Goal: Use online tool/utility: Use online tool/utility

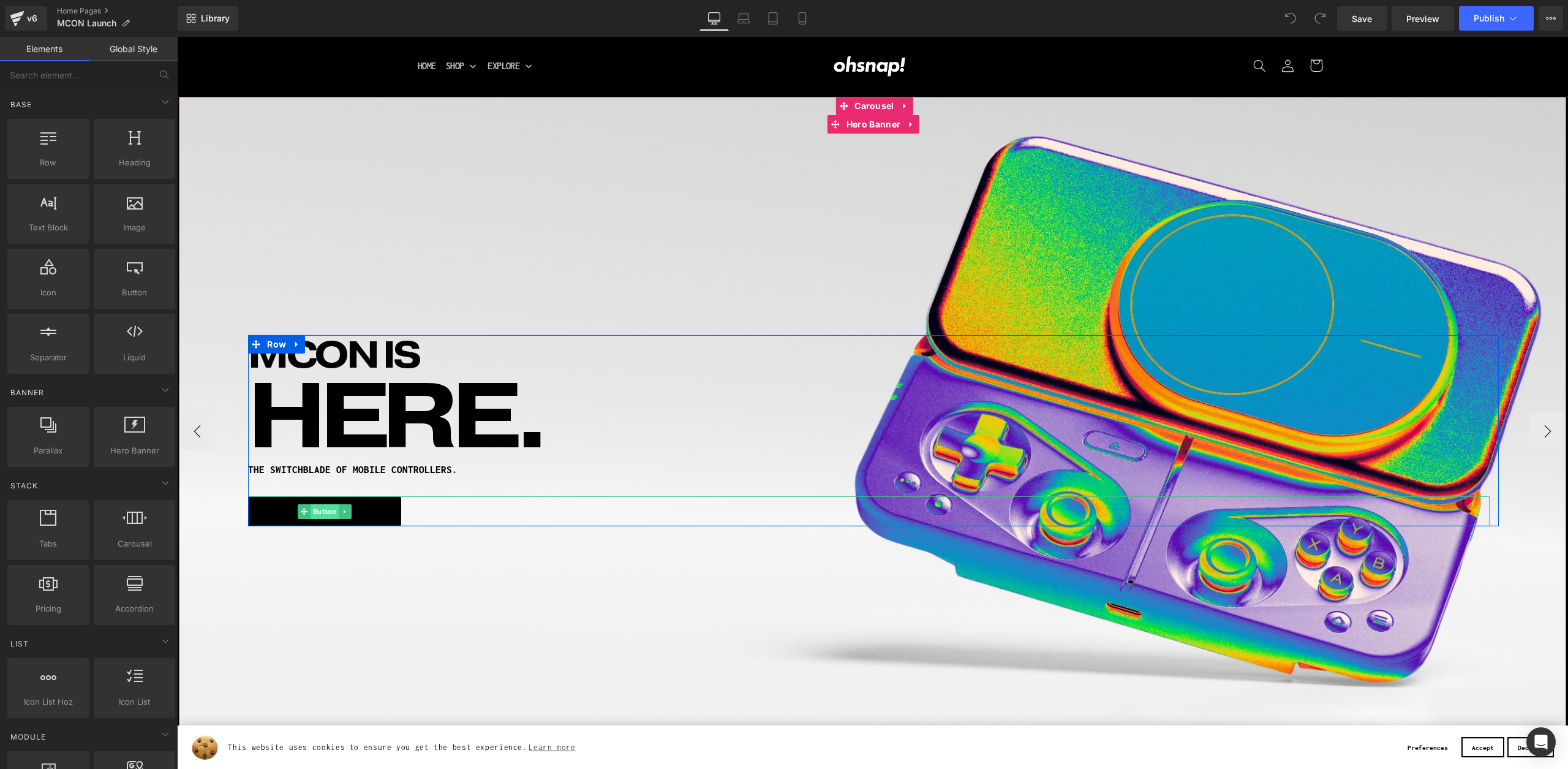
click at [328, 516] on span "Button" at bounding box center [325, 512] width 28 height 15
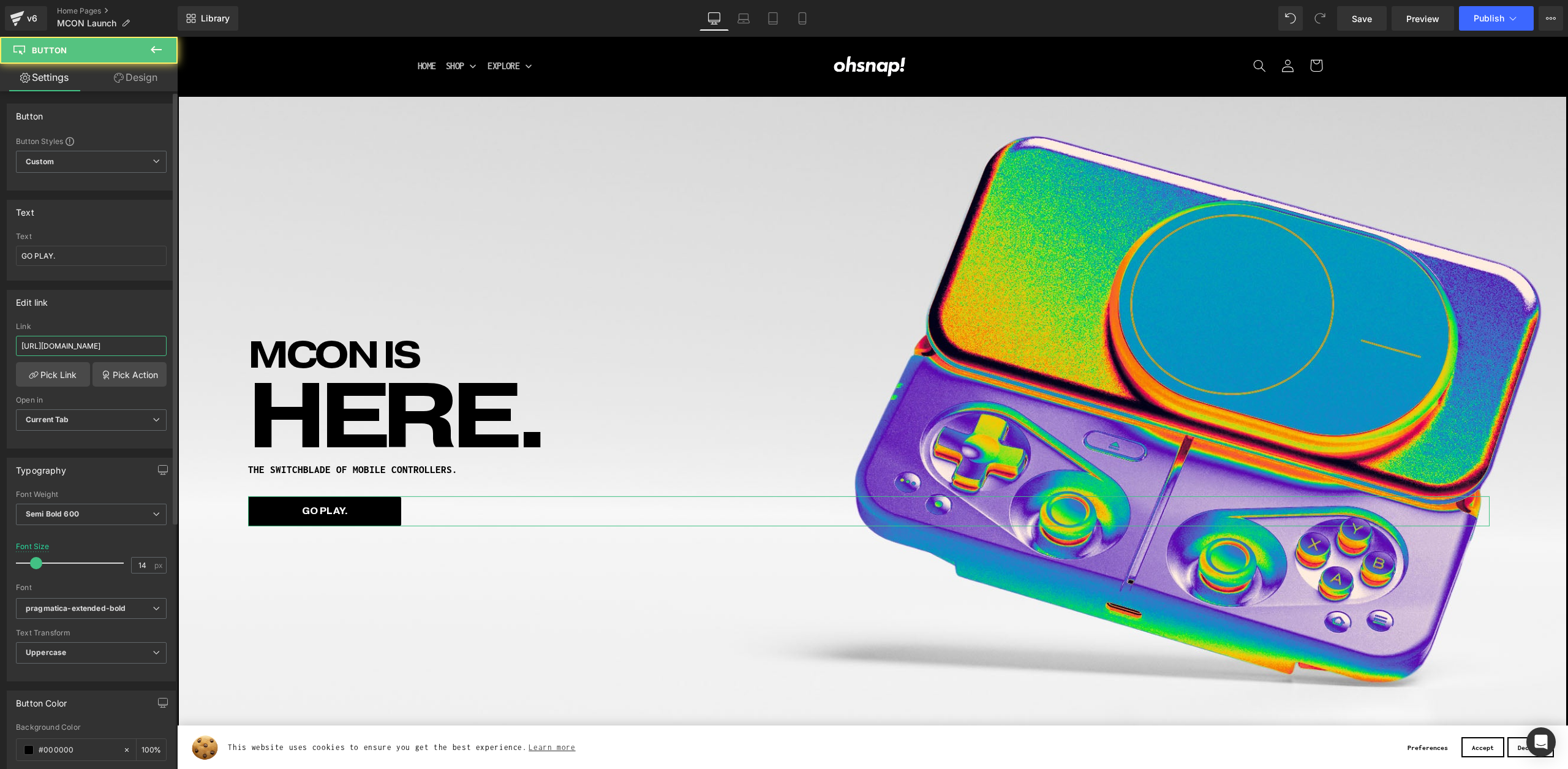
click at [50, 344] on input "[URL][DOMAIN_NAME]" at bounding box center [91, 346] width 150 height 20
click at [50, 343] on input "[URL][DOMAIN_NAME]" at bounding box center [91, 346] width 150 height 20
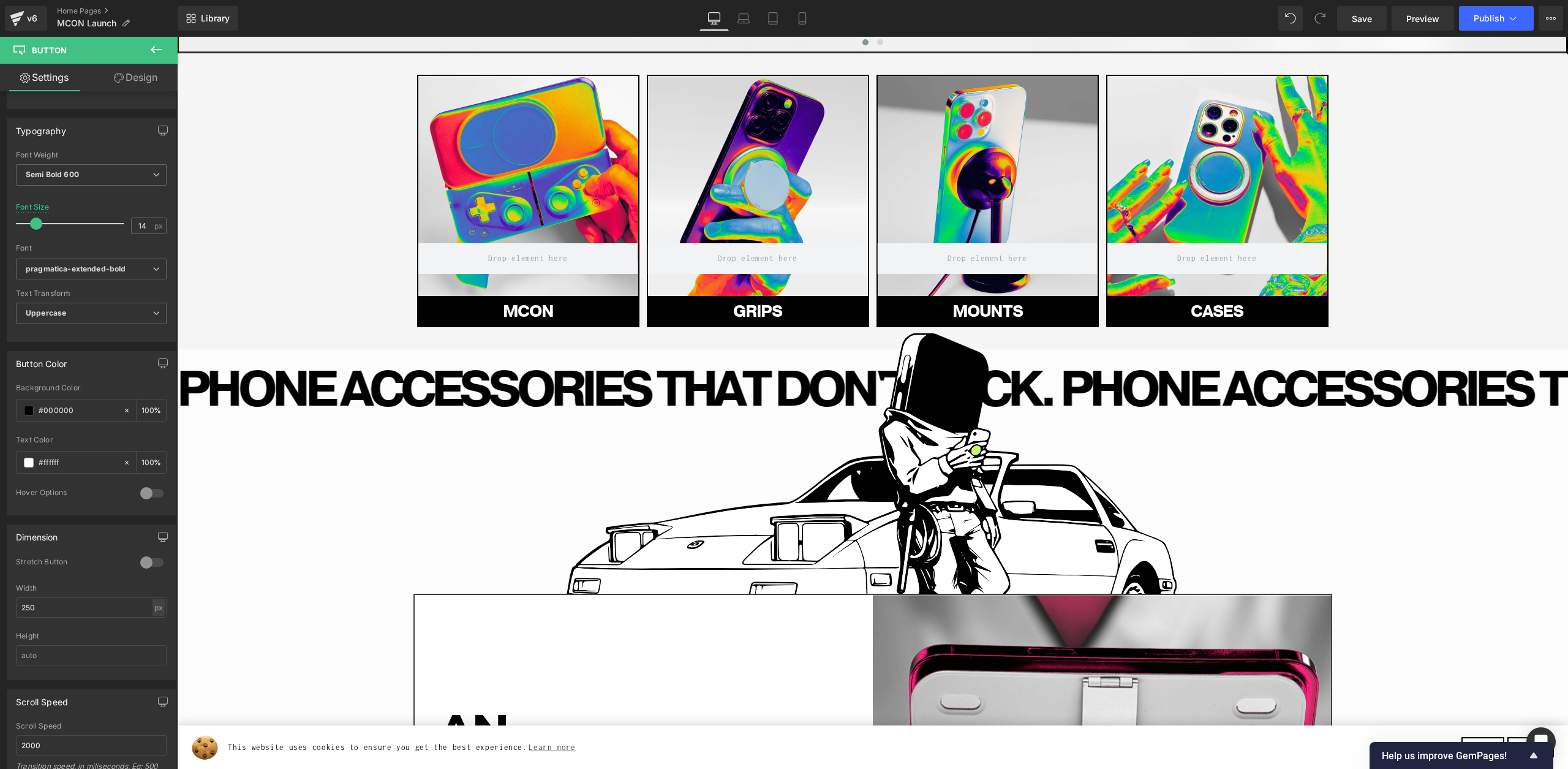
scroll to position [711, 0]
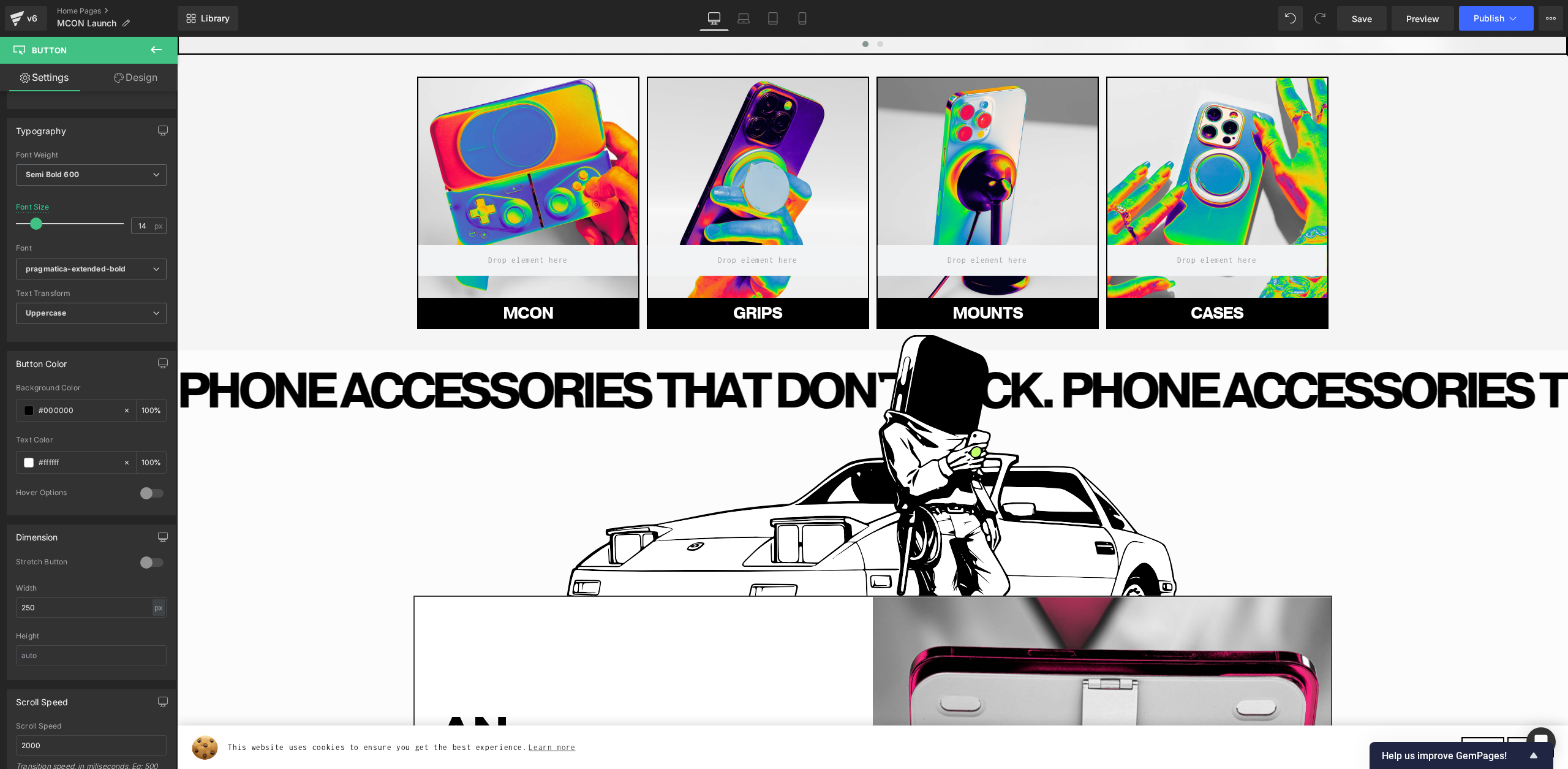
click at [574, 309] on link "MCON" at bounding box center [528, 314] width 222 height 30
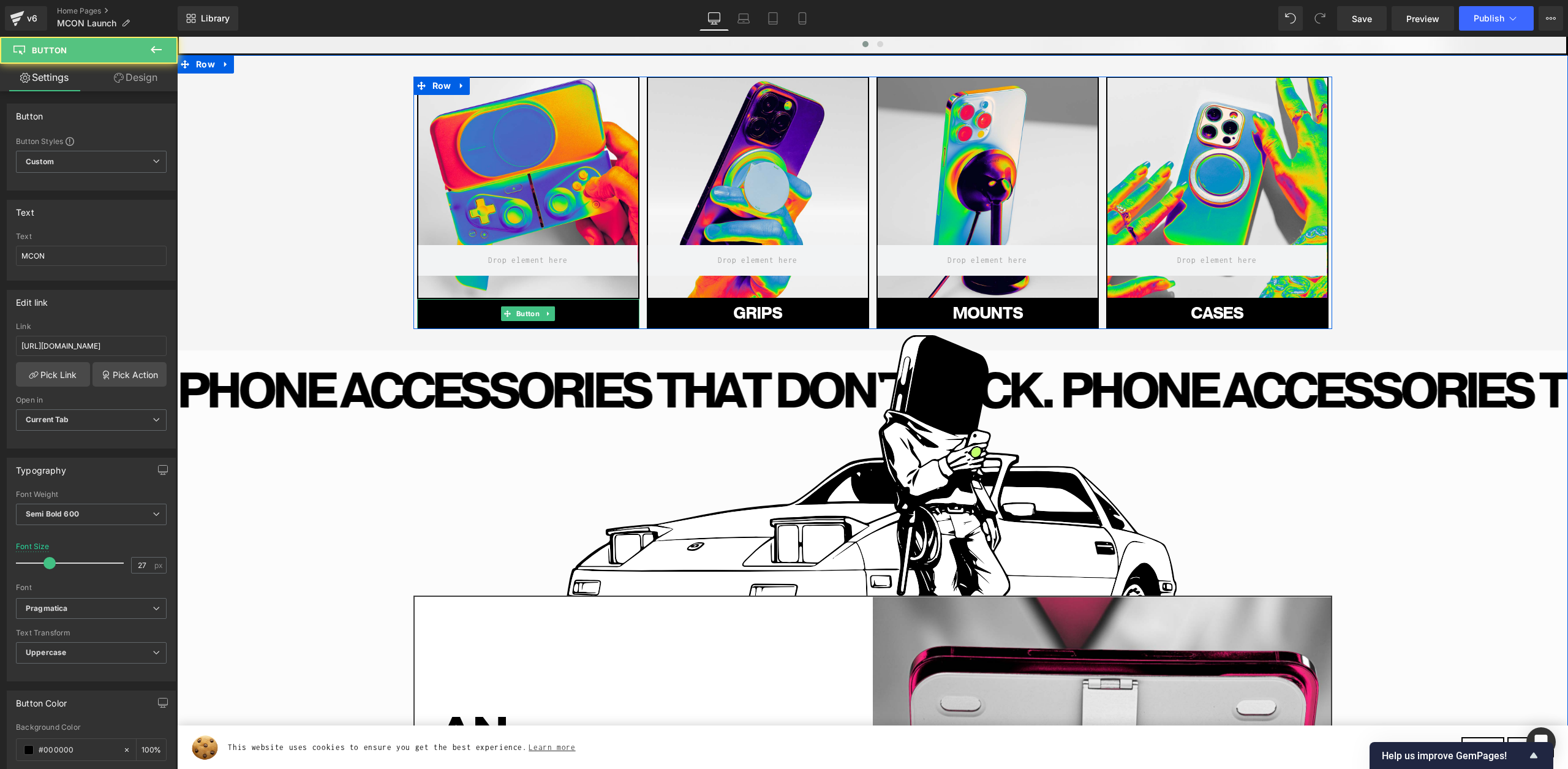
click at [587, 316] on link "MCON" at bounding box center [528, 314] width 222 height 30
click at [478, 211] on div at bounding box center [528, 188] width 220 height 220
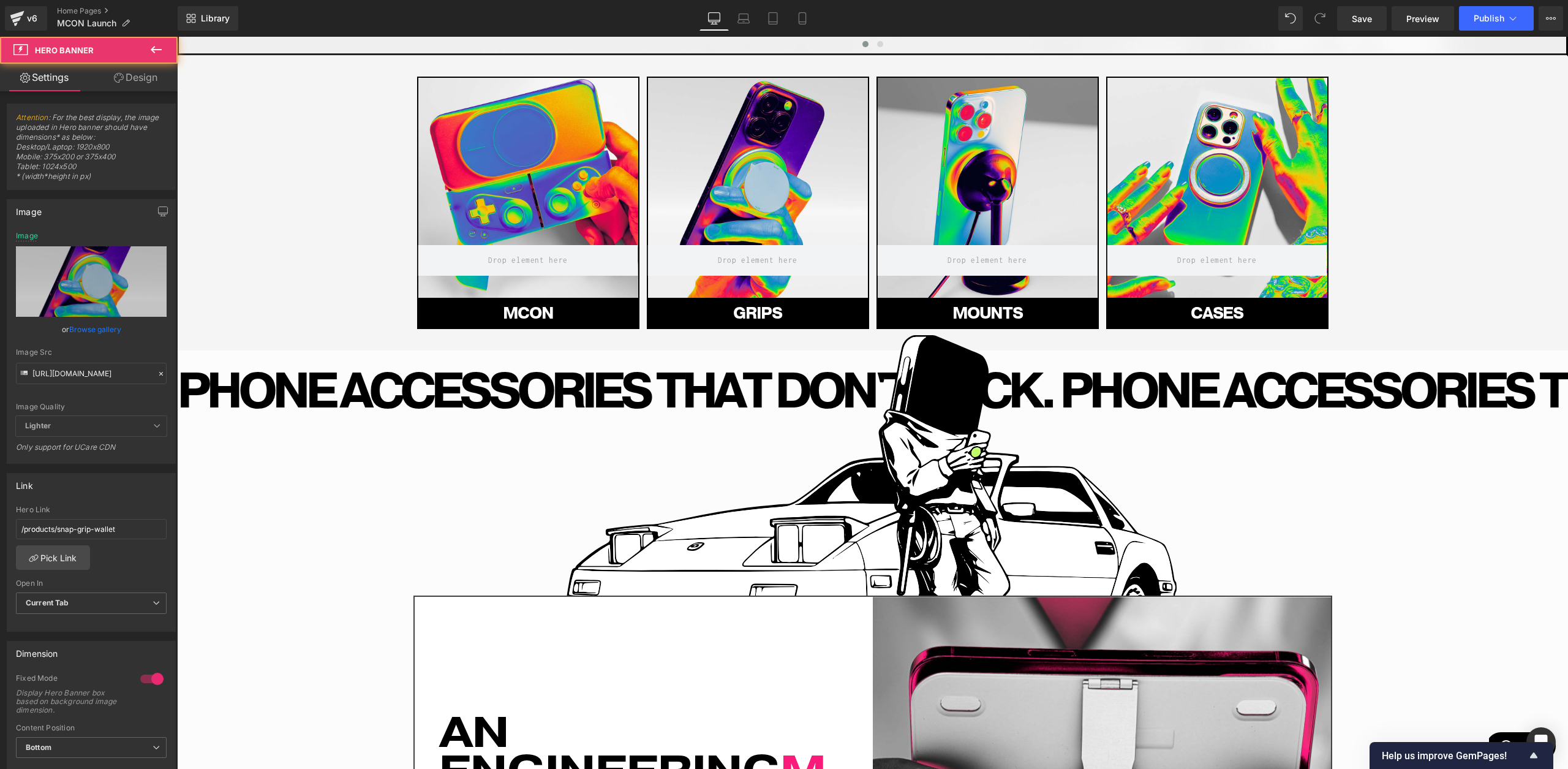
click at [690, 187] on div at bounding box center [759, 188] width 220 height 220
click at [688, 316] on link "GRIpS" at bounding box center [758, 314] width 222 height 30
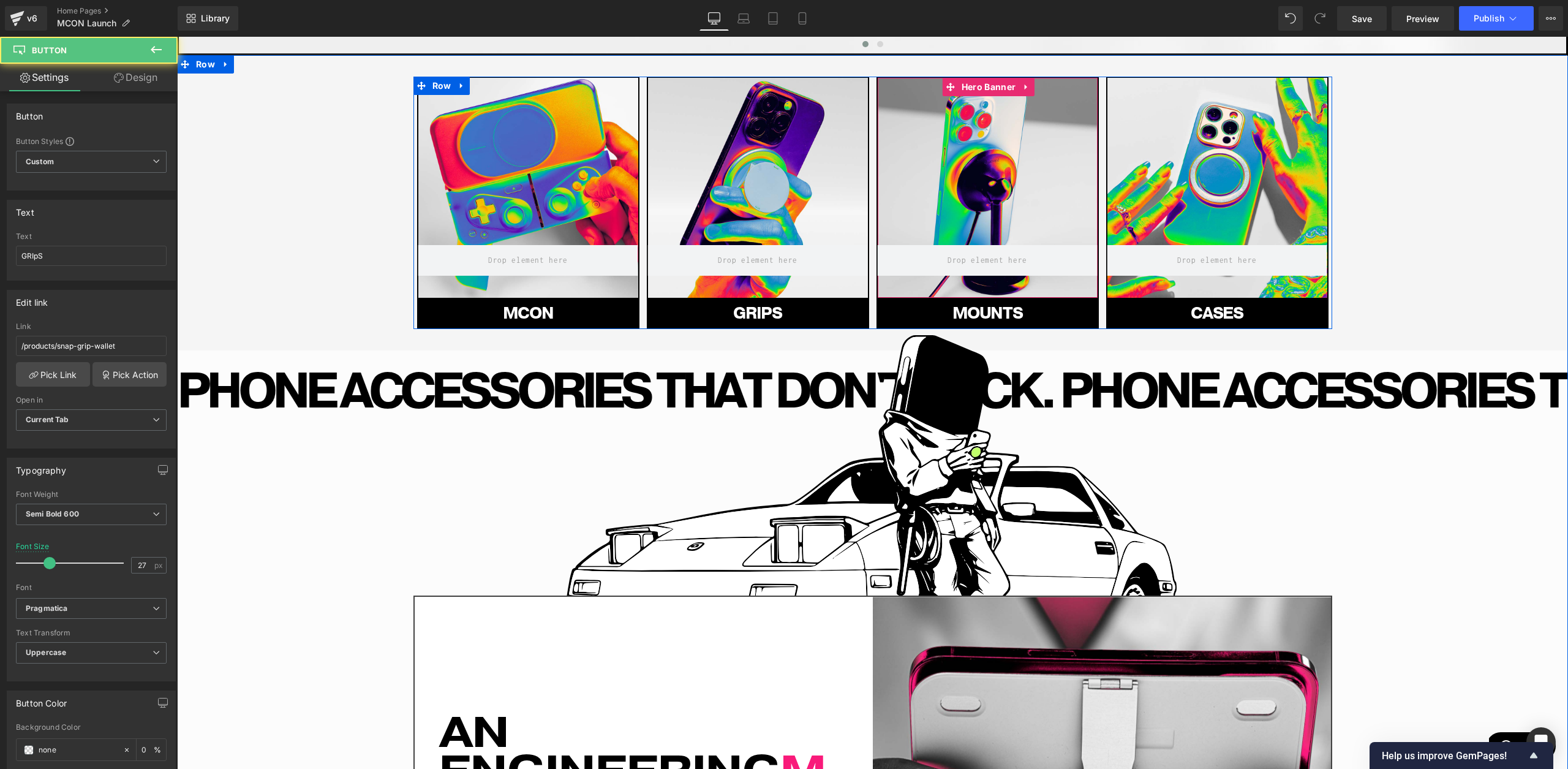
click at [1004, 193] on div at bounding box center [988, 188] width 220 height 220
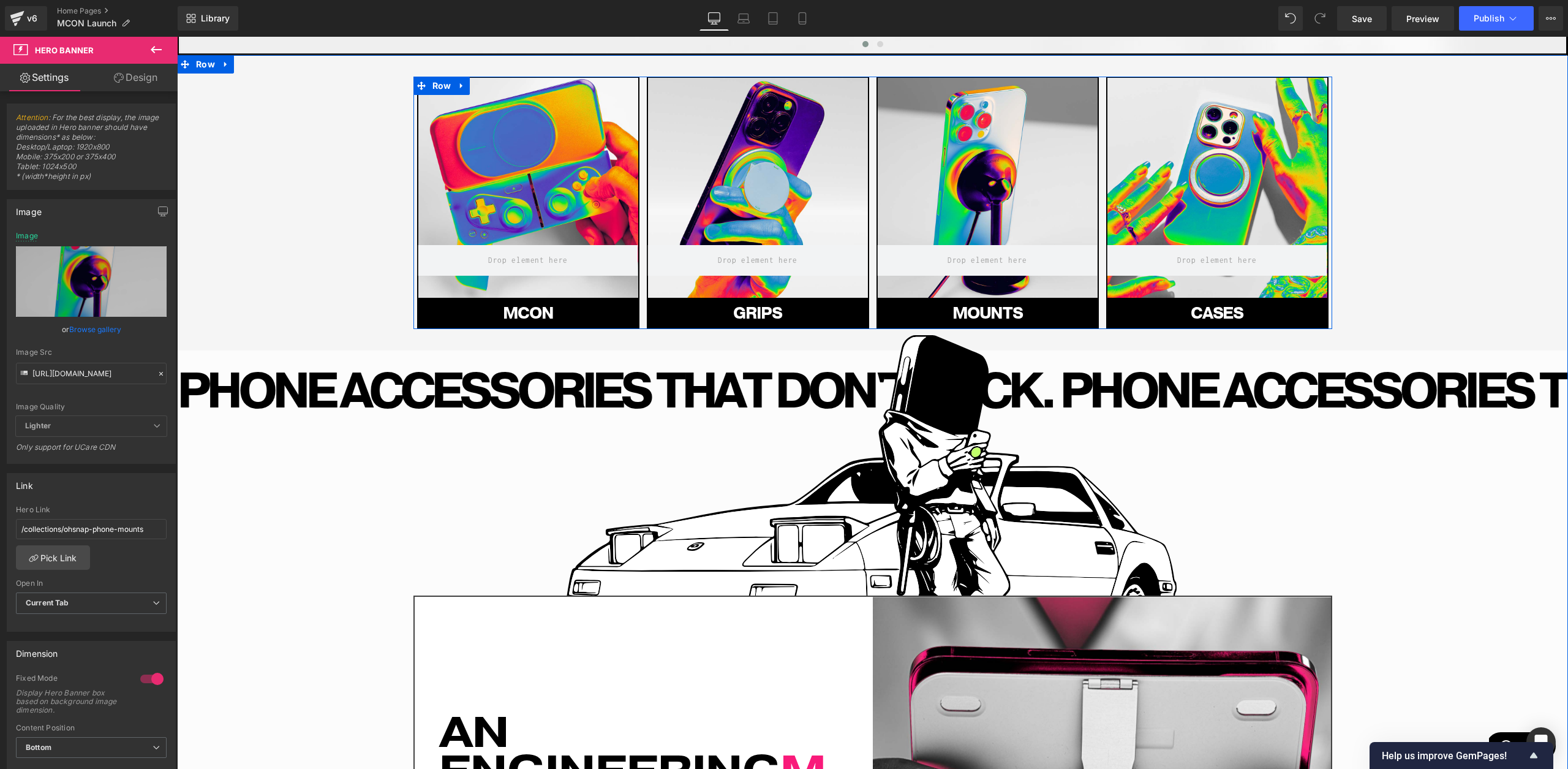
click at [1275, 226] on div at bounding box center [1218, 188] width 220 height 220
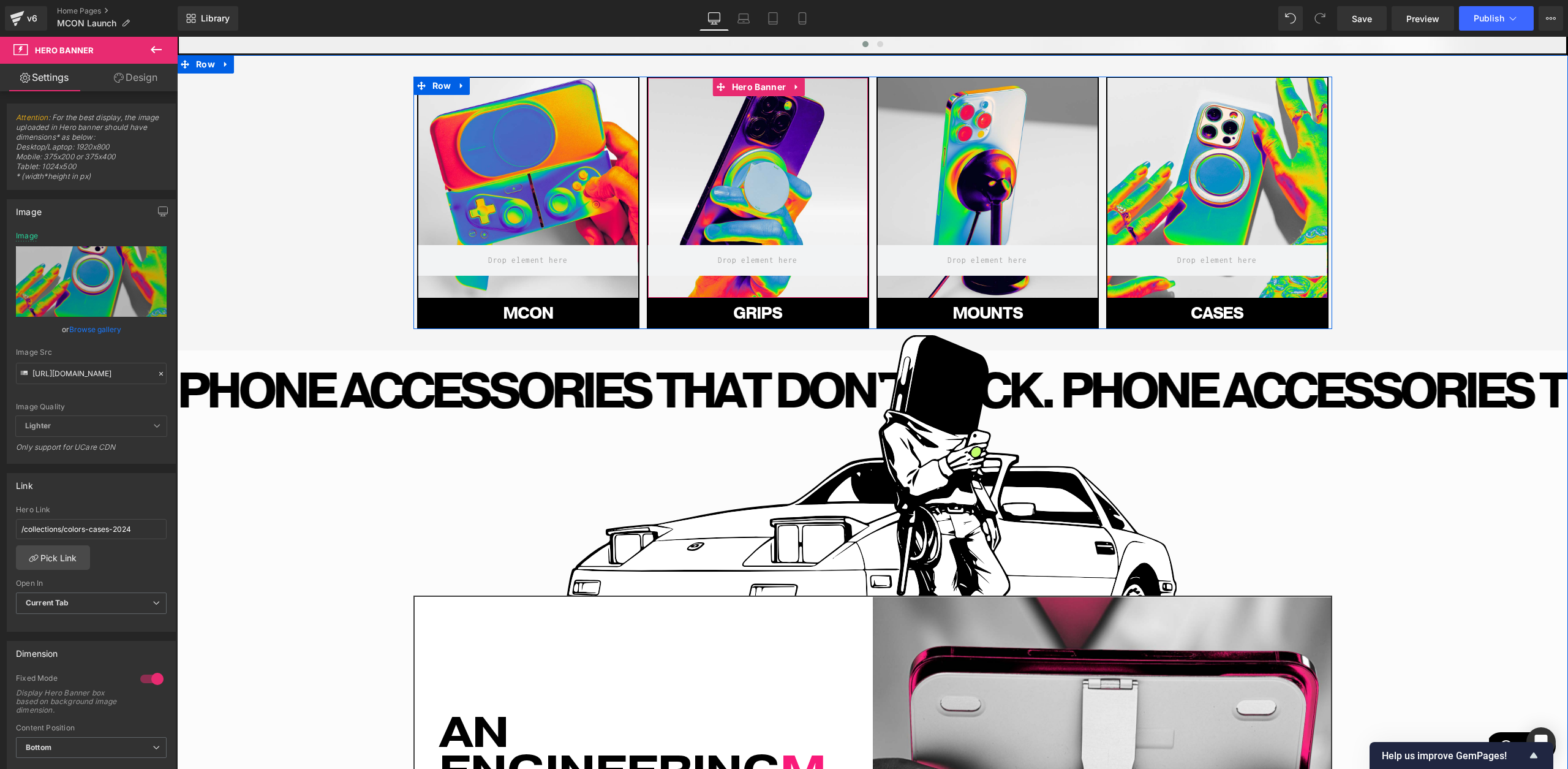
click at [699, 219] on div at bounding box center [759, 188] width 220 height 220
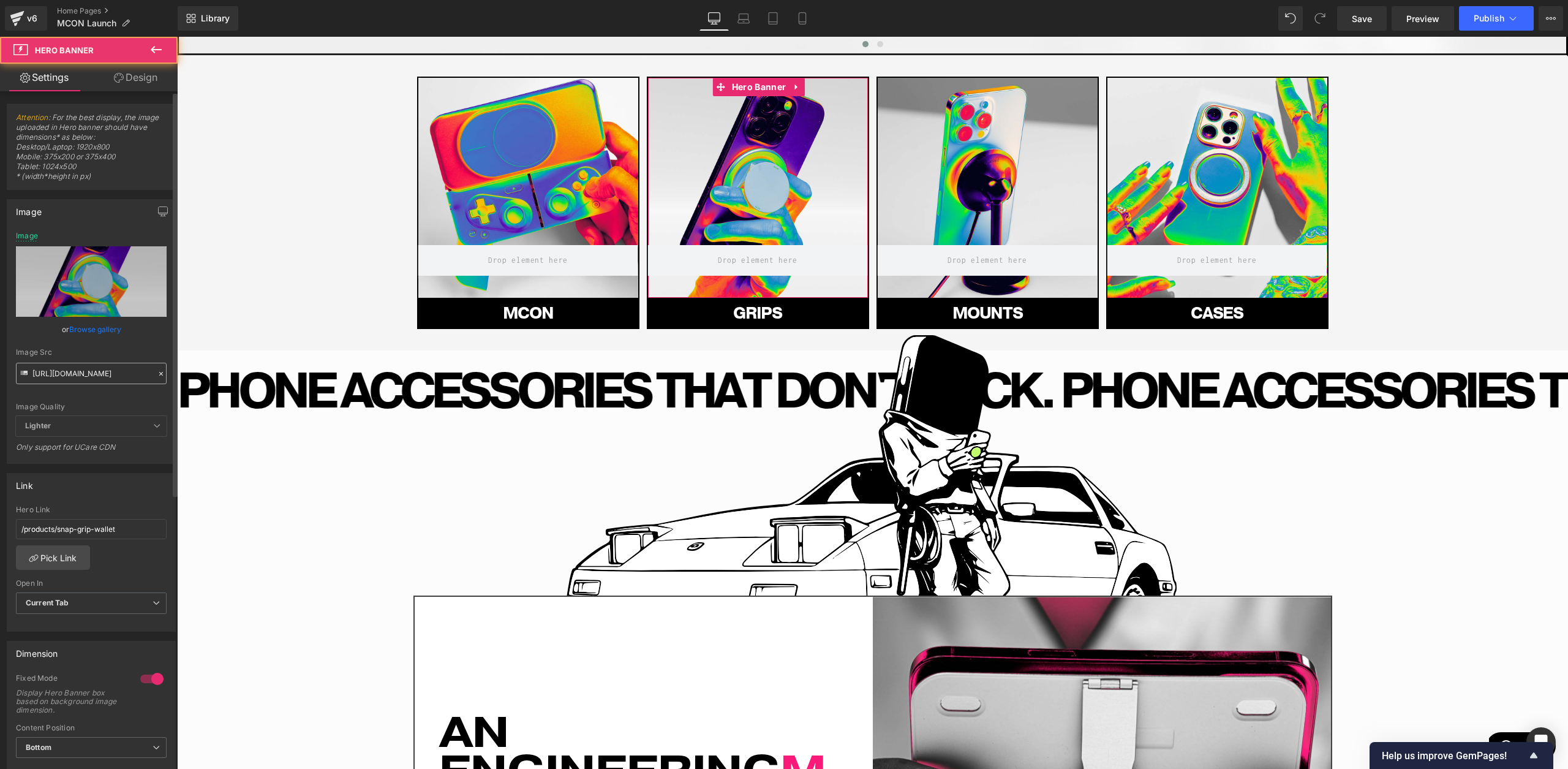
click at [113, 375] on input "[URL][DOMAIN_NAME]" at bounding box center [91, 373] width 150 height 21
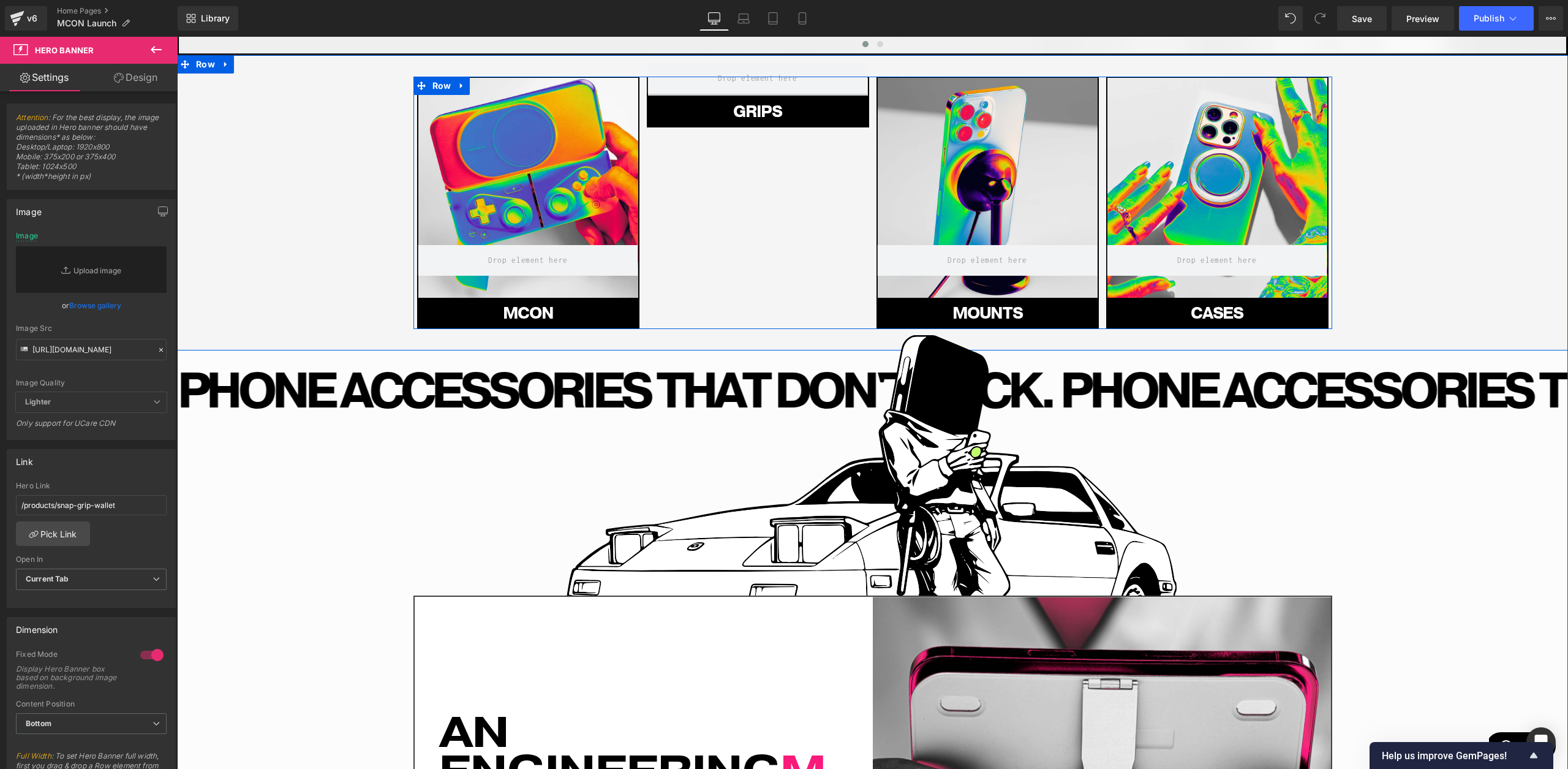
type input "[URL][DOMAIN_NAME]"
click at [114, 512] on input "/products/snap-grip-wallet" at bounding box center [91, 506] width 150 height 20
click at [113, 510] on input "/products/snap-grip-wallet" at bounding box center [91, 506] width 150 height 20
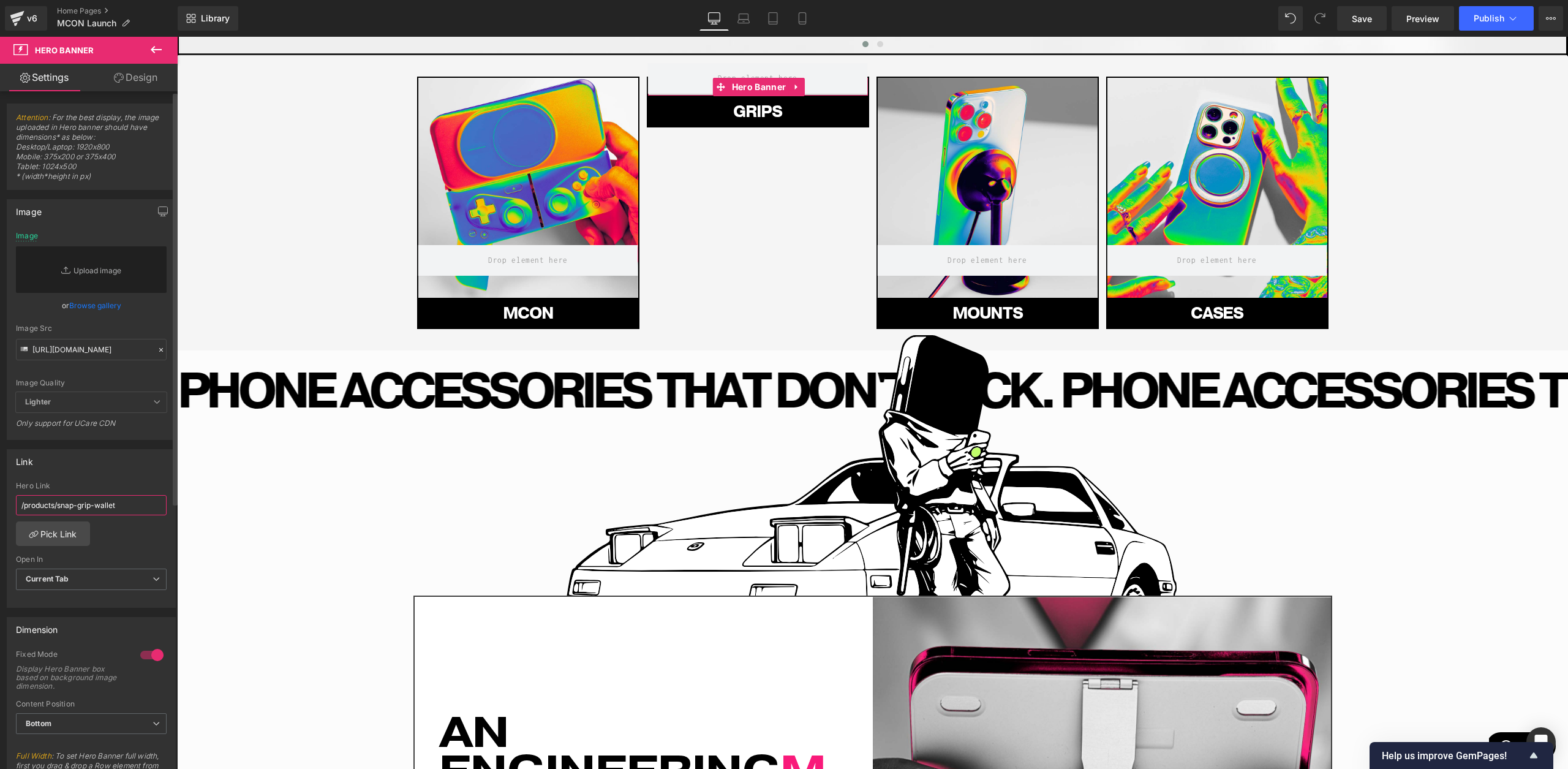
click at [113, 510] on input "/products/snap-grip-wallet" at bounding box center [91, 506] width 150 height 20
paste input "[URL][DOMAIN_NAME]"
type input "[URL][DOMAIN_NAME]"
click at [639, 181] on div "Hero Banner" at bounding box center [528, 187] width 222 height 222
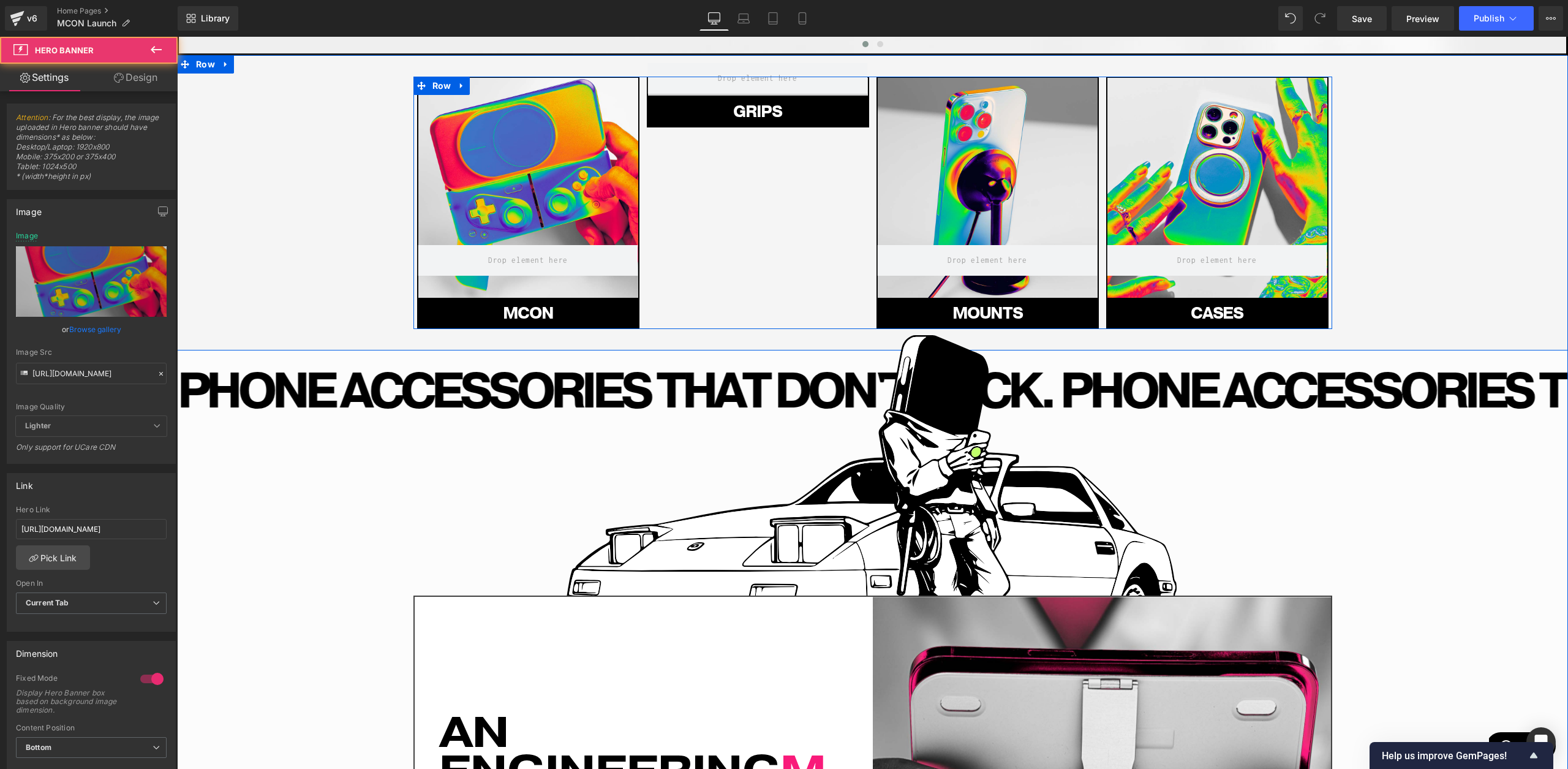
click at [687, 123] on link "GRIpS" at bounding box center [758, 112] width 222 height 30
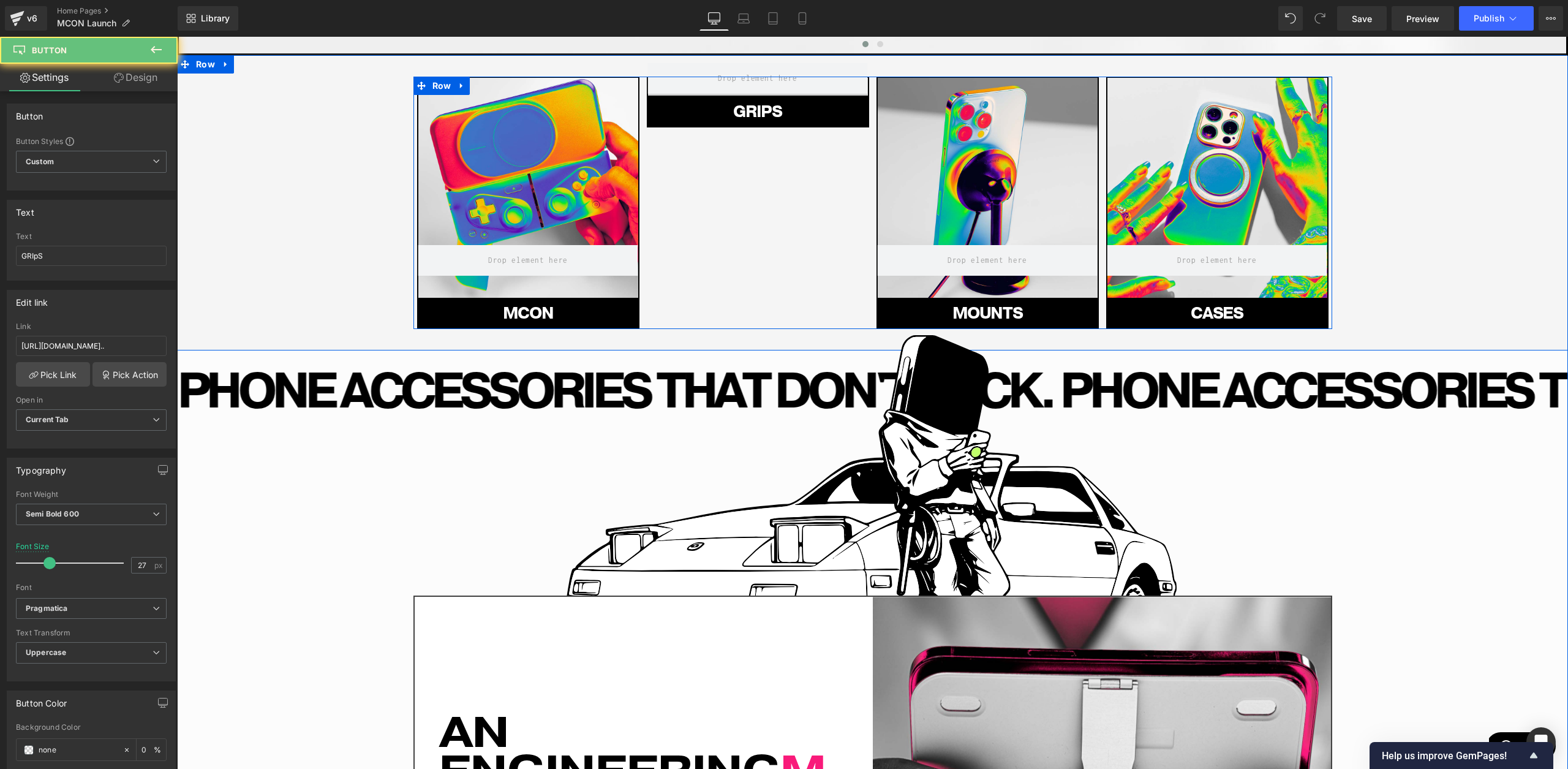
click at [728, 227] on div "Hero Banner MCON Button Hero Banner GRIpS Button Hero Banner MOUNTS Button" at bounding box center [873, 202] width 919 height 252
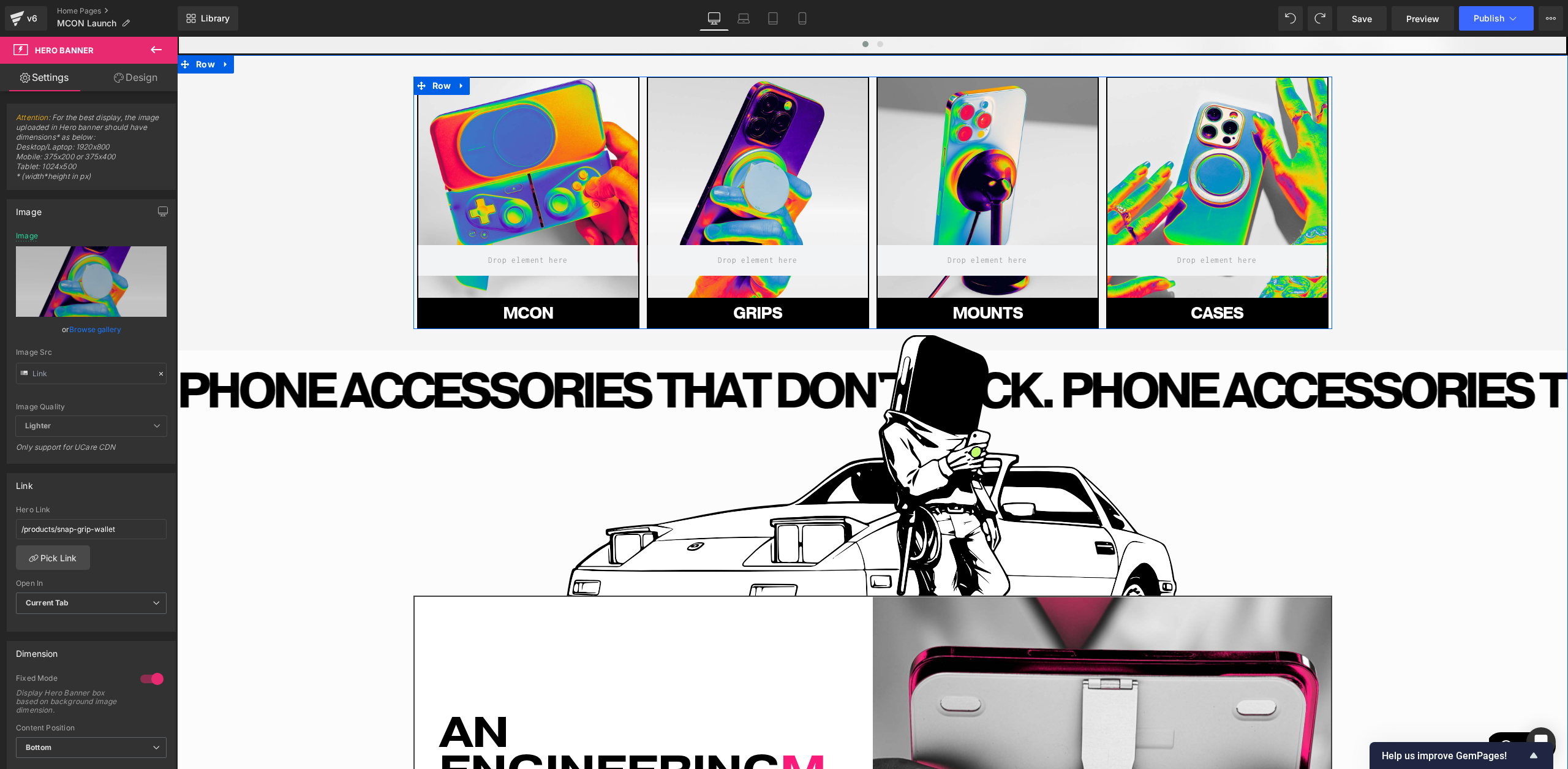
click at [734, 186] on div at bounding box center [759, 188] width 220 height 220
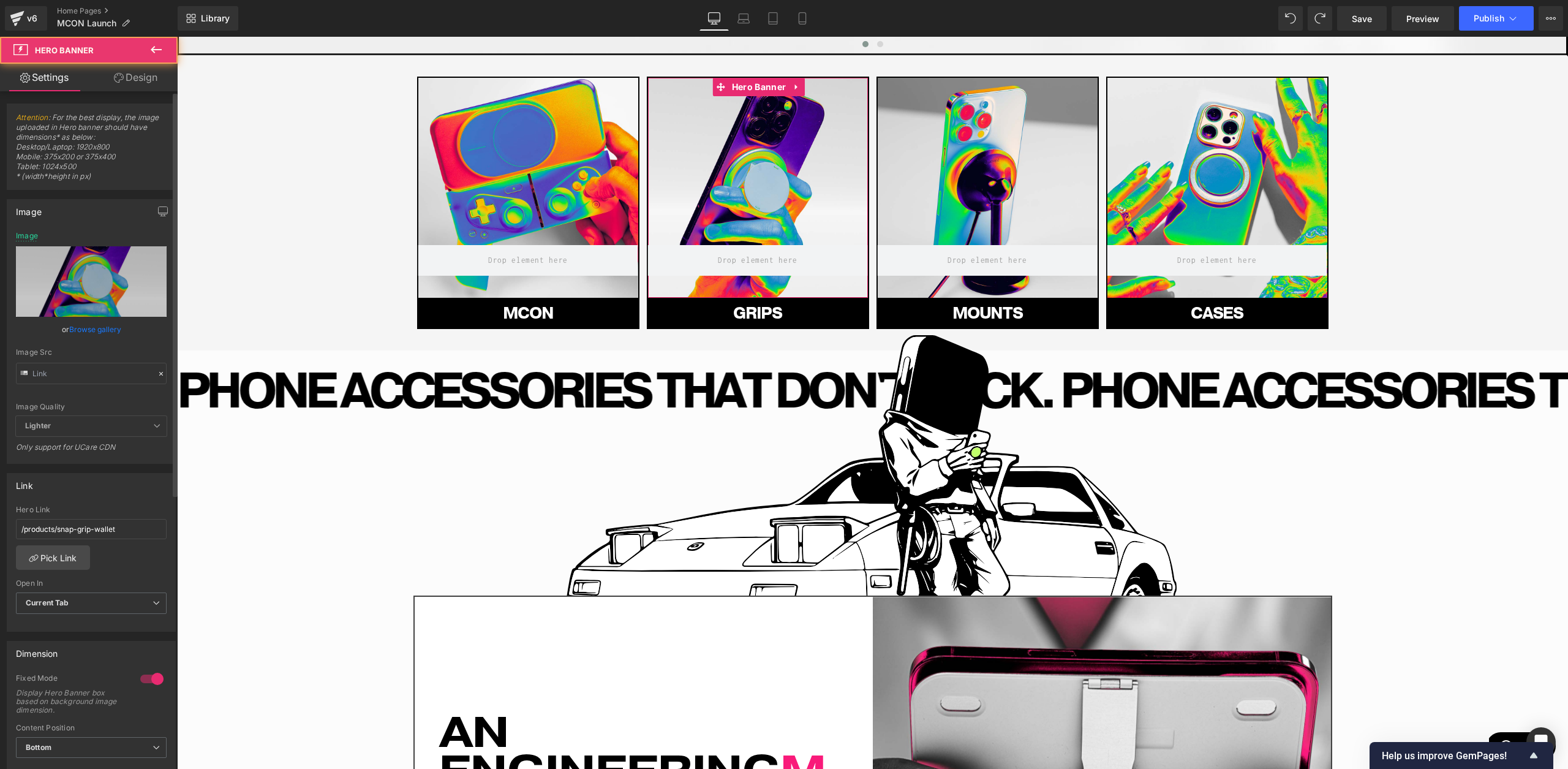
click at [78, 519] on div "/products/snap-grip-wallet" at bounding box center [91, 529] width 150 height 20
click at [83, 525] on input "/products/snap-grip-wallet" at bounding box center [91, 529] width 150 height 20
paste input "[URL][DOMAIN_NAME]"
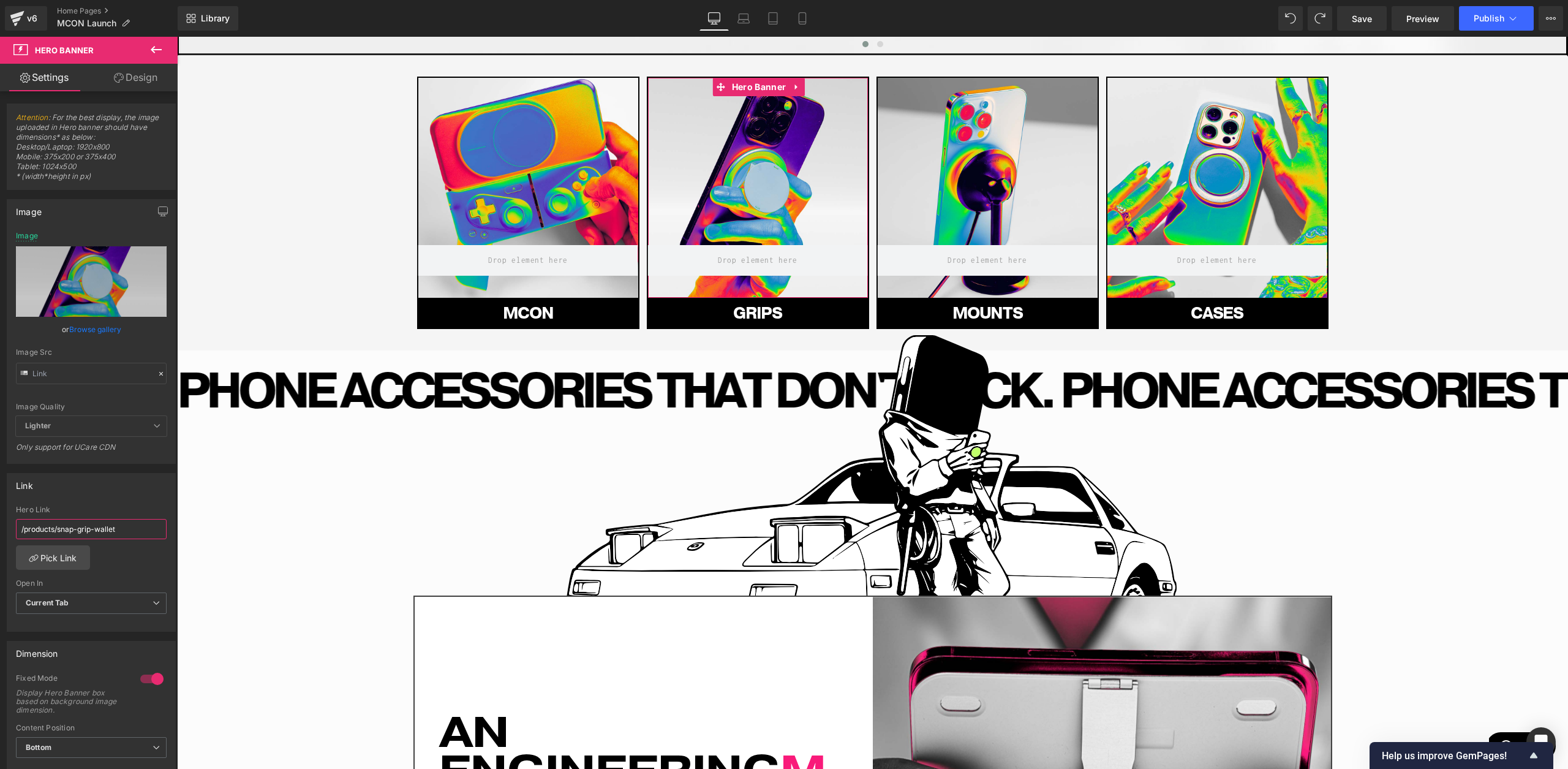
type input "[URL][DOMAIN_NAME]"
click at [679, 320] on link "GRIpS" at bounding box center [758, 314] width 222 height 30
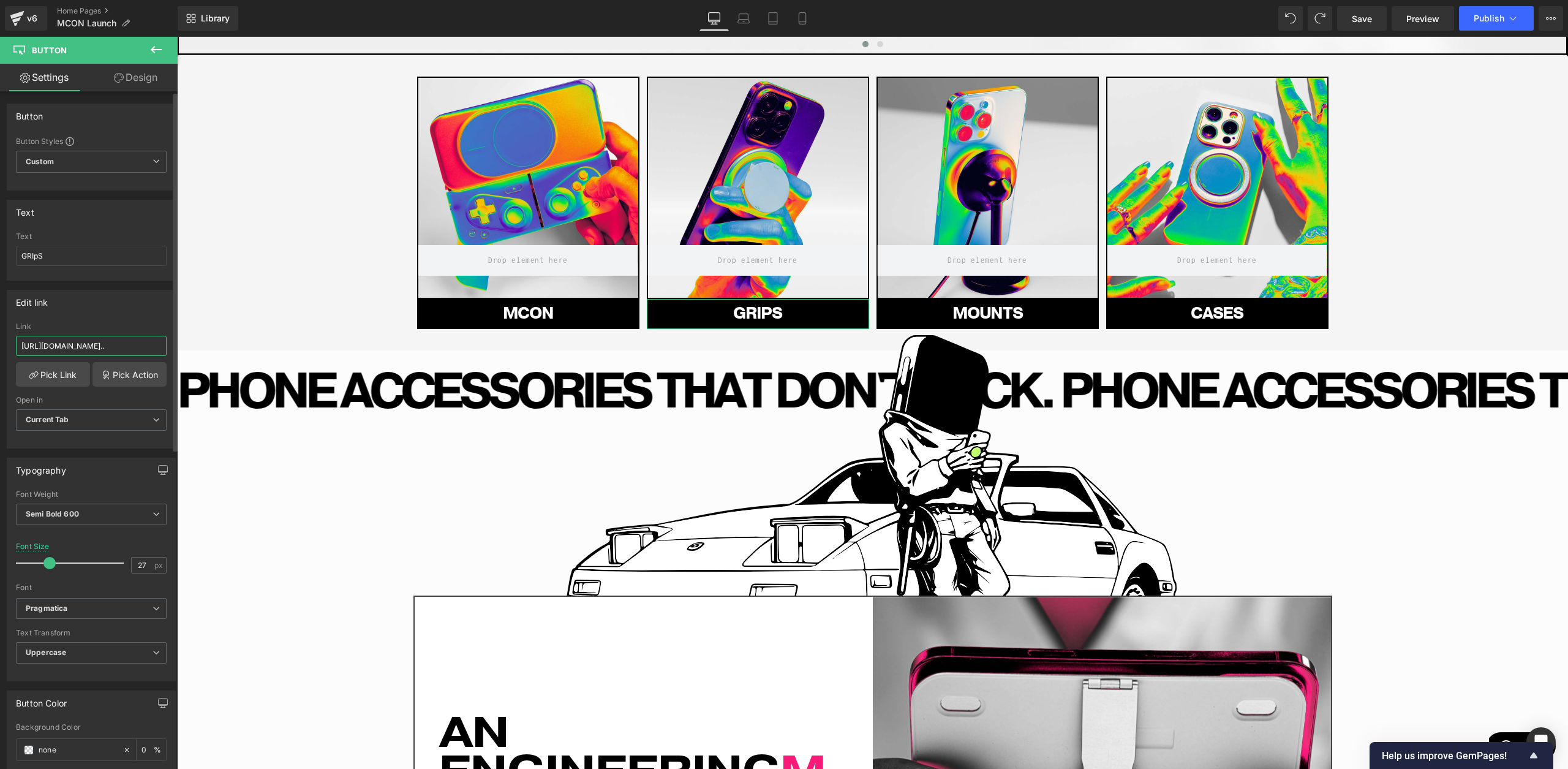
click at [112, 348] on input "[URL][DOMAIN_NAME].." at bounding box center [91, 346] width 150 height 20
type input "[URL][DOMAIN_NAME]"
click at [809, 21] on link "Mobile" at bounding box center [803, 18] width 29 height 25
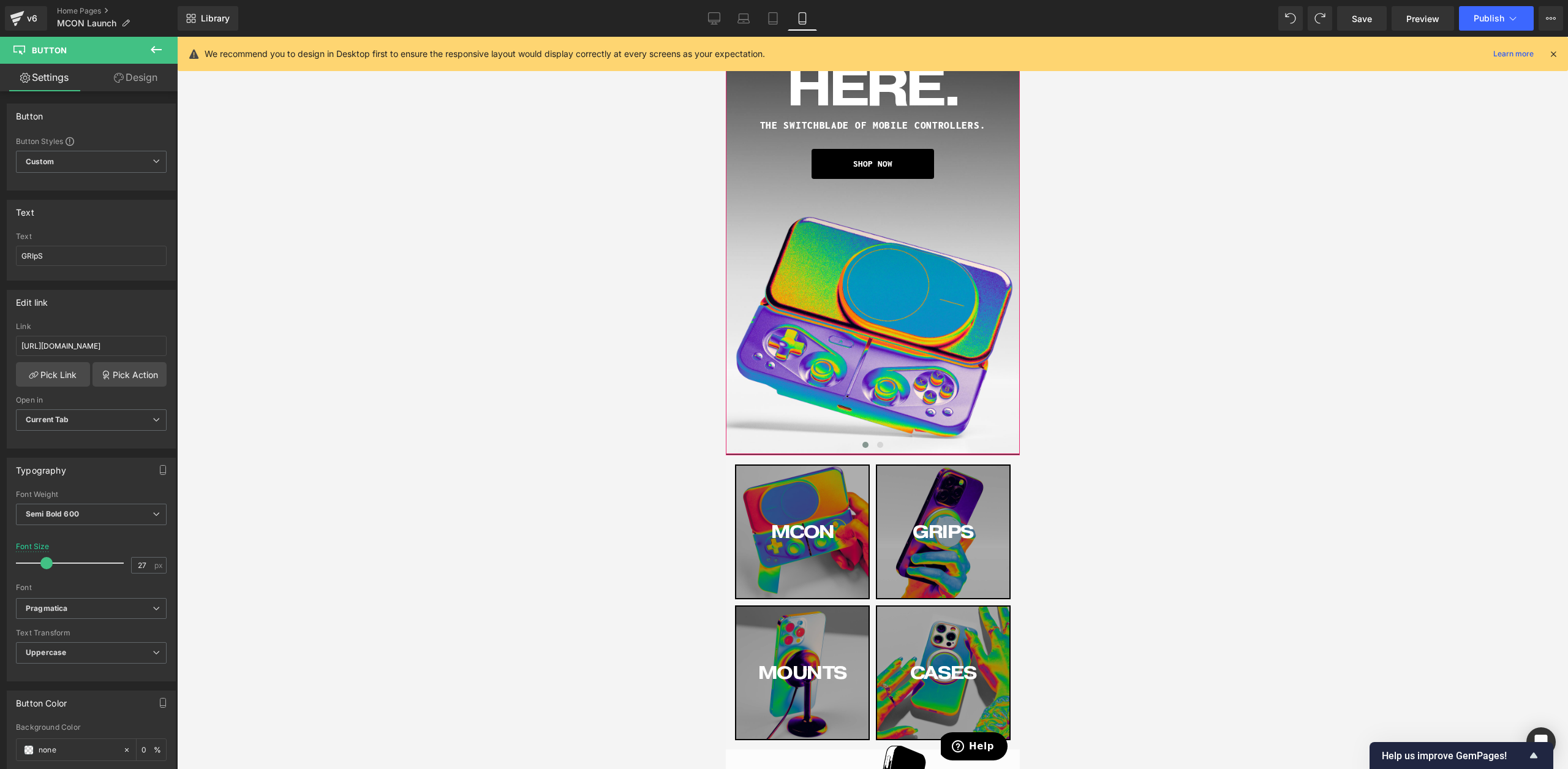
scroll to position [154, 0]
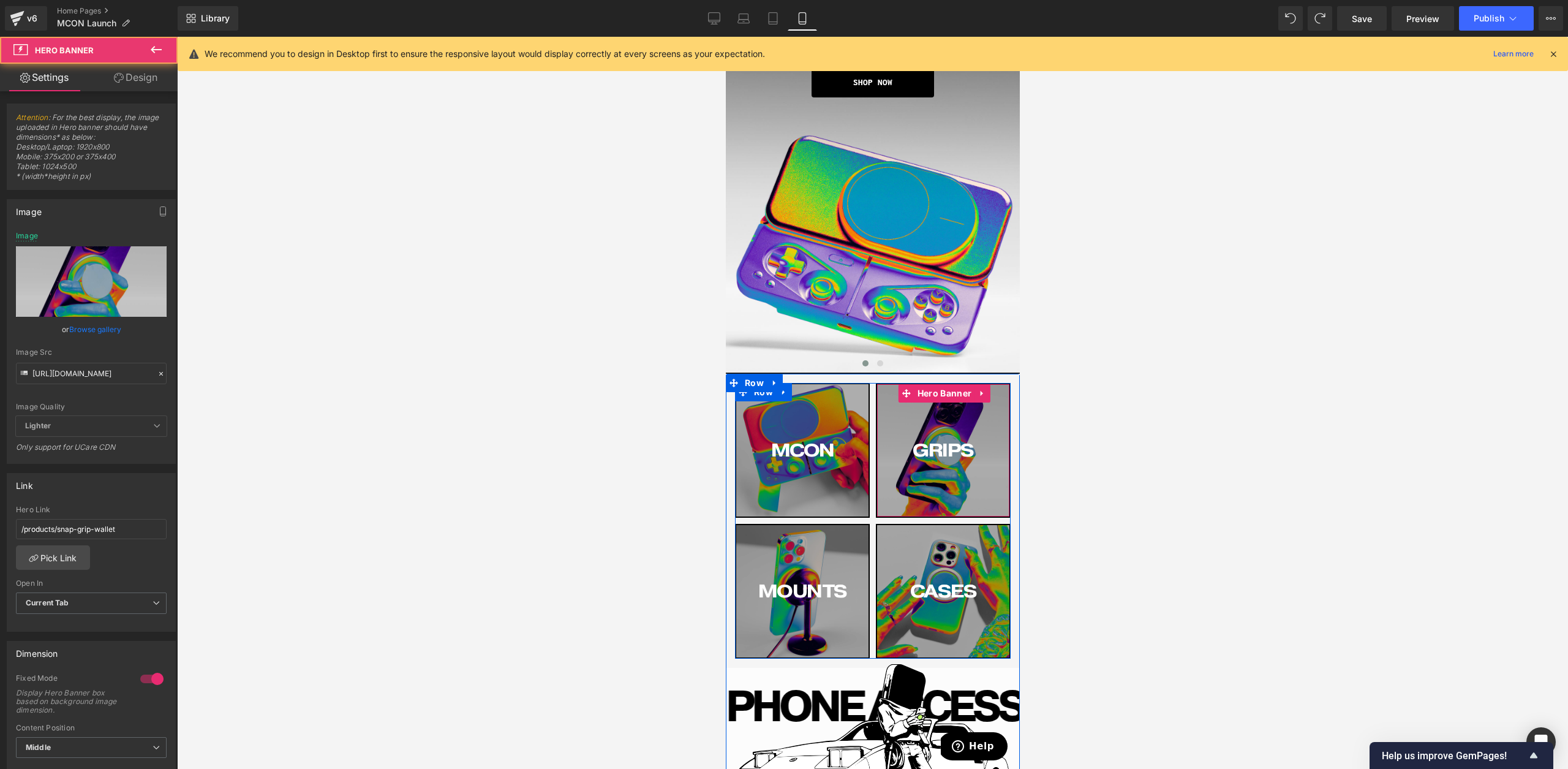
click at [936, 492] on div "GRIPS Button" at bounding box center [943, 451] width 132 height 132
click at [87, 523] on input "/products/snap-grip-wallet" at bounding box center [91, 529] width 150 height 20
type input "[URL][DOMAIN_NAME]"
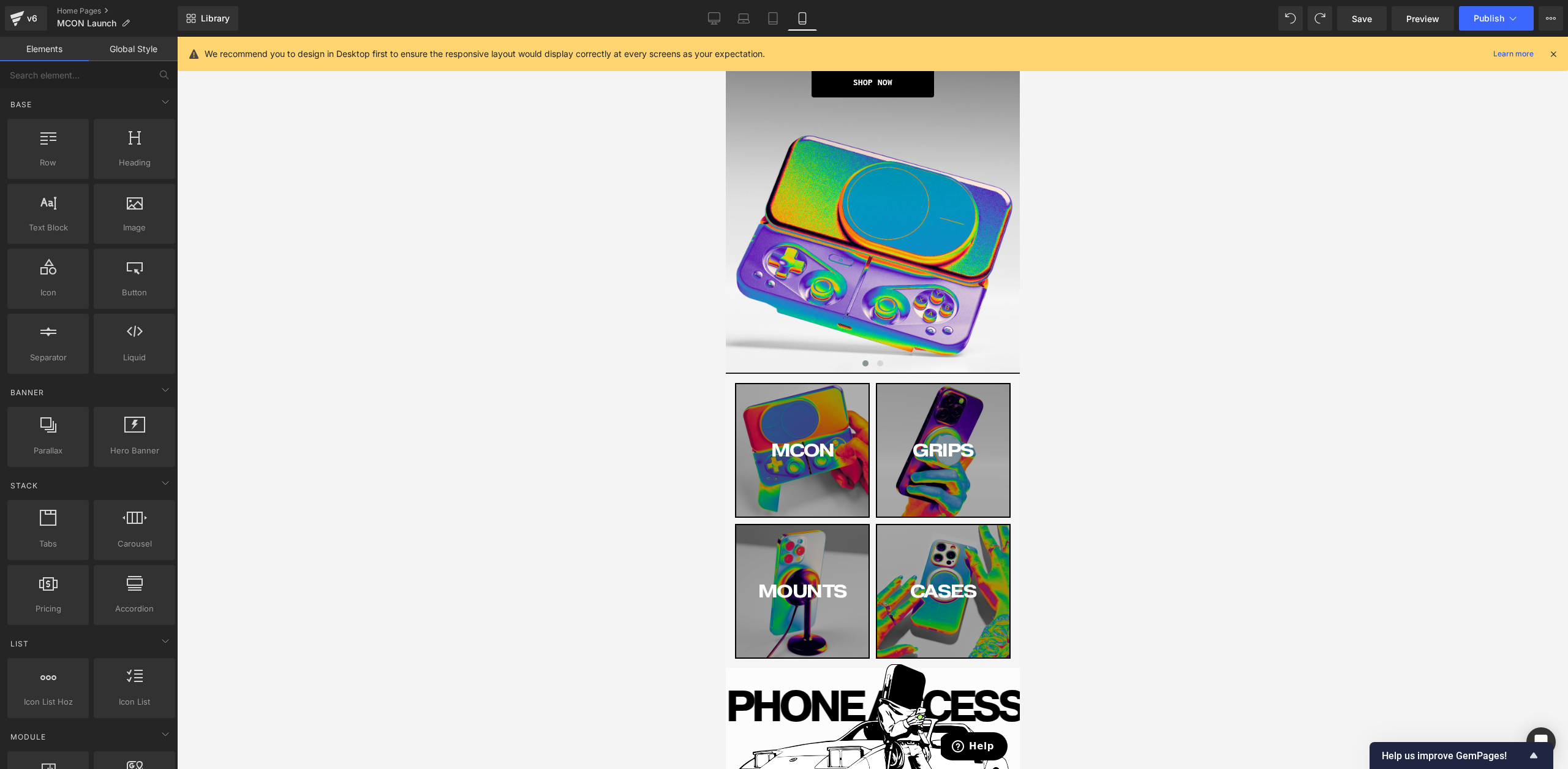
click at [371, 495] on div at bounding box center [873, 403] width 1392 height 732
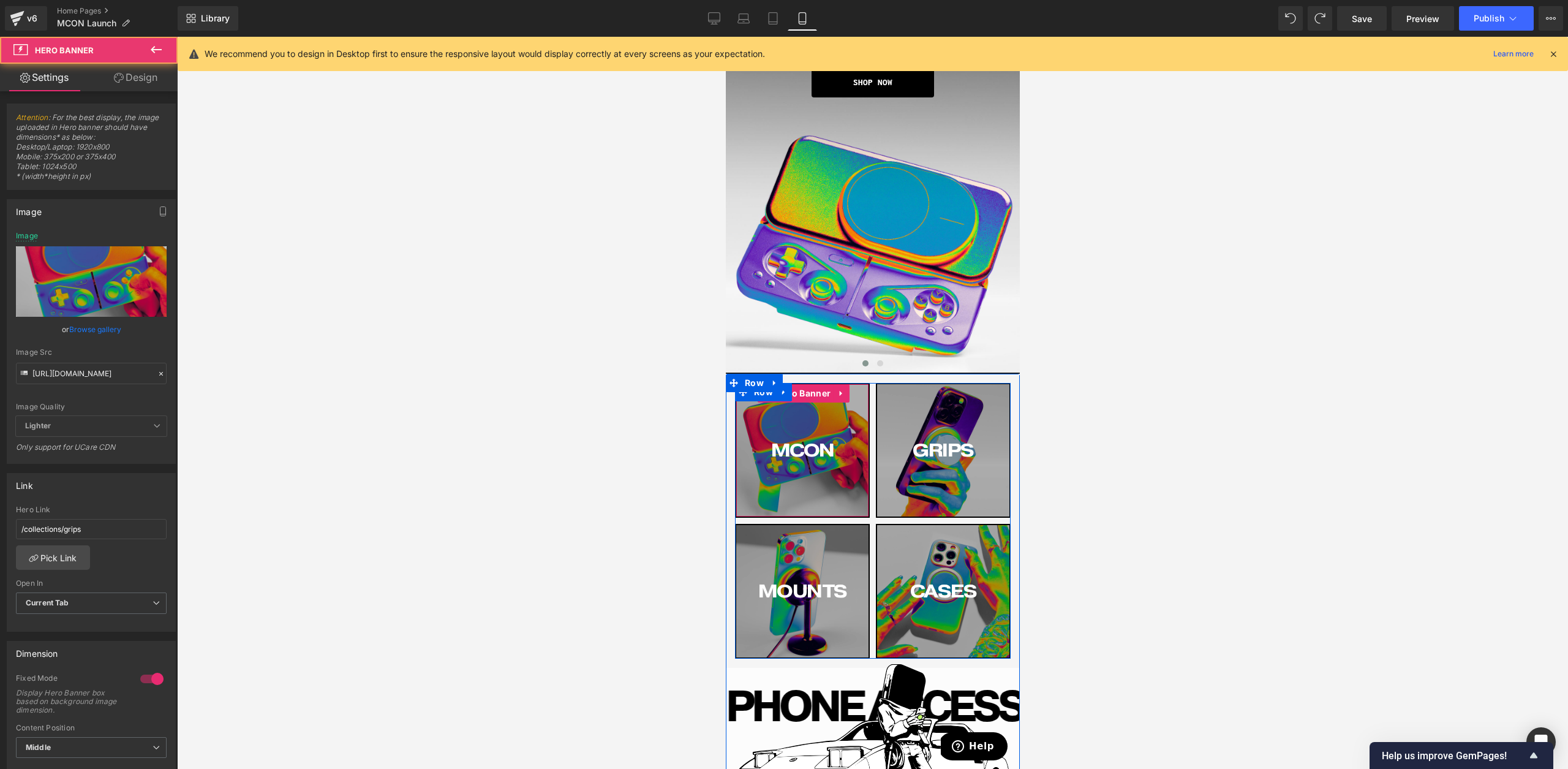
click at [772, 499] on div "MCON Button" at bounding box center [802, 451] width 132 height 132
click at [715, 28] on link "Desktop" at bounding box center [715, 18] width 29 height 25
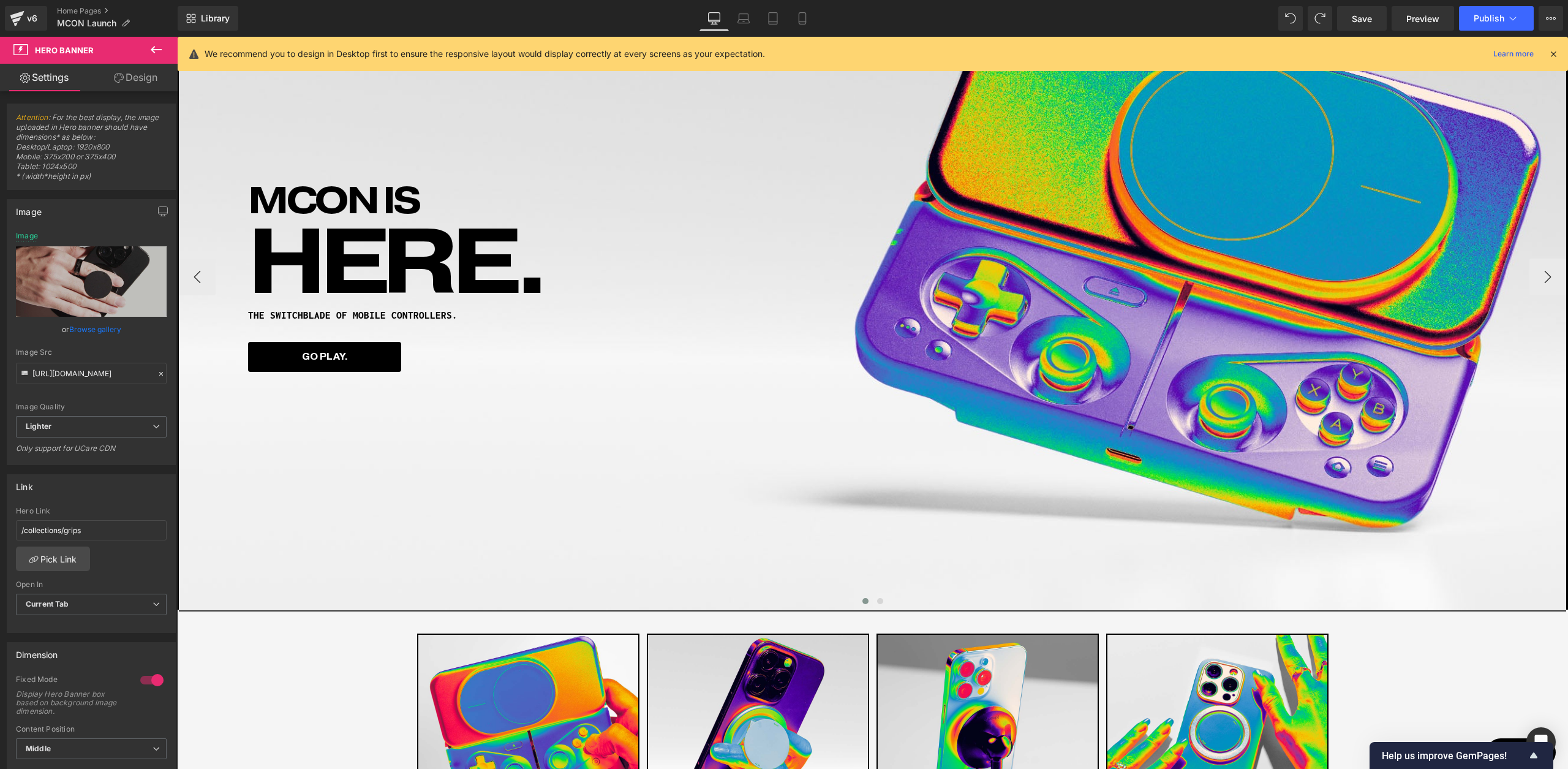
scroll to position [0, 0]
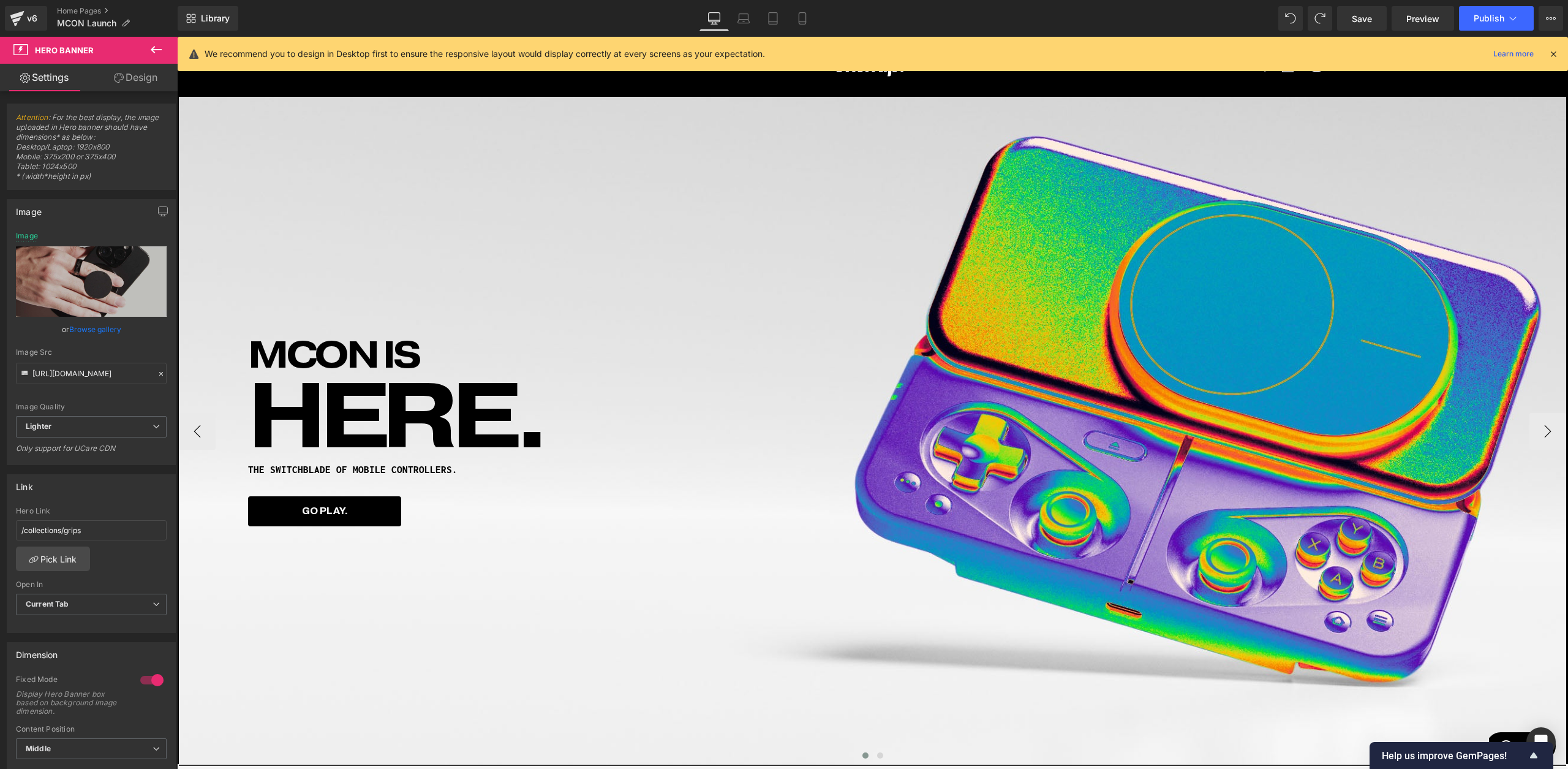
click at [909, 426] on h1 "HERE." at bounding box center [873, 414] width 1251 height 83
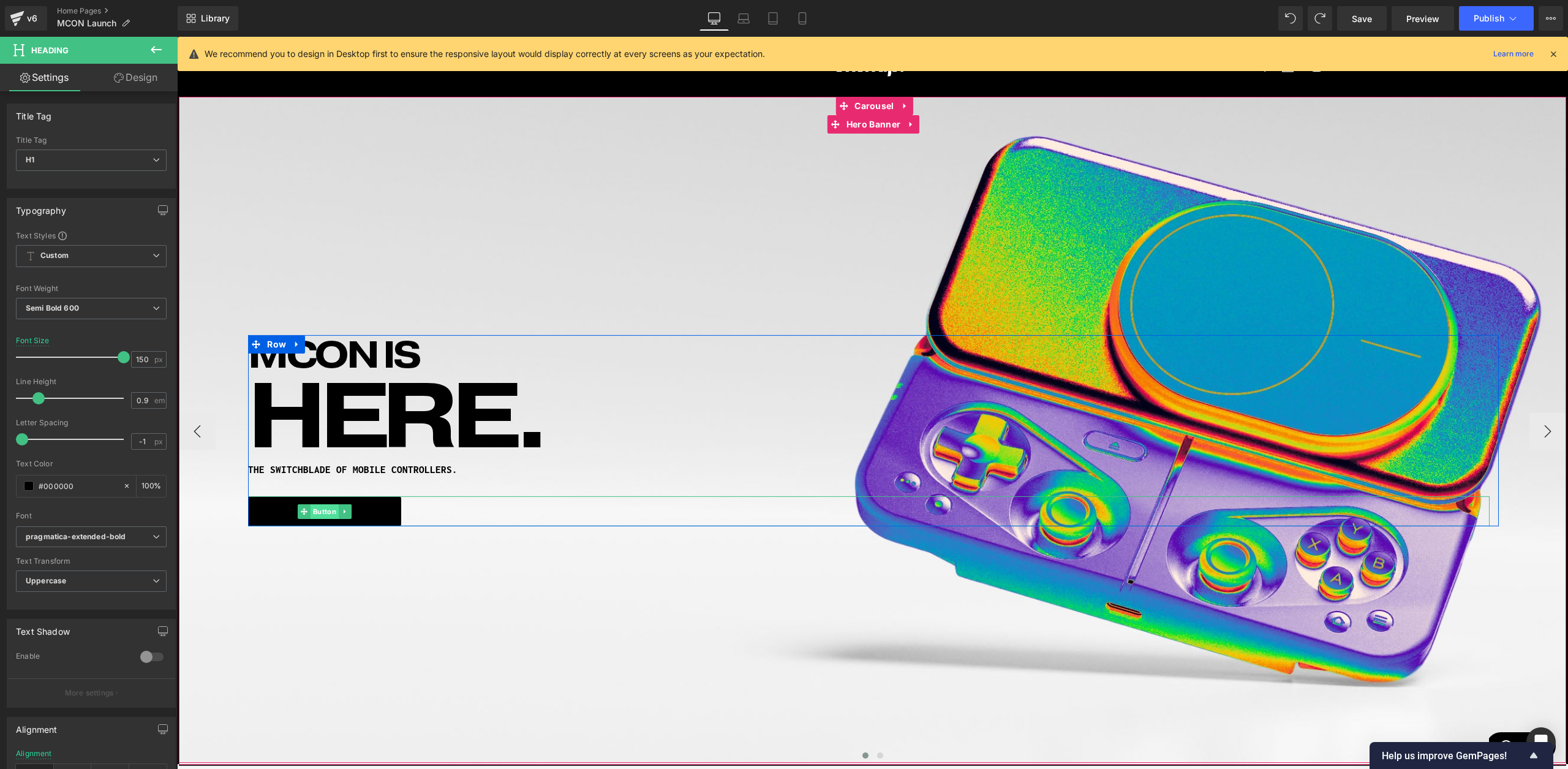
click at [327, 509] on span "Button" at bounding box center [325, 512] width 28 height 15
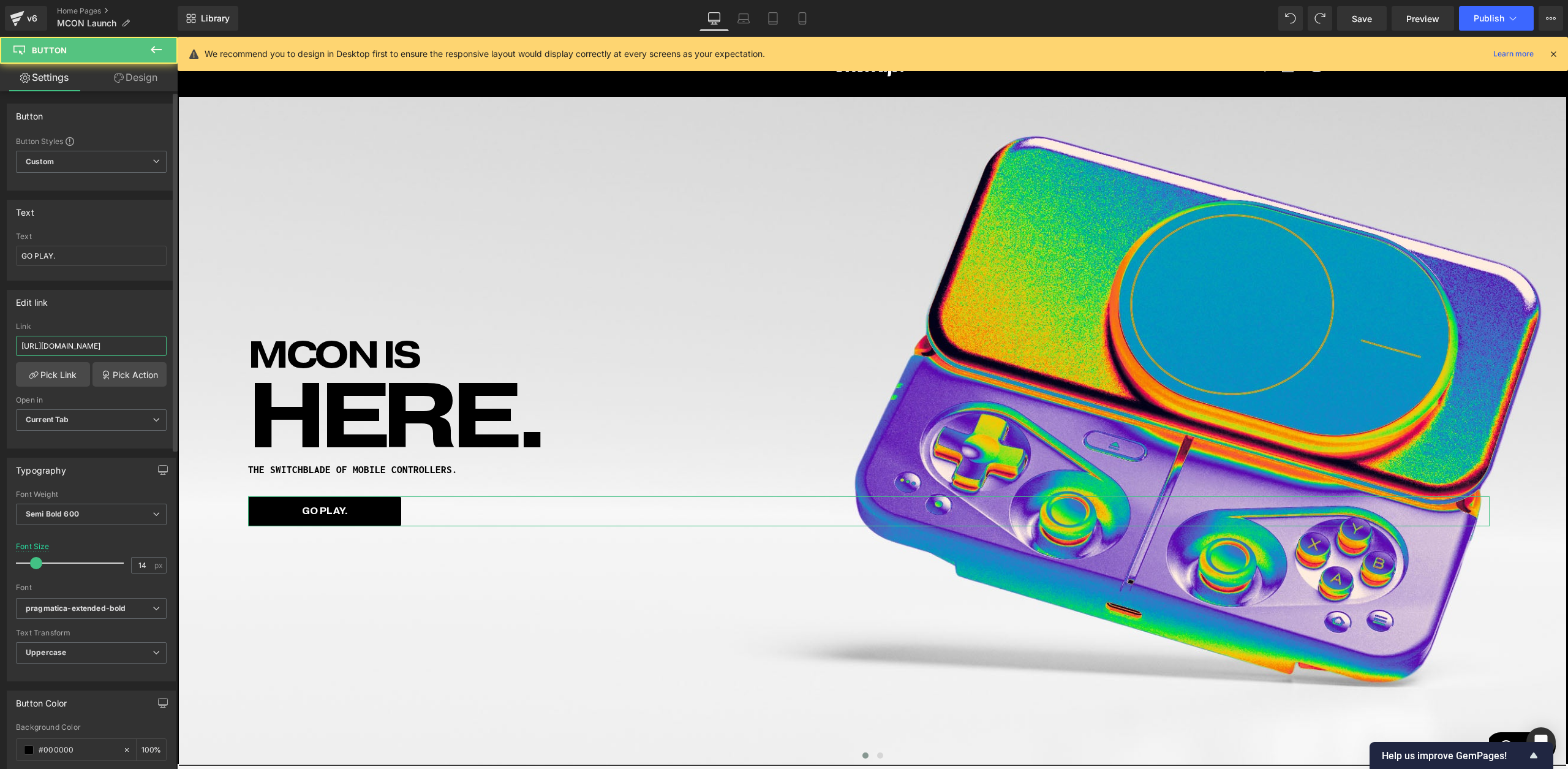
click at [97, 352] on input "[URL][DOMAIN_NAME]" at bounding box center [91, 346] width 150 height 20
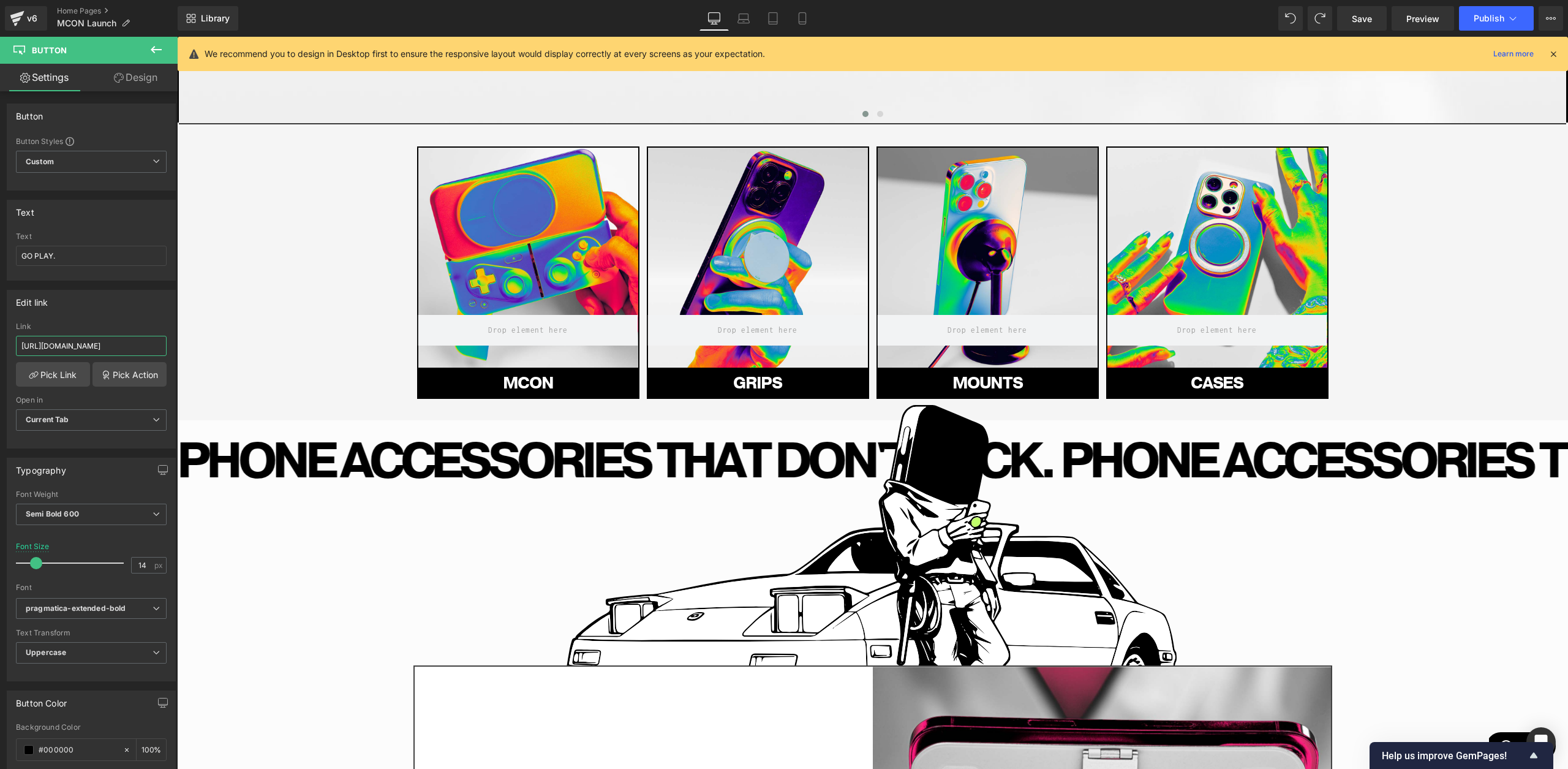
scroll to position [1138, 0]
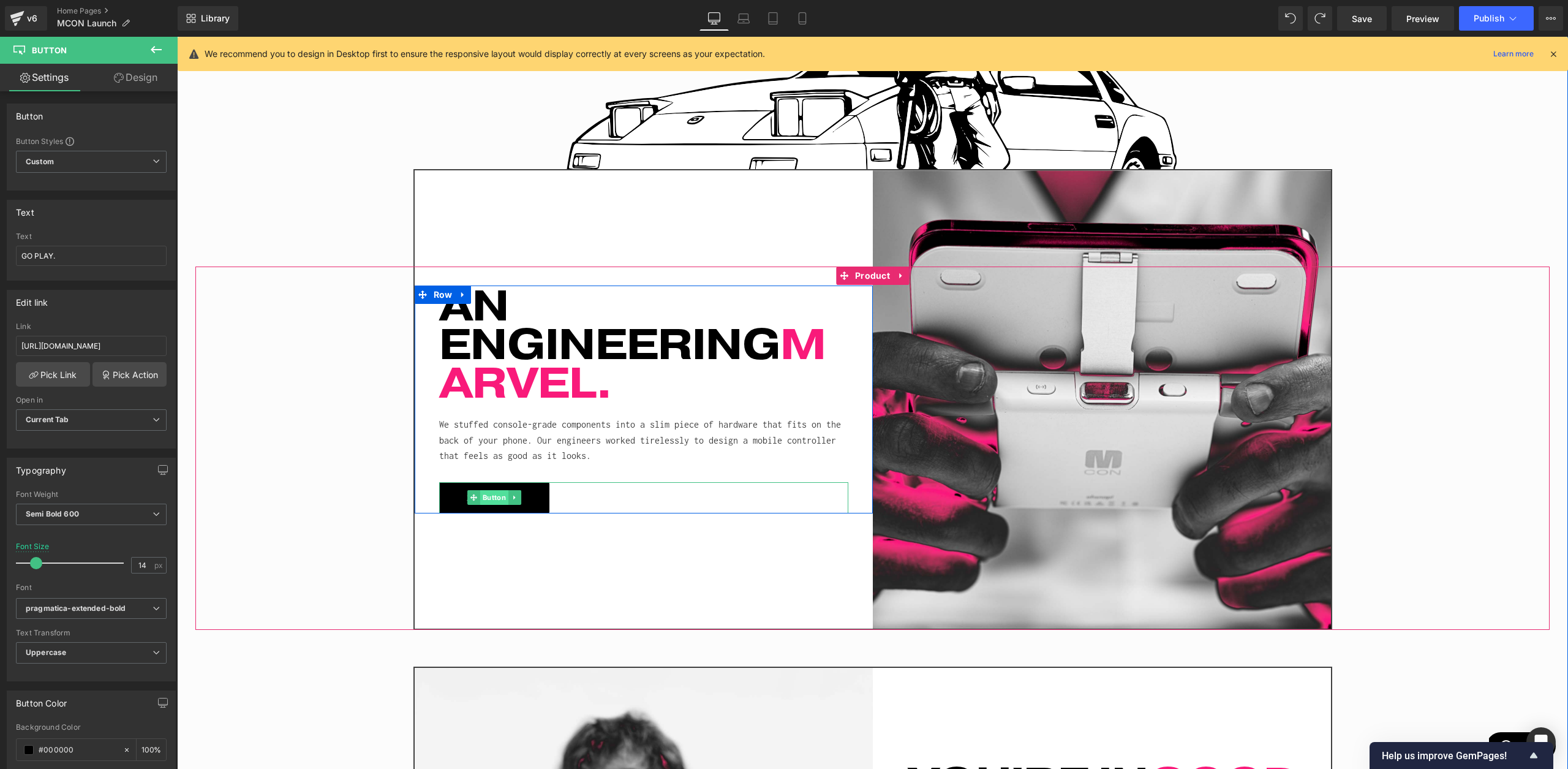
click at [495, 501] on span "Button" at bounding box center [494, 497] width 28 height 15
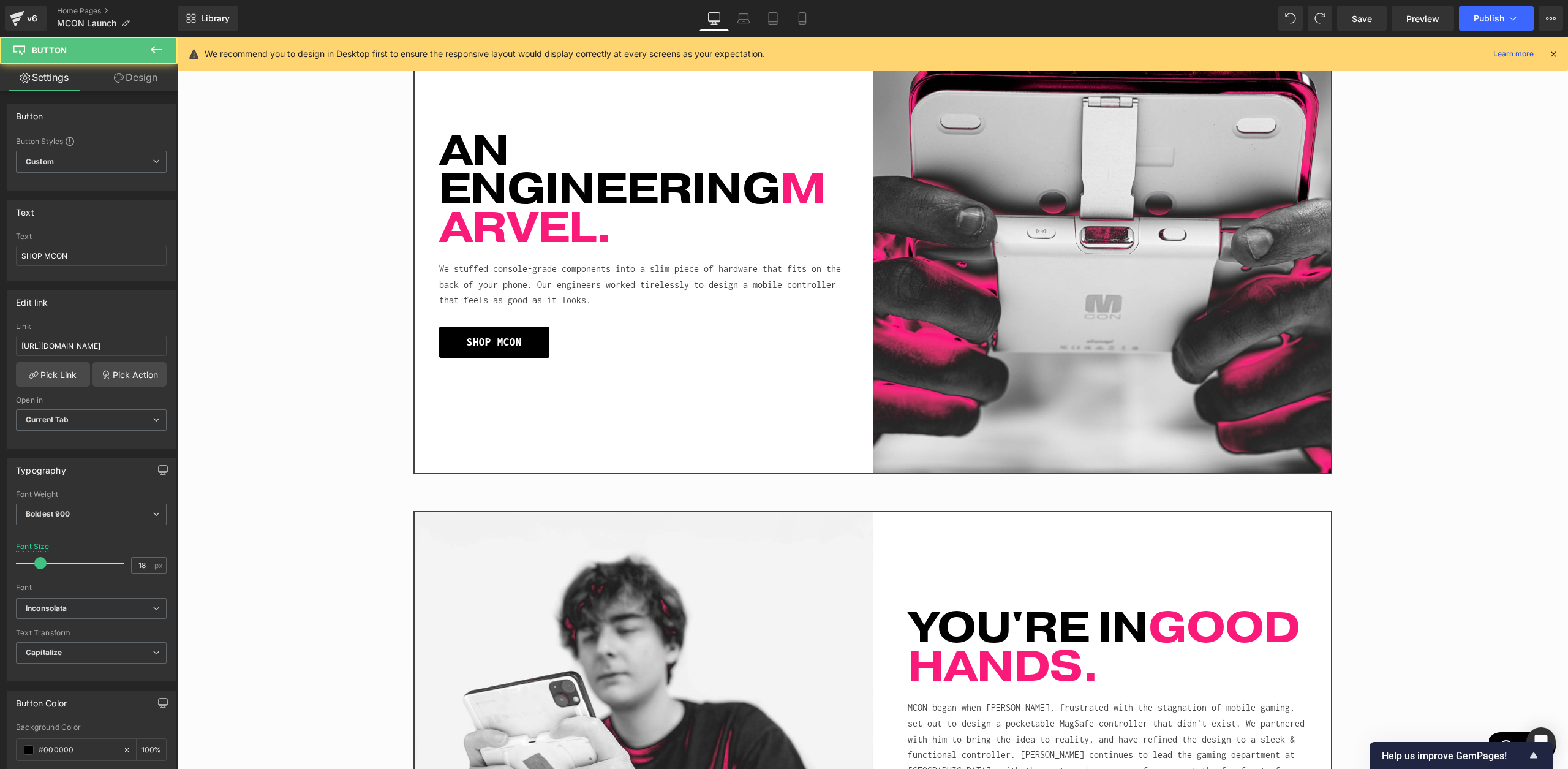
scroll to position [1690, 0]
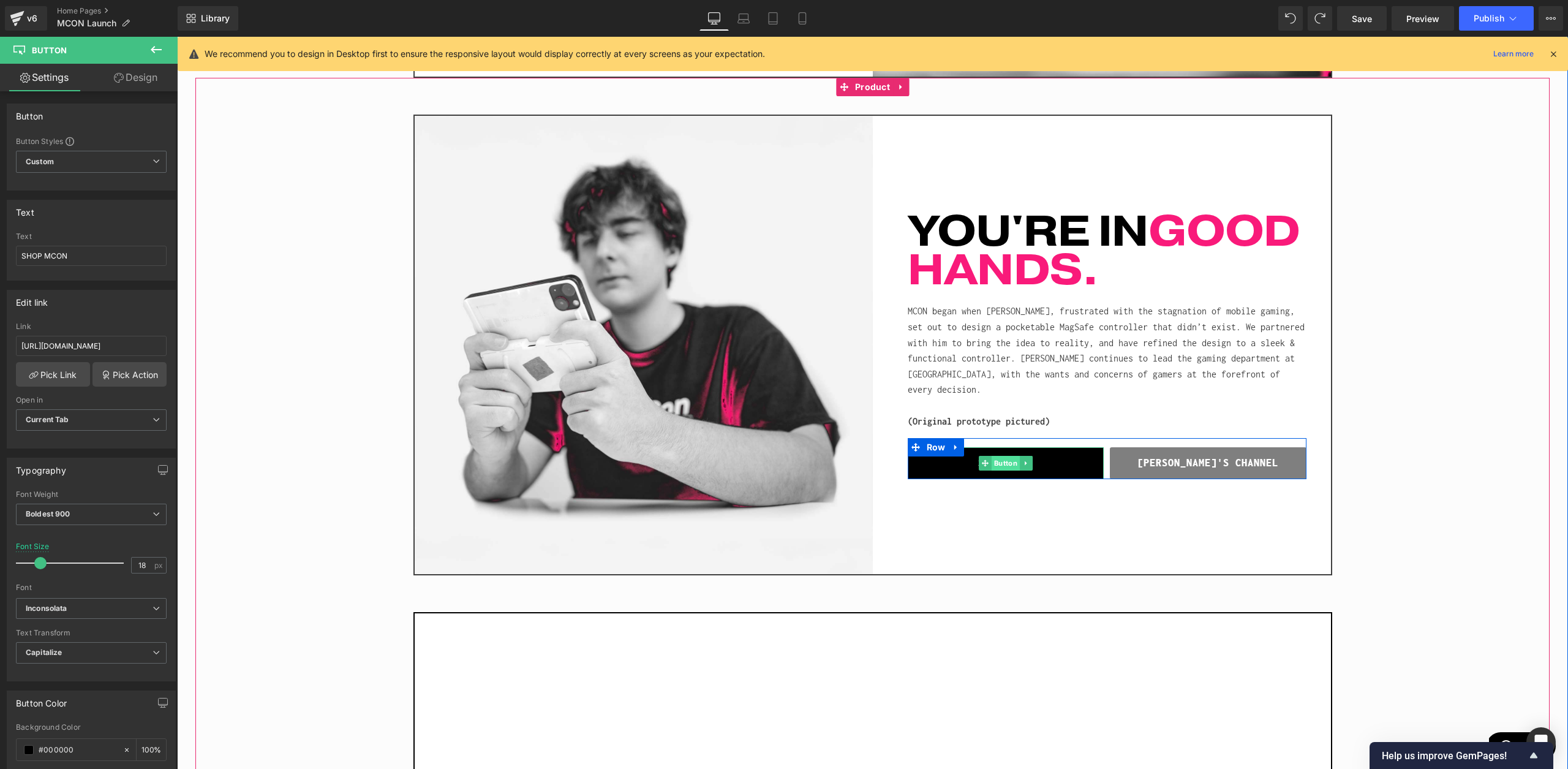
click at [1010, 471] on span "Button" at bounding box center [1006, 463] width 28 height 15
click at [1211, 471] on span "Button" at bounding box center [1207, 463] width 28 height 15
click at [1200, 471] on span "Button" at bounding box center [1207, 463] width 28 height 15
click at [97, 339] on input "[URL][DOMAIN_NAME]" at bounding box center [91, 346] width 150 height 20
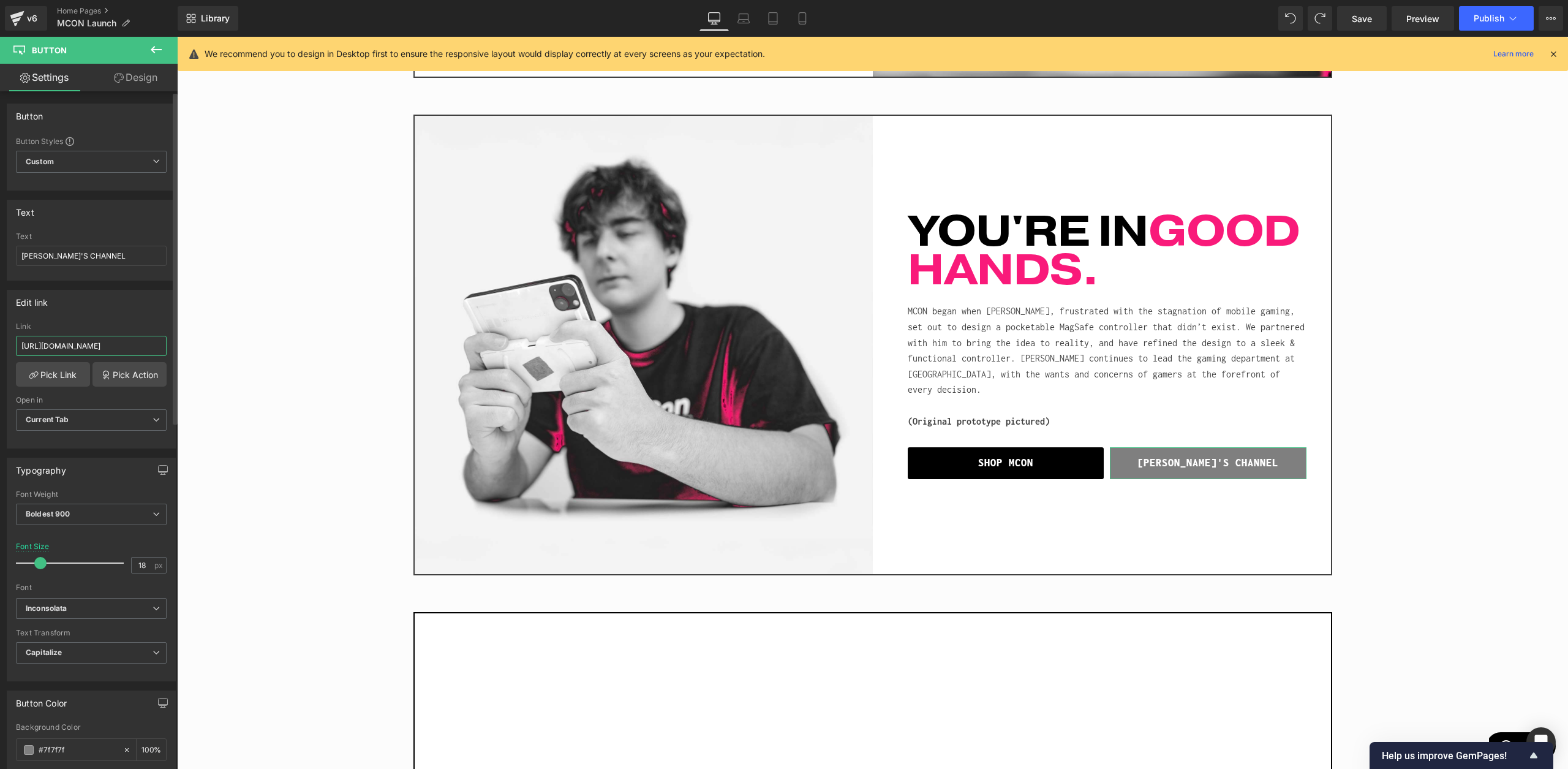
click at [97, 339] on input "[URL][DOMAIN_NAME]" at bounding box center [91, 346] width 150 height 20
paste input "[DOMAIN_NAME][URL]"
type input "[URL][DOMAIN_NAME]"
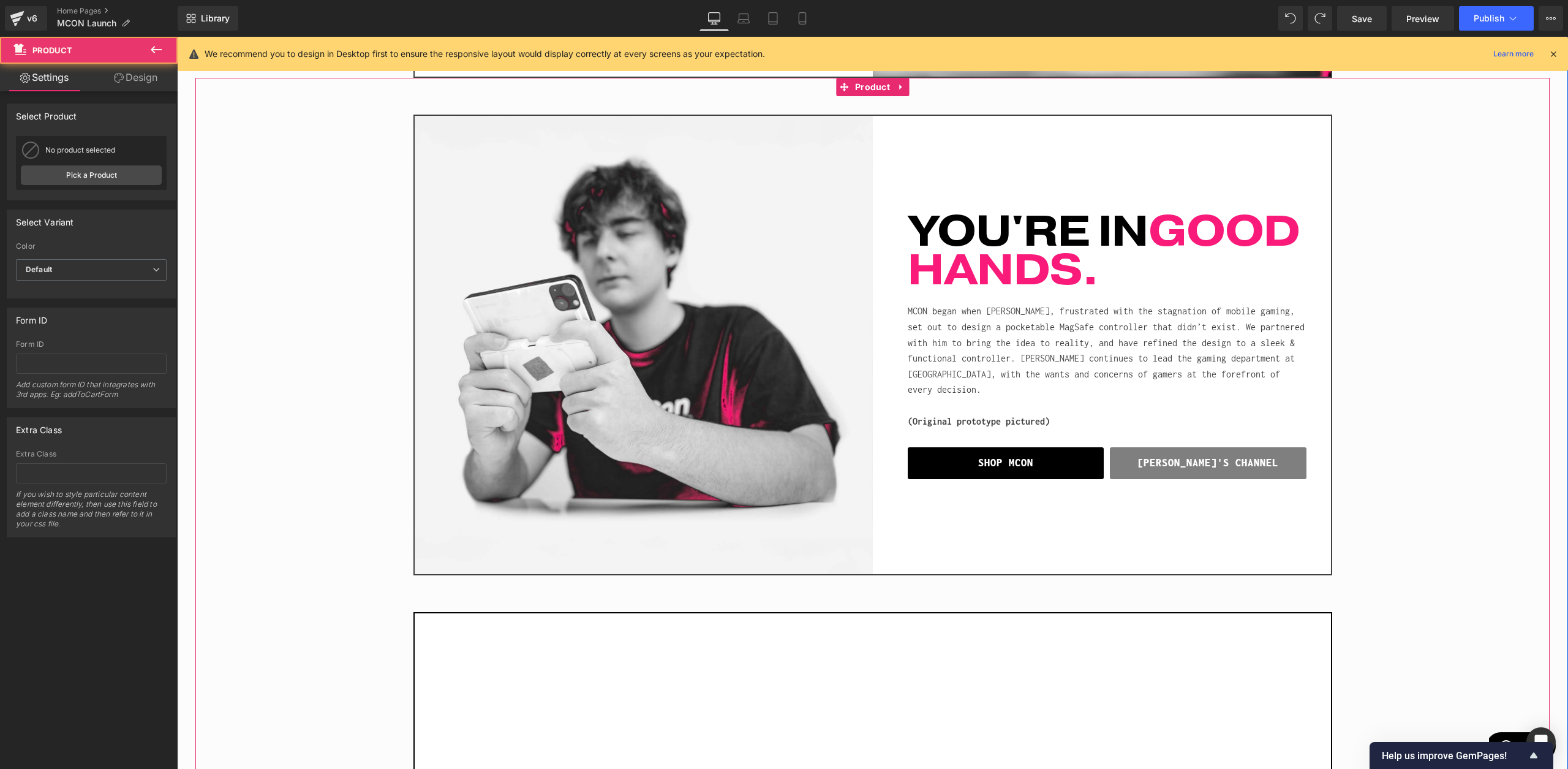
click at [275, 373] on div "Image YOU'RE IN GOOD HANDS. Heading MCON began when [PERSON_NAME], frustrated w…" at bounding box center [873, 604] width 1354 height 1053
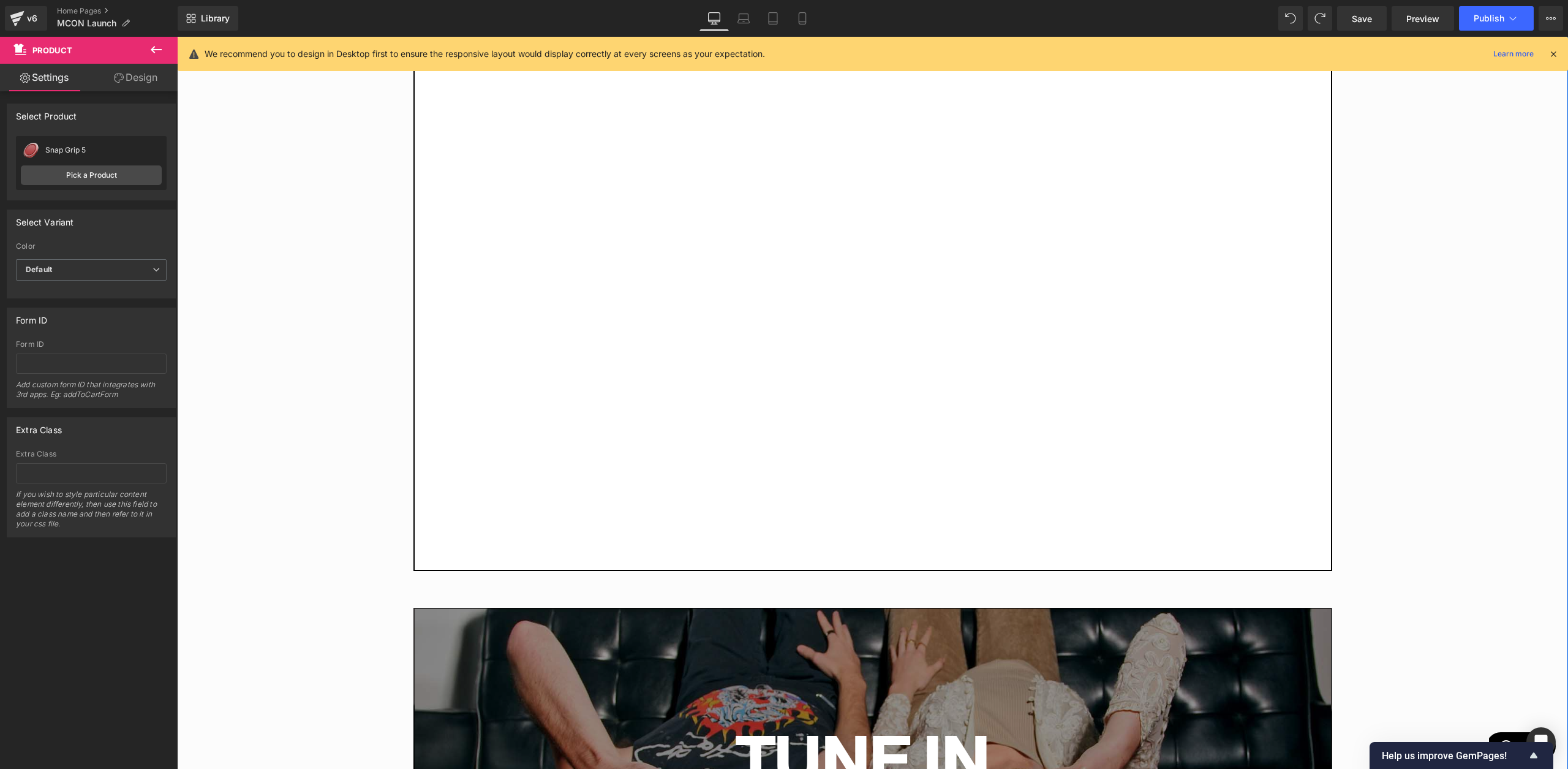
scroll to position [2101, 0]
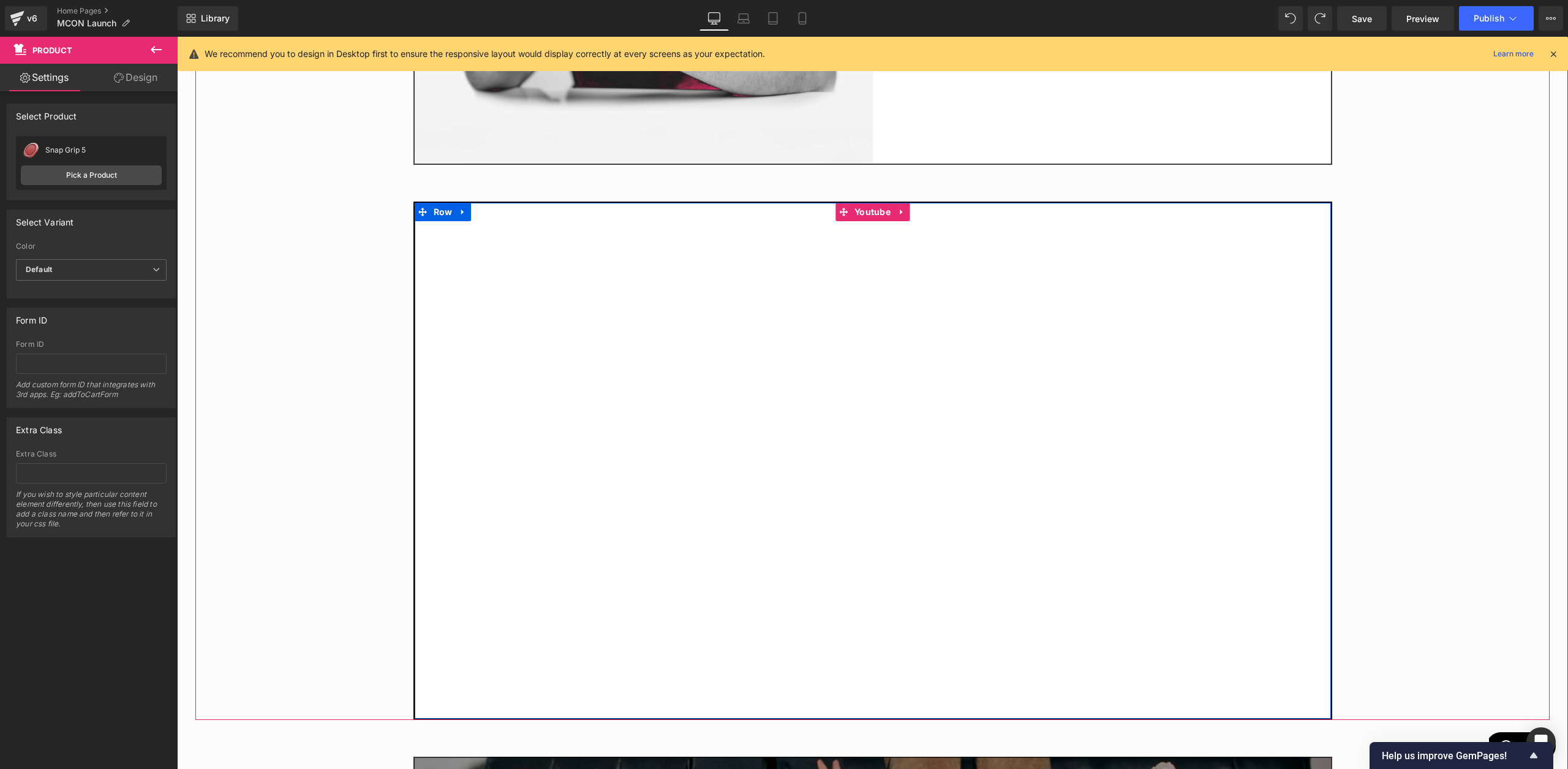
drag, startPoint x: 861, startPoint y: 210, endPoint x: 814, endPoint y: 228, distance: 50.3
click at [861, 211] on span "Youtube" at bounding box center [873, 212] width 42 height 18
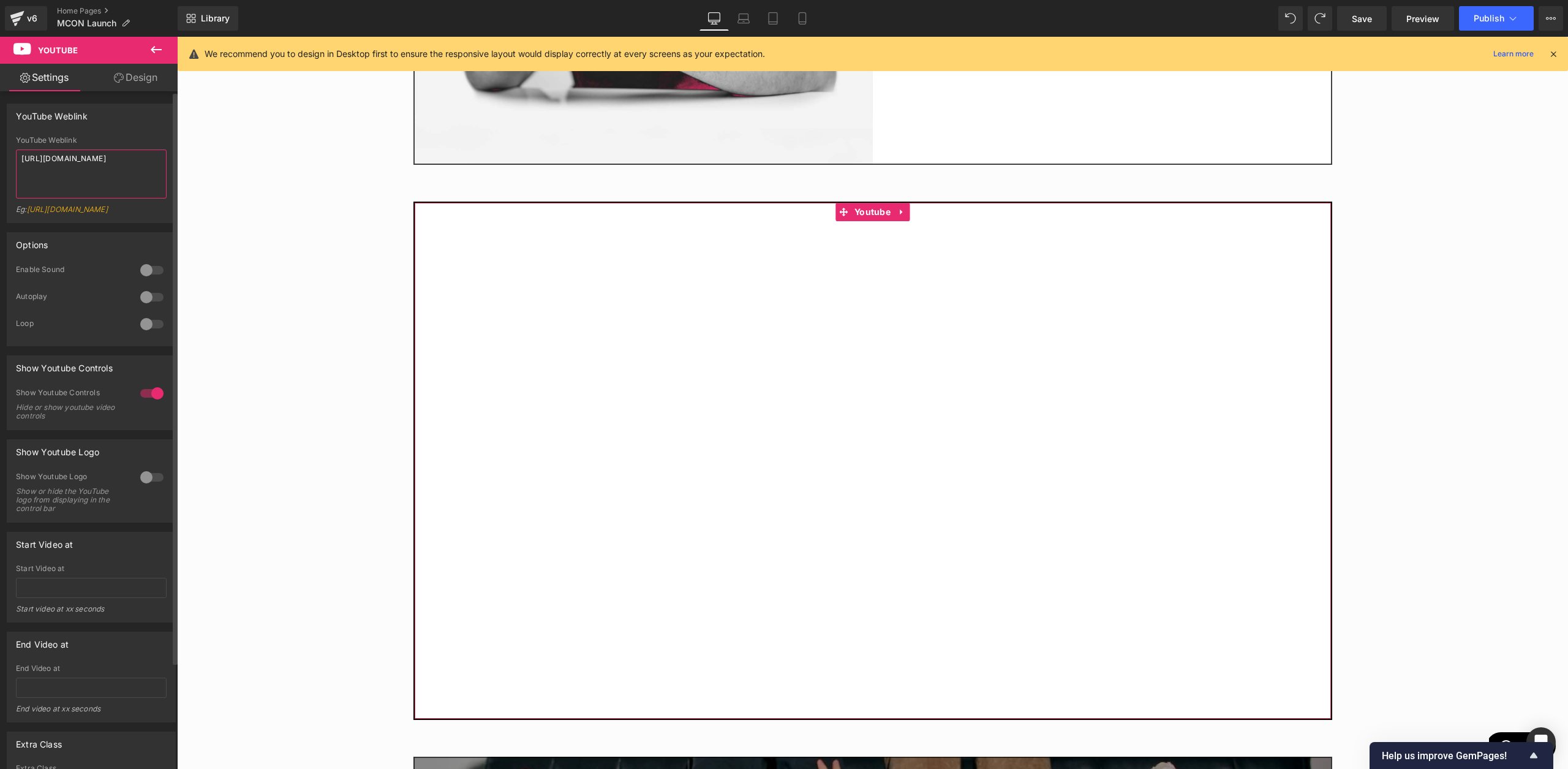
click at [87, 175] on textarea "[URL][DOMAIN_NAME]" at bounding box center [91, 173] width 150 height 49
paste textarea "CiGK41JUTVU"
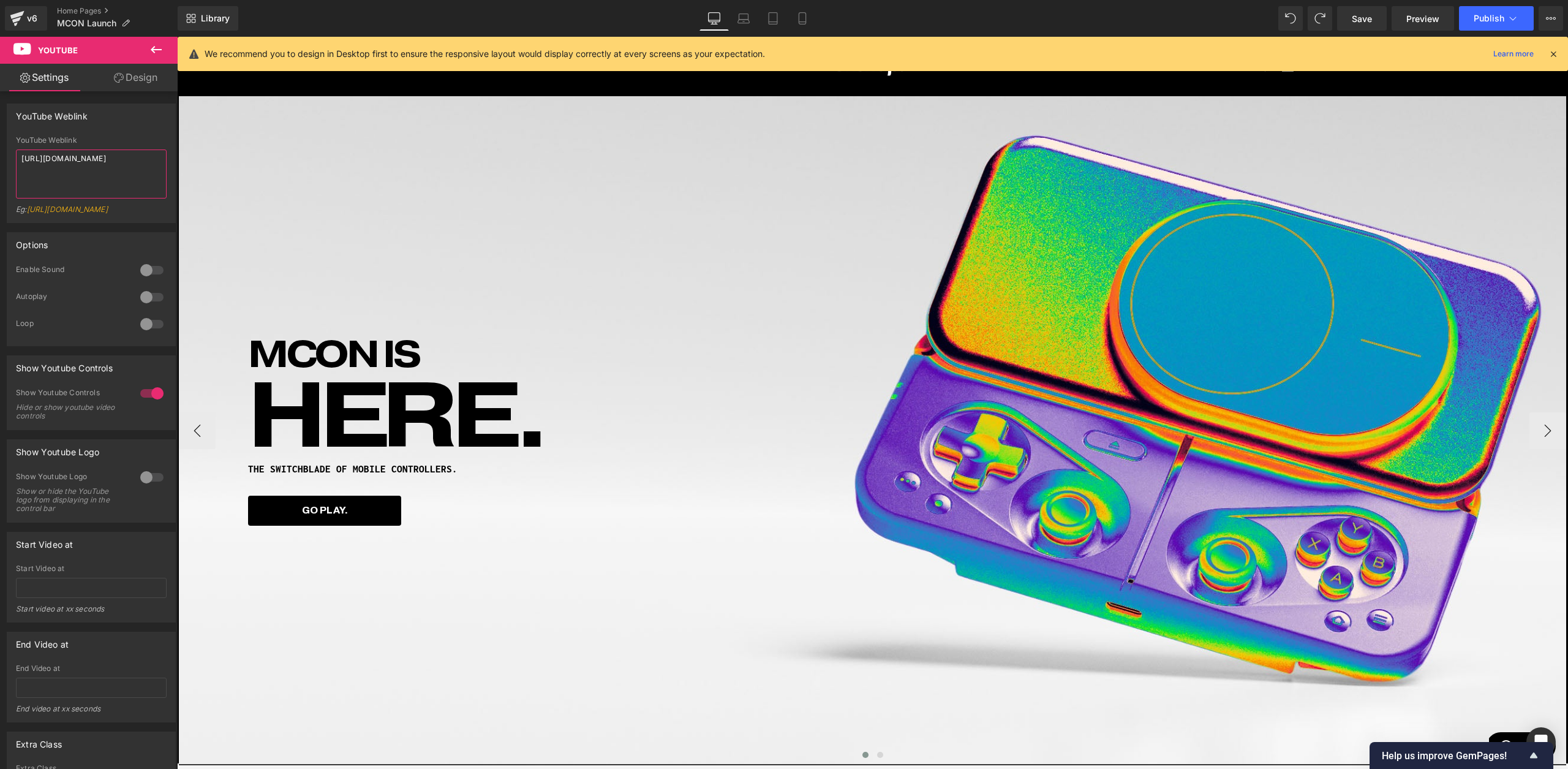
scroll to position [0, 0]
type textarea "[URL][DOMAIN_NAME]"
click at [762, 19] on link "Tablet" at bounding box center [773, 18] width 29 height 25
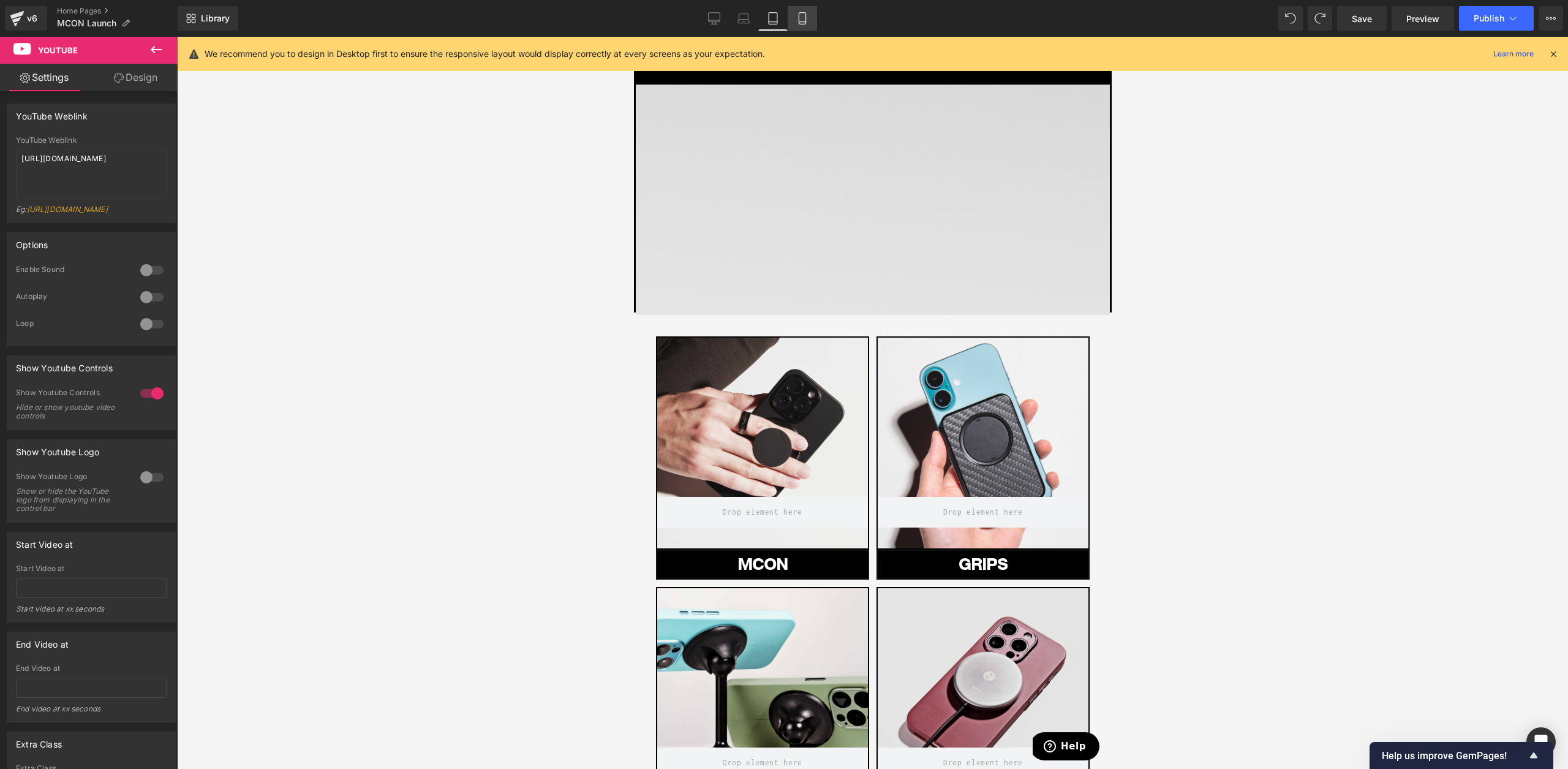
click at [789, 14] on link "Mobile" at bounding box center [803, 18] width 29 height 25
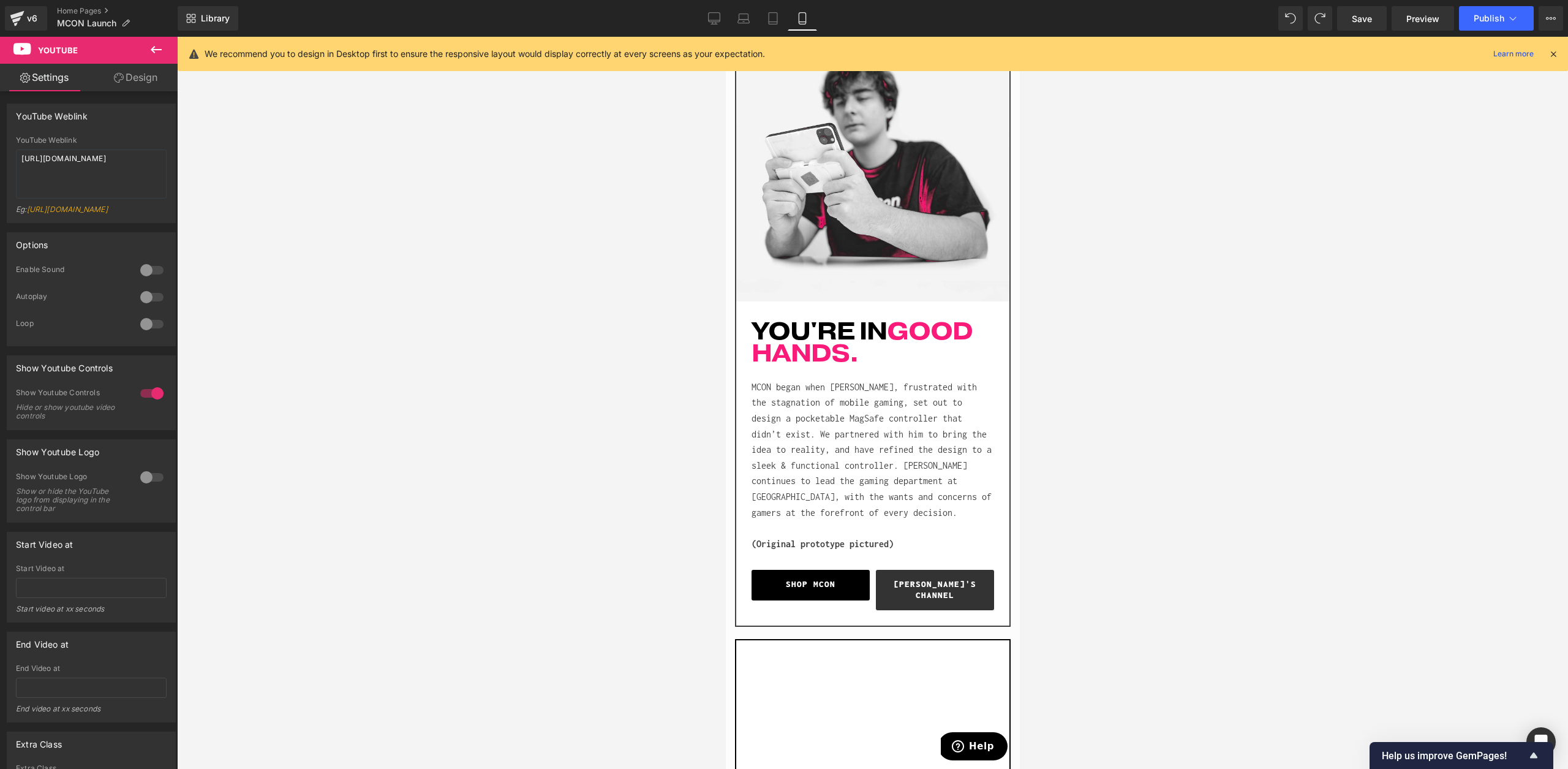
scroll to position [1705, 0]
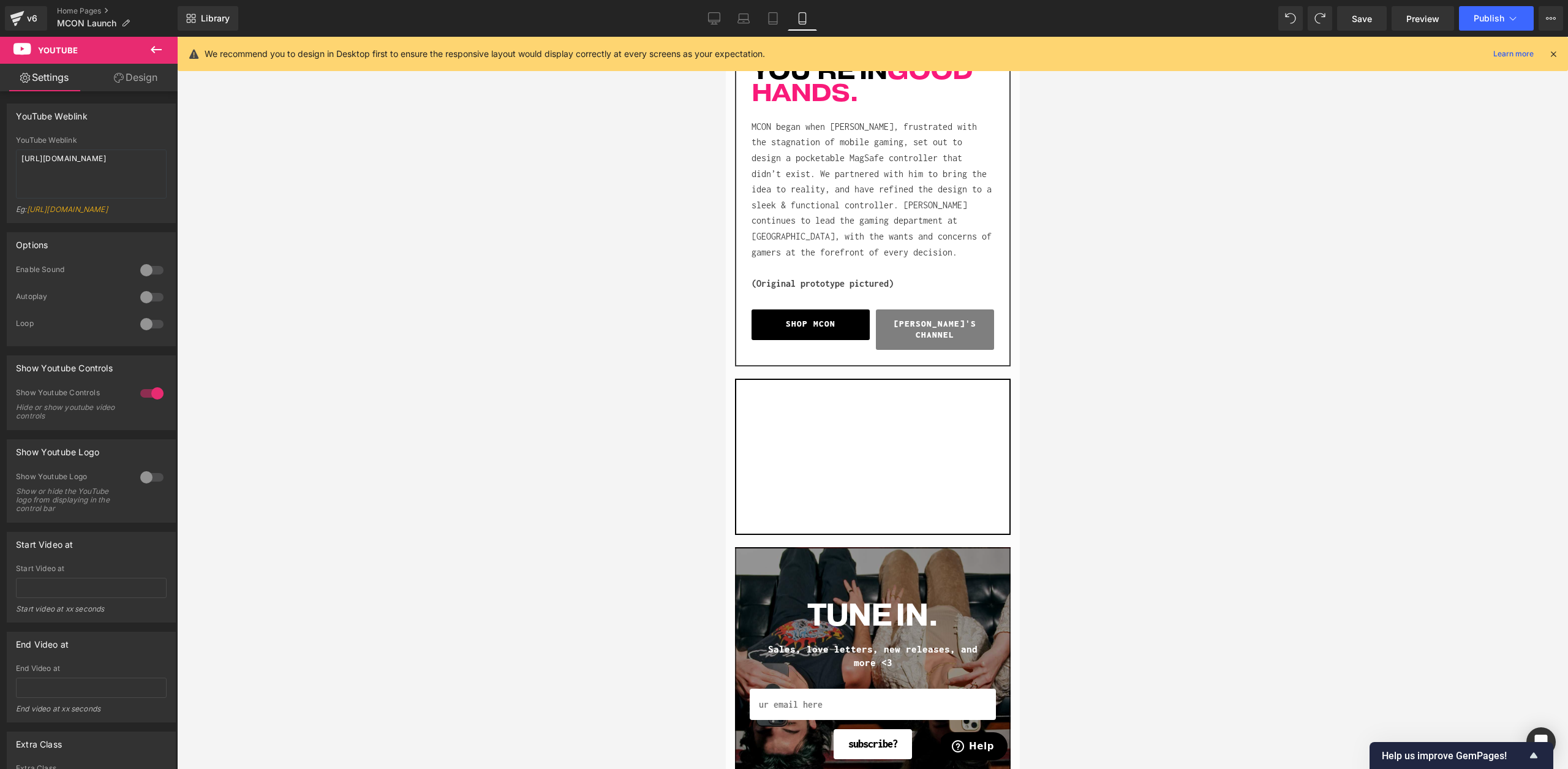
click at [1092, 265] on div at bounding box center [873, 403] width 1392 height 732
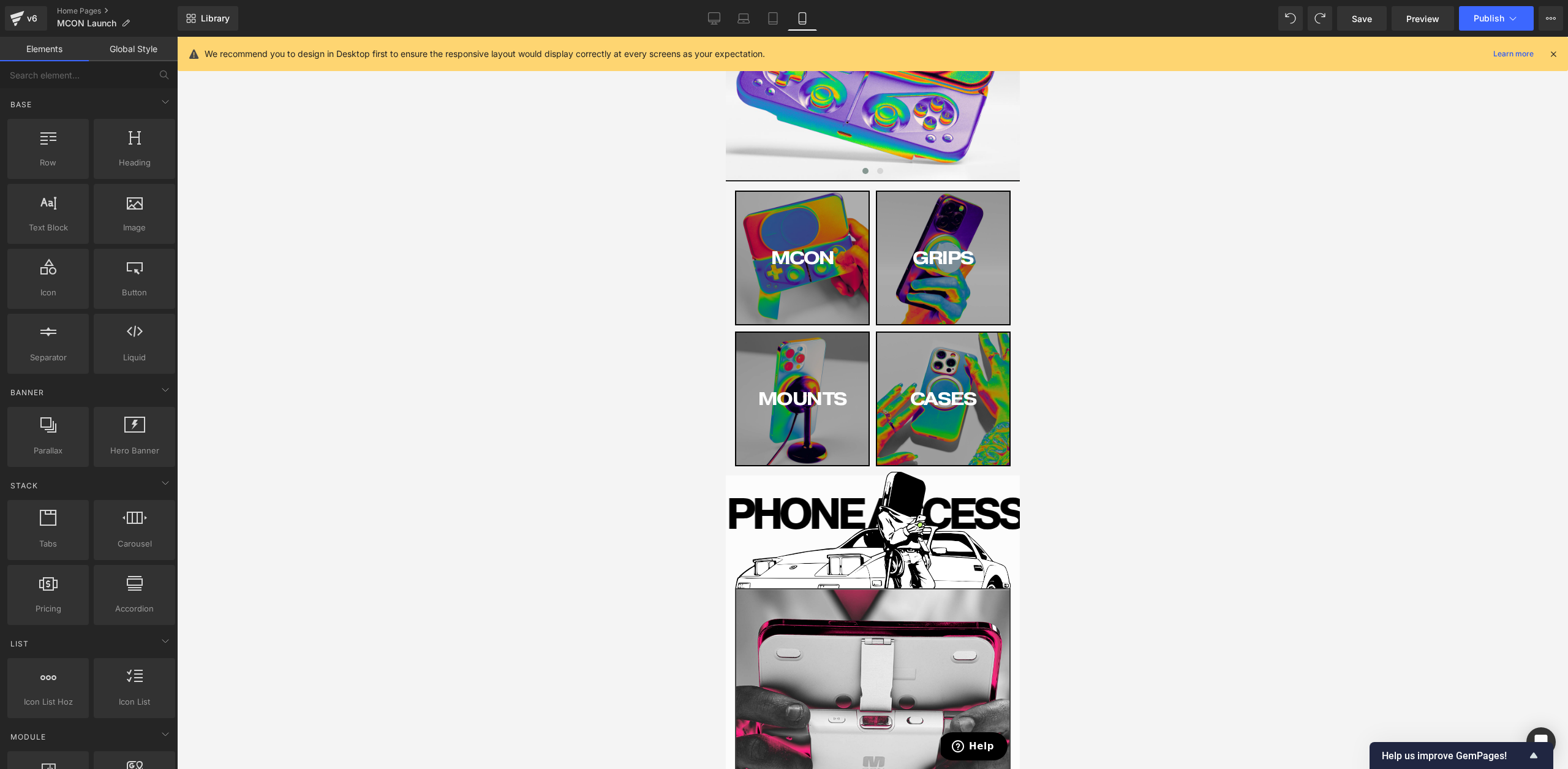
scroll to position [0, 0]
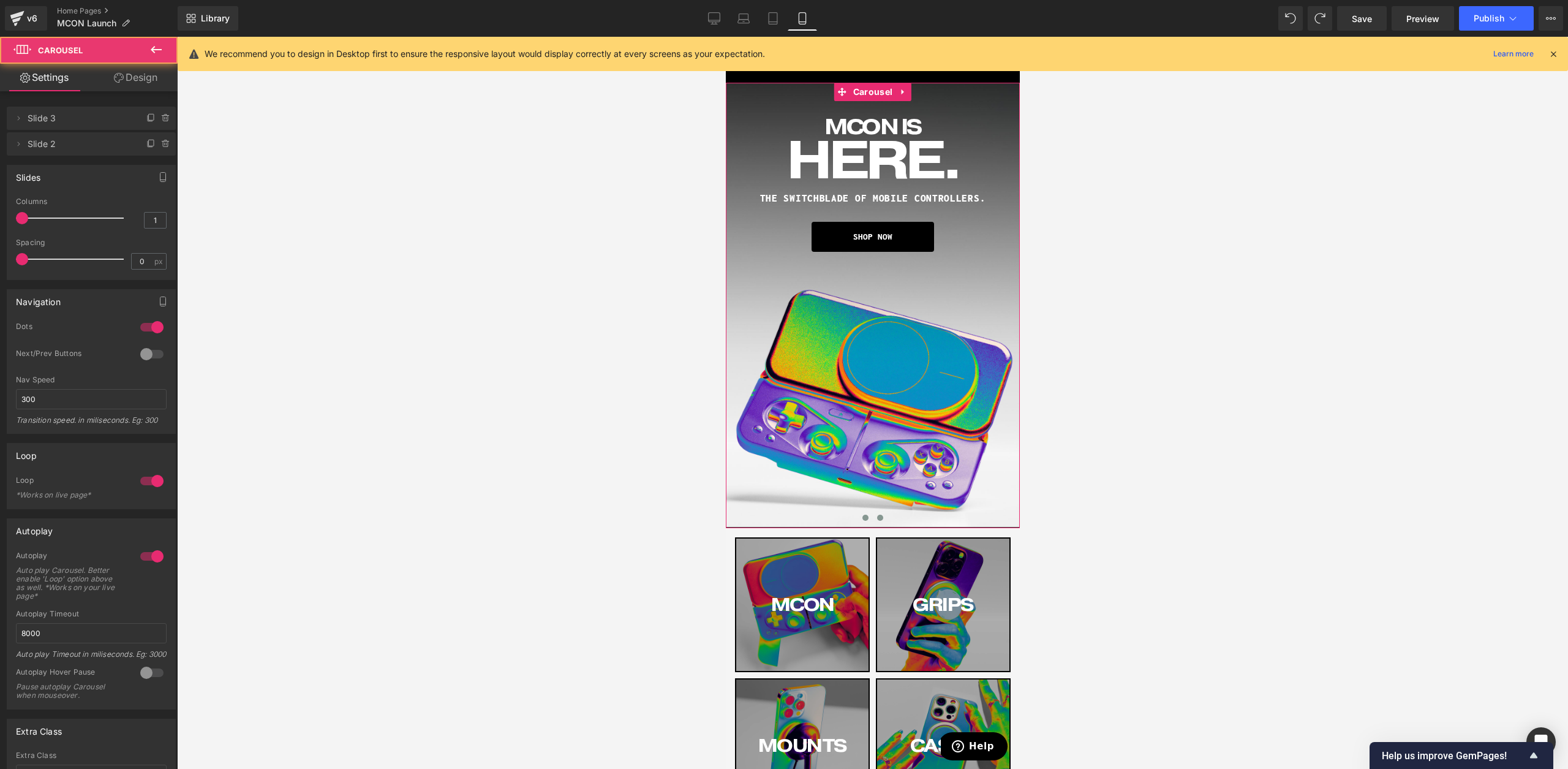
click at [881, 516] on span at bounding box center [880, 518] width 6 height 6
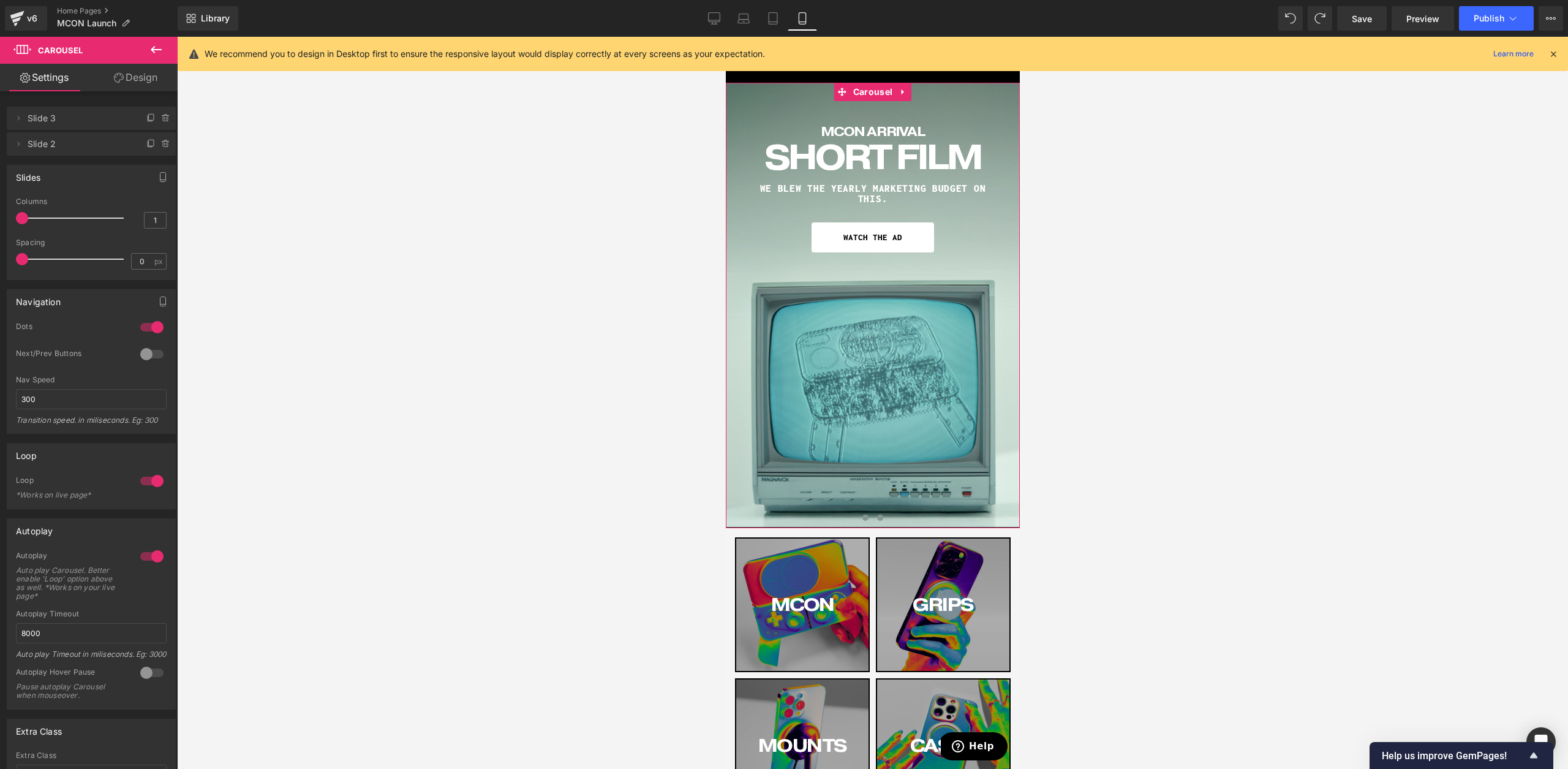
click at [866, 518] on span at bounding box center [865, 518] width 6 height 6
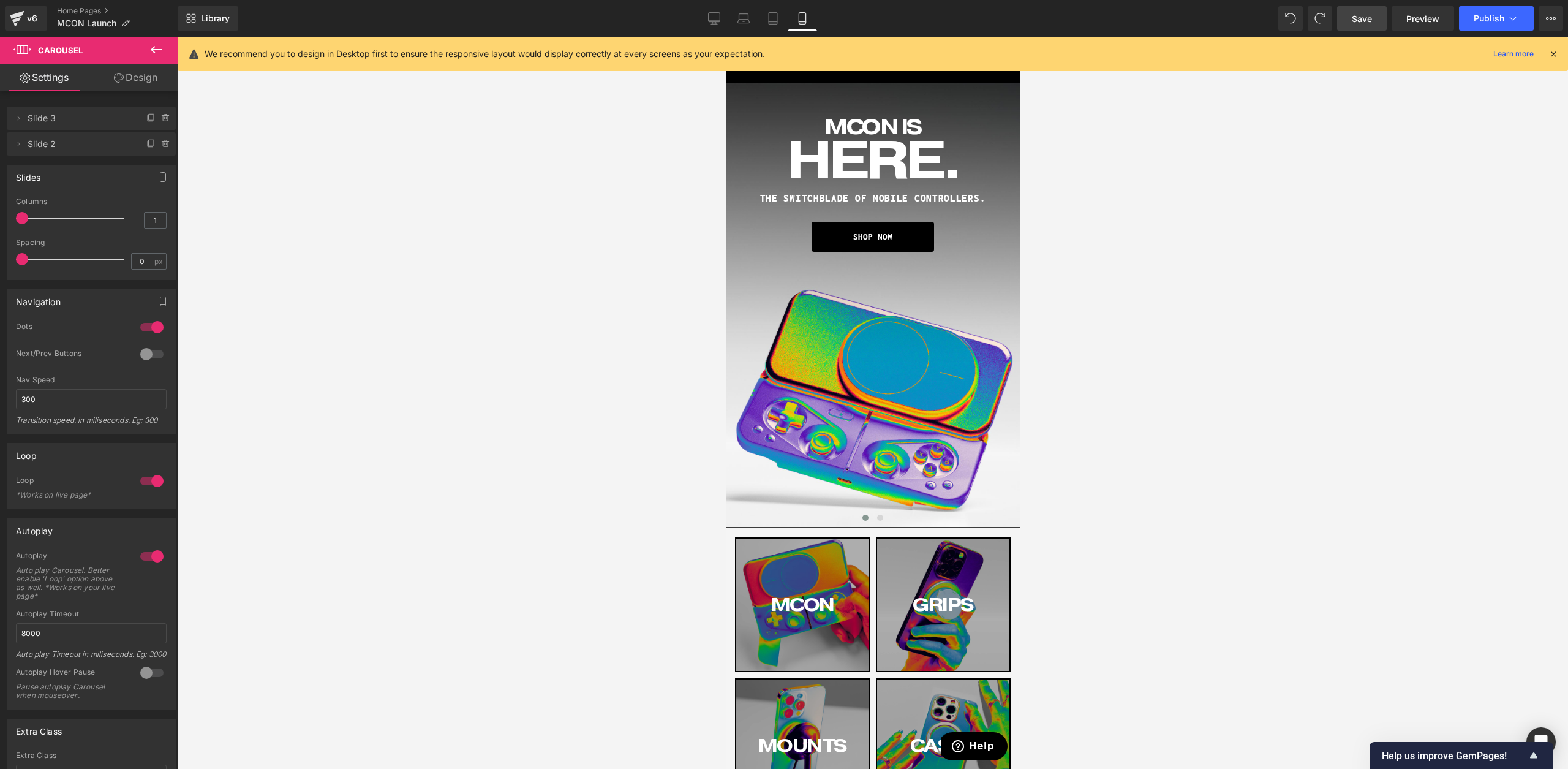
click at [1364, 27] on link "Save" at bounding box center [1362, 18] width 50 height 25
click at [1548, 51] on icon at bounding box center [1553, 54] width 11 height 11
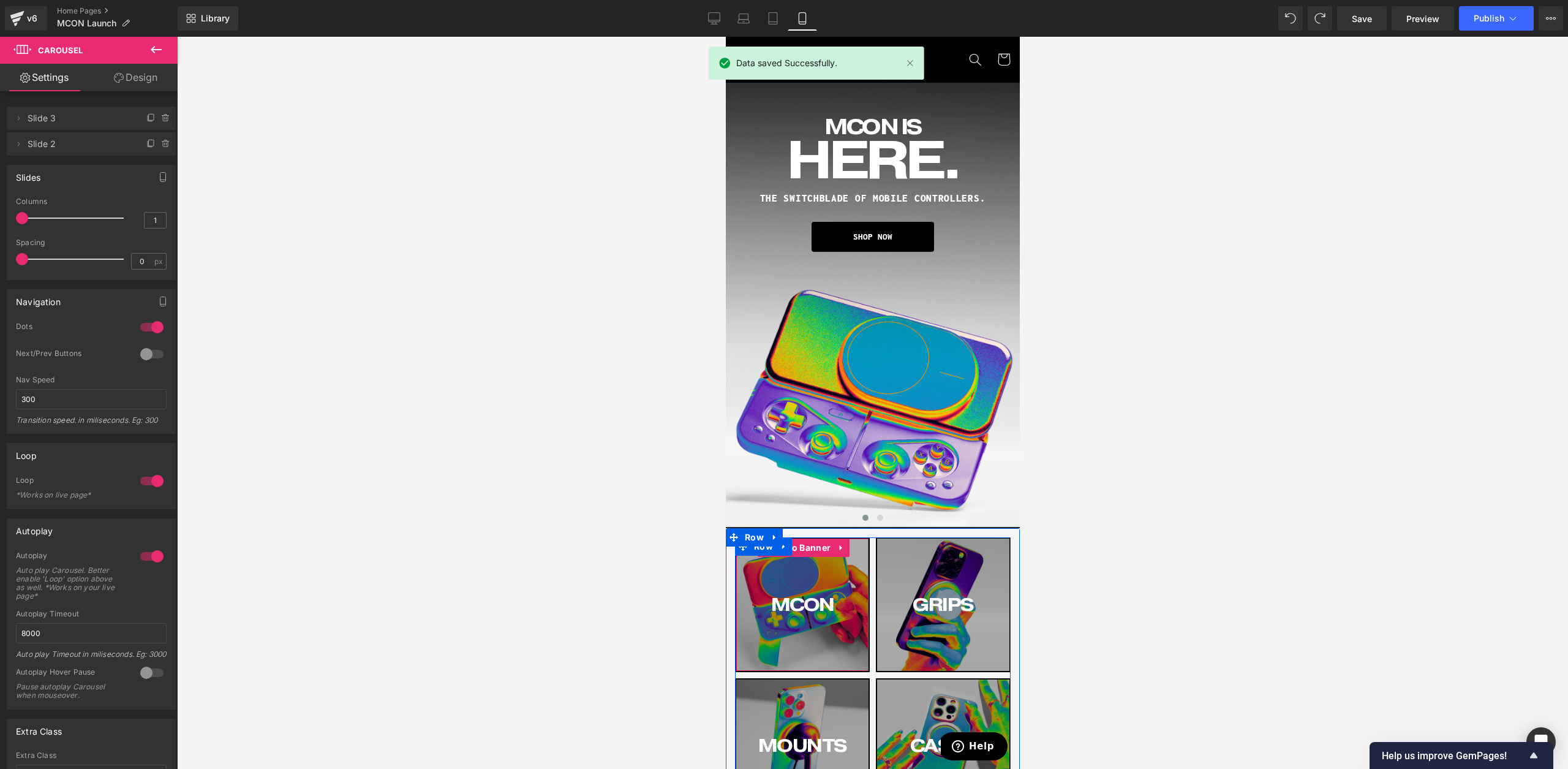
click at [781, 641] on div "MCON Button" at bounding box center [802, 605] width 132 height 132
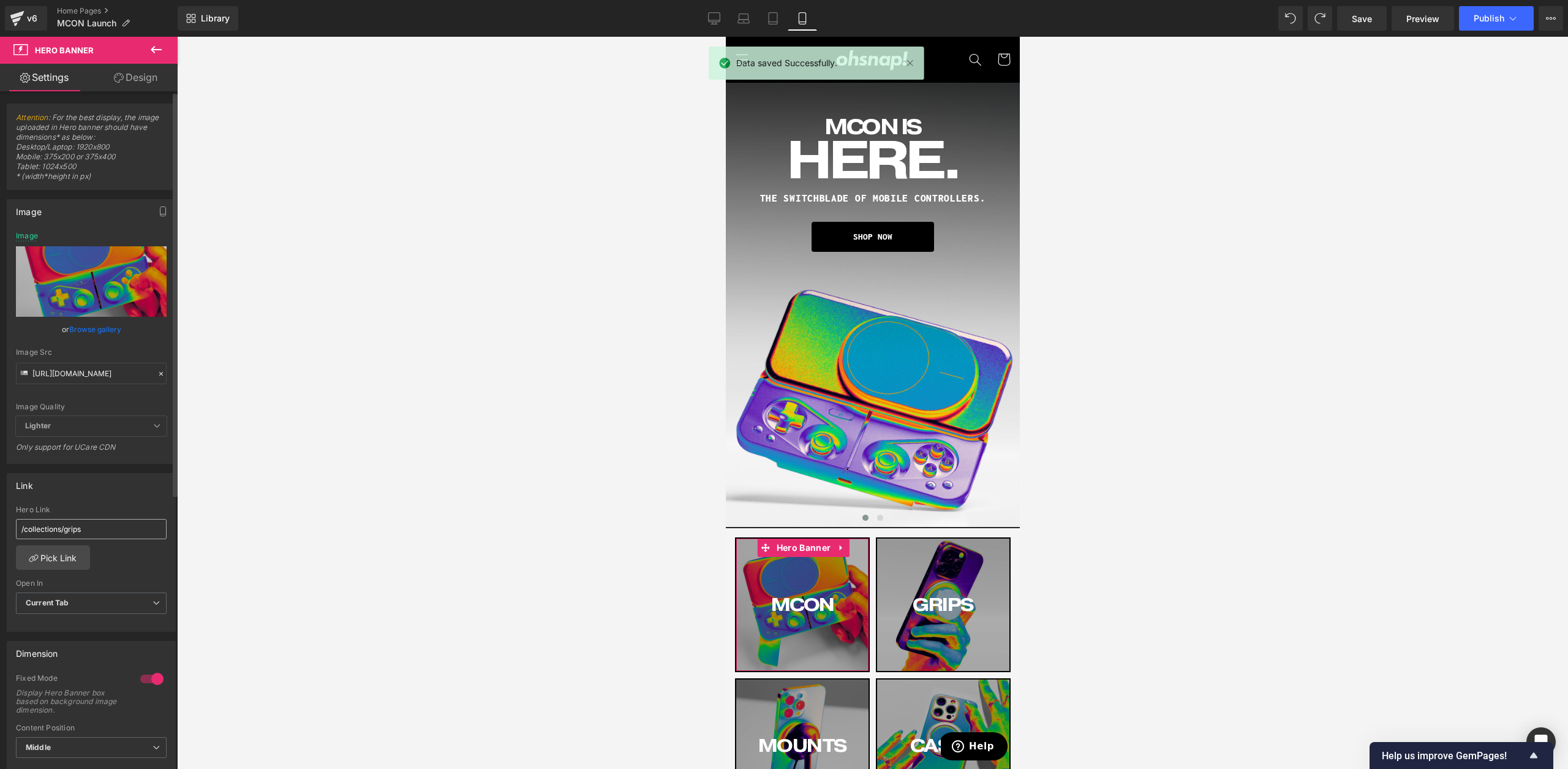
click at [105, 523] on input "/collections/grips" at bounding box center [91, 529] width 150 height 20
click at [105, 524] on input "/collections/grips" at bounding box center [91, 529] width 150 height 20
type input "[URL][DOMAIN_NAME]"
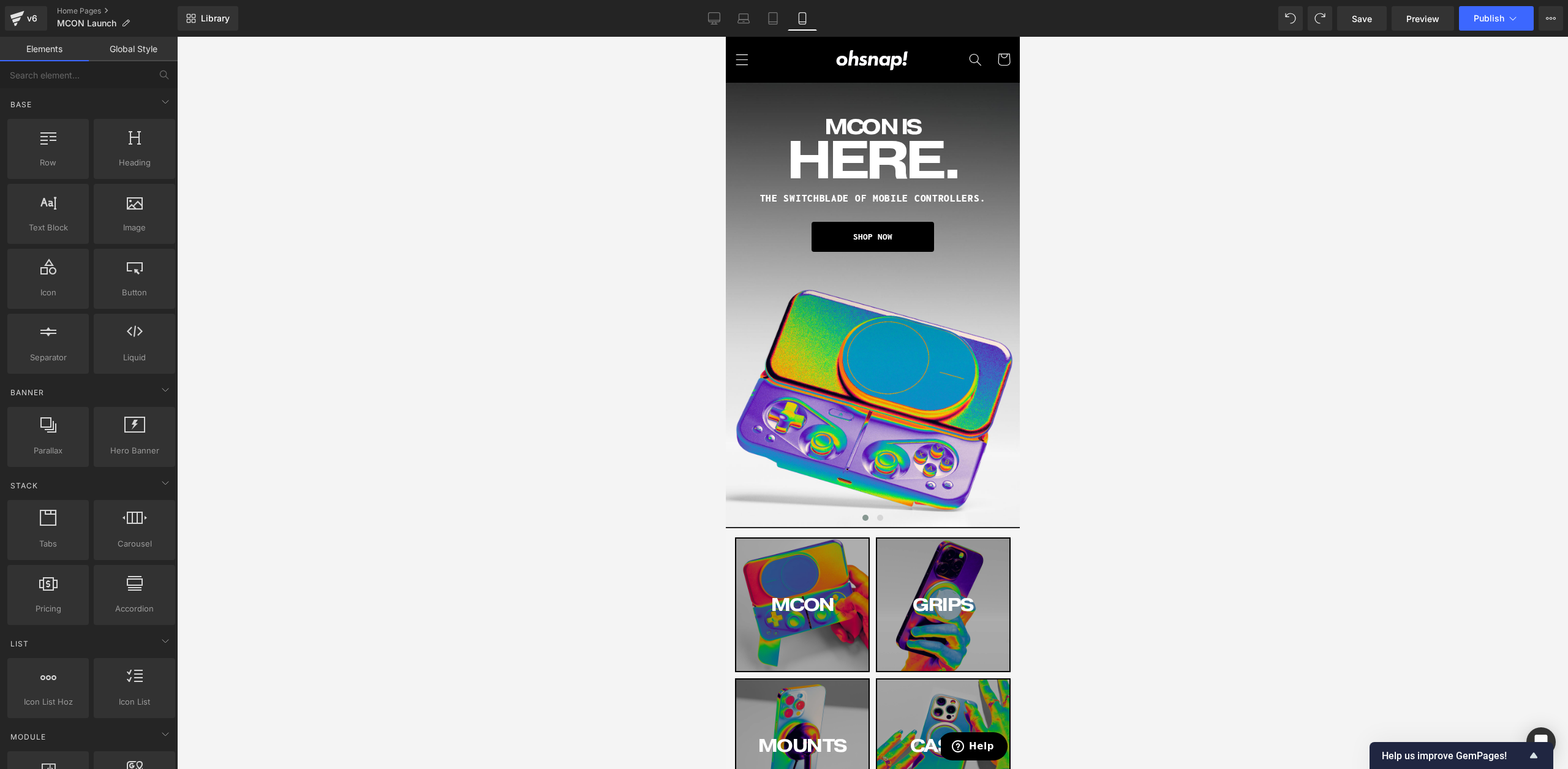
click at [363, 536] on div at bounding box center [873, 403] width 1392 height 732
click at [695, 9] on div "Library Mobile Desktop Laptop Tablet Mobile Save Preview Publish Scheduled View…" at bounding box center [873, 18] width 1391 height 25
click at [704, 14] on link "Desktop" at bounding box center [715, 18] width 29 height 25
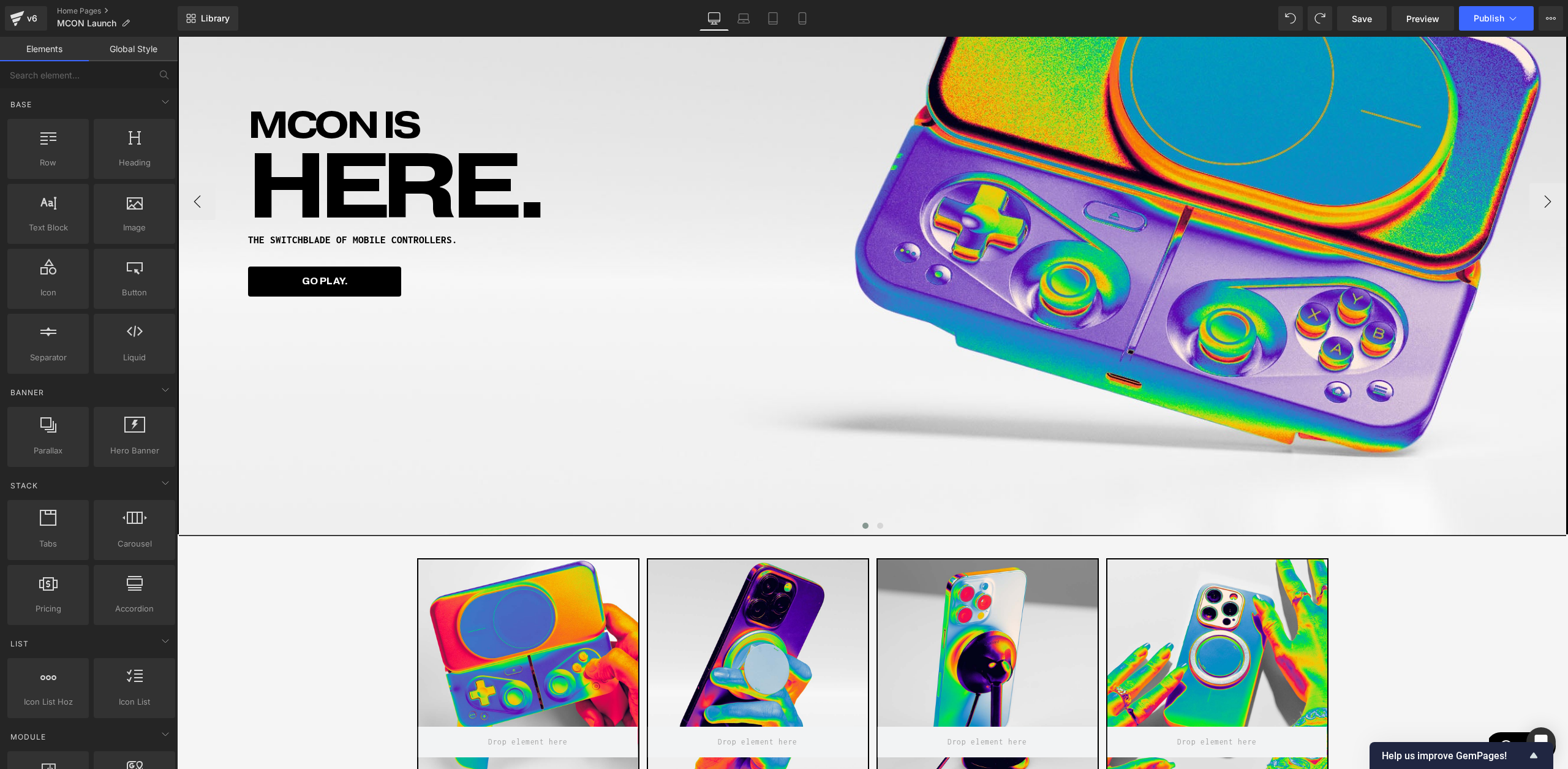
scroll to position [388, 0]
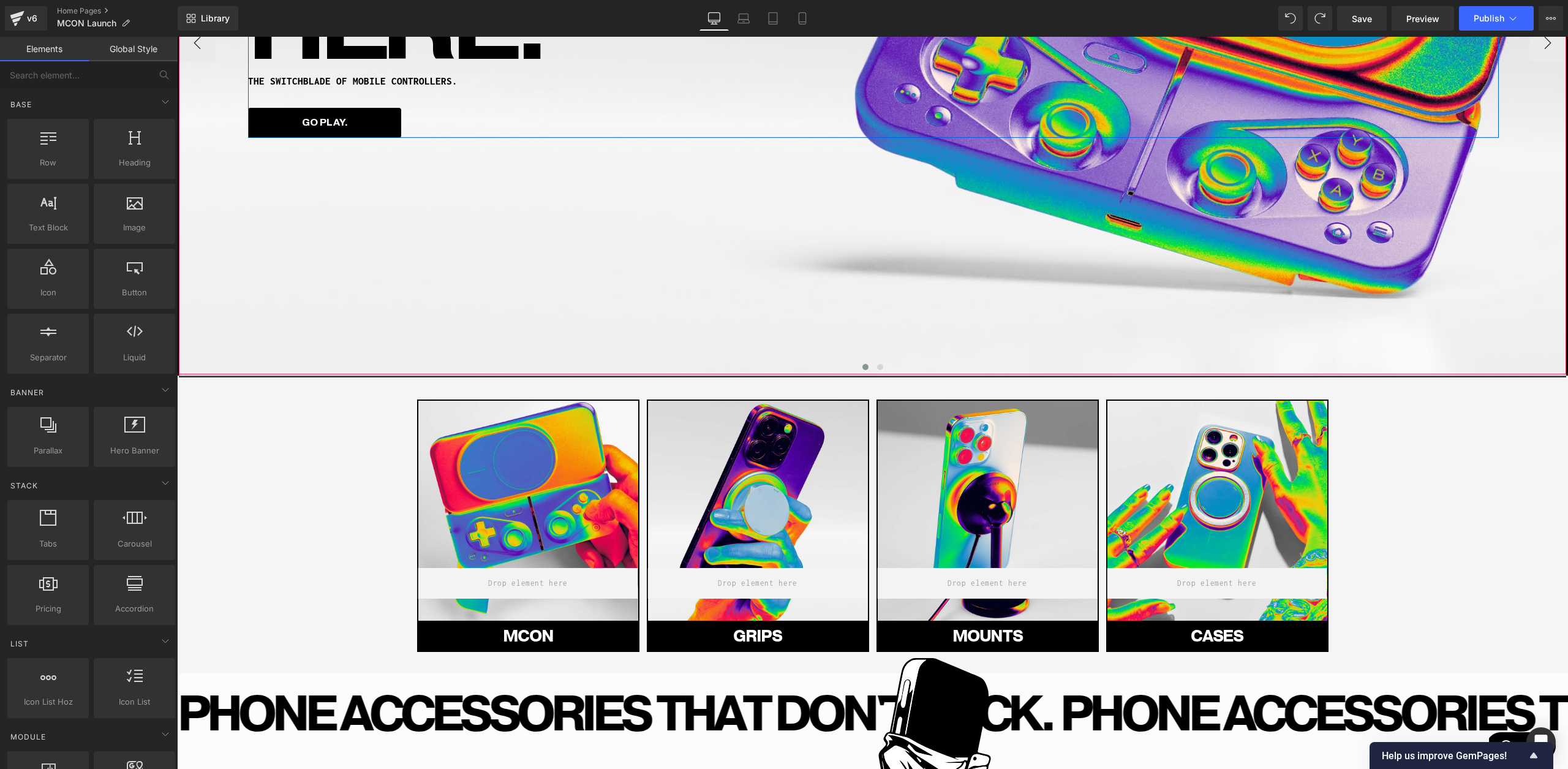
click at [325, 122] on span "Button" at bounding box center [325, 123] width 28 height 15
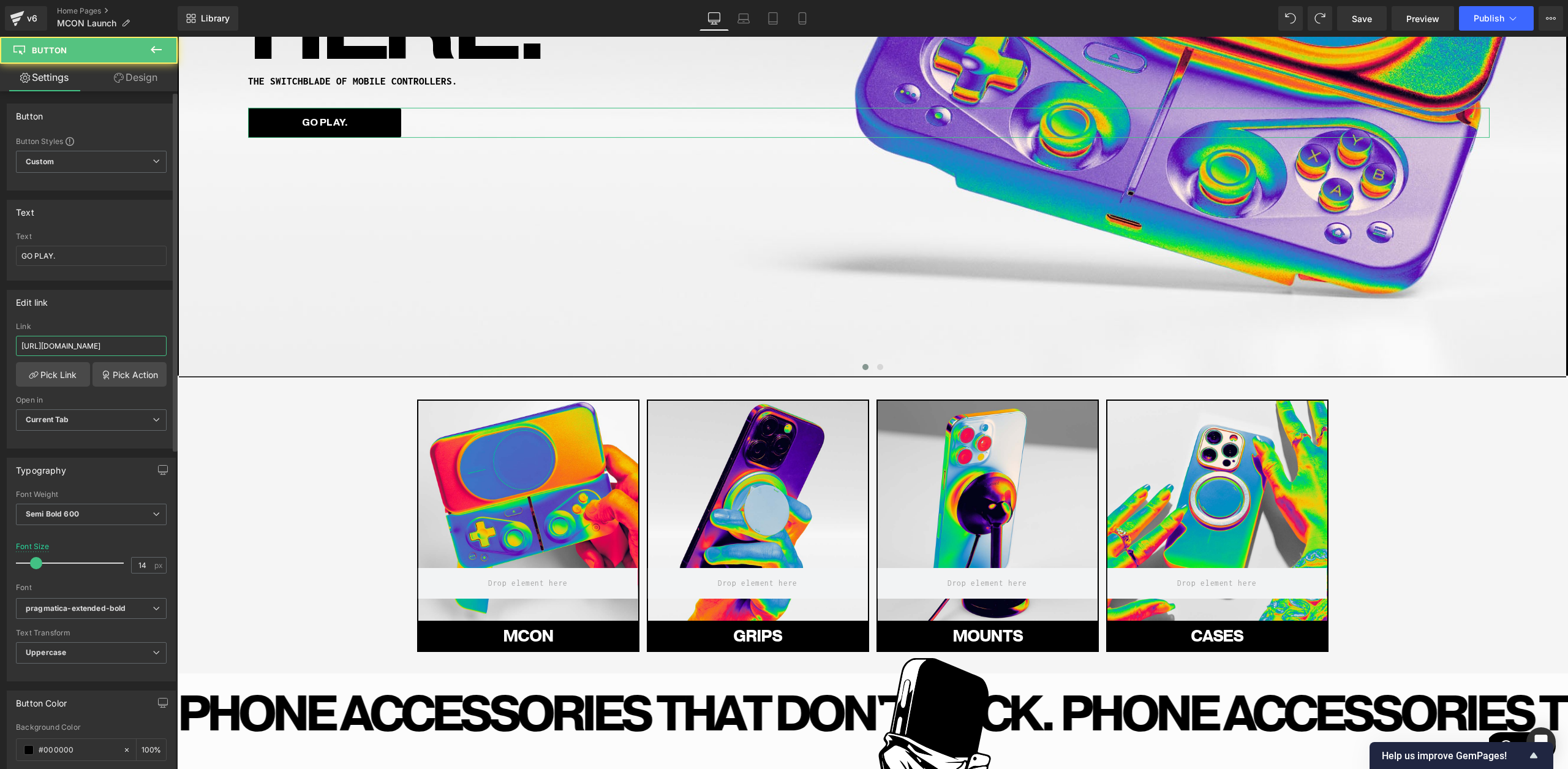
click at [95, 350] on input "[URL][DOMAIN_NAME]" at bounding box center [91, 346] width 150 height 20
click at [799, 27] on link "Mobile" at bounding box center [803, 18] width 29 height 25
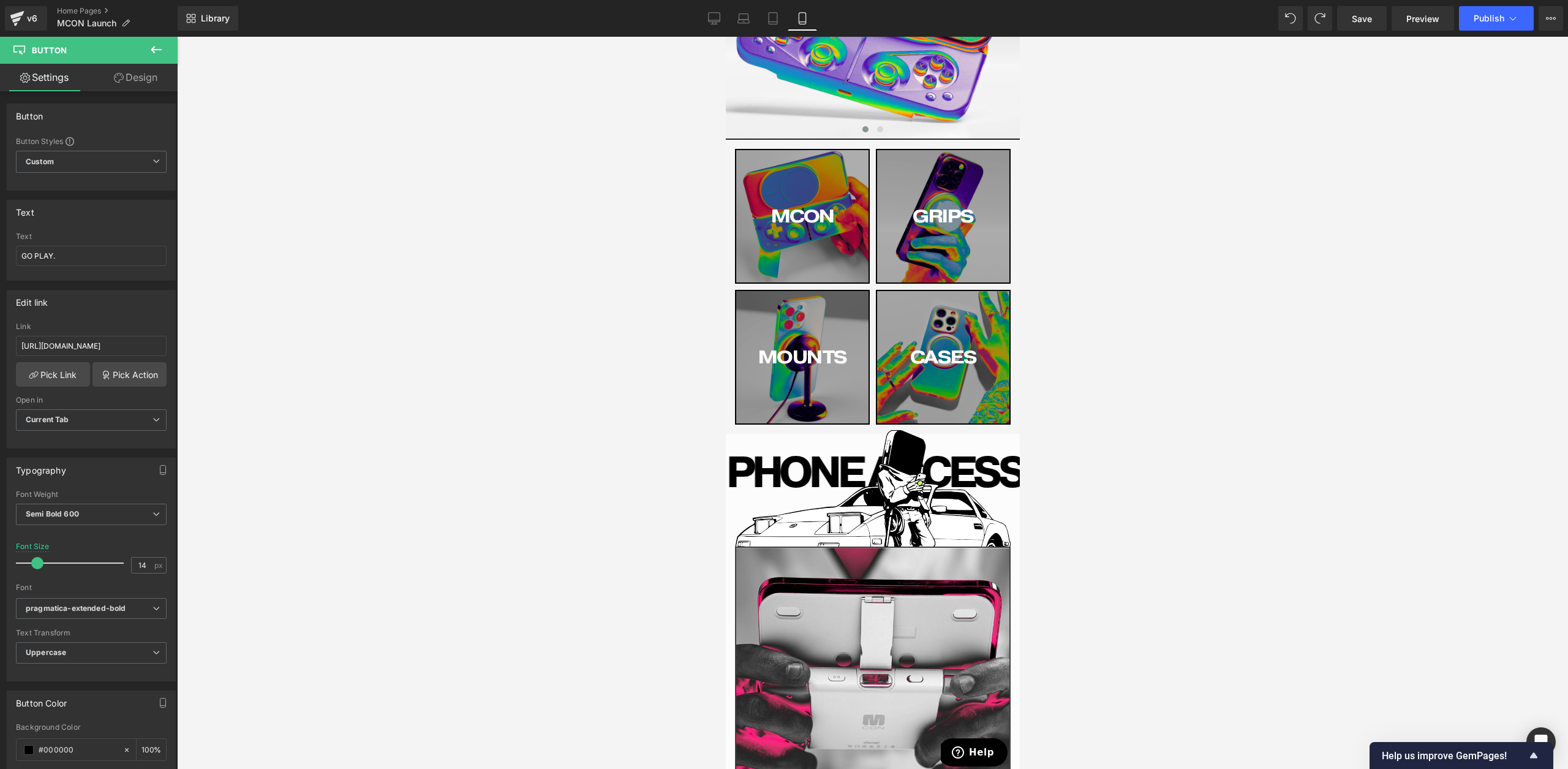
scroll to position [0, 0]
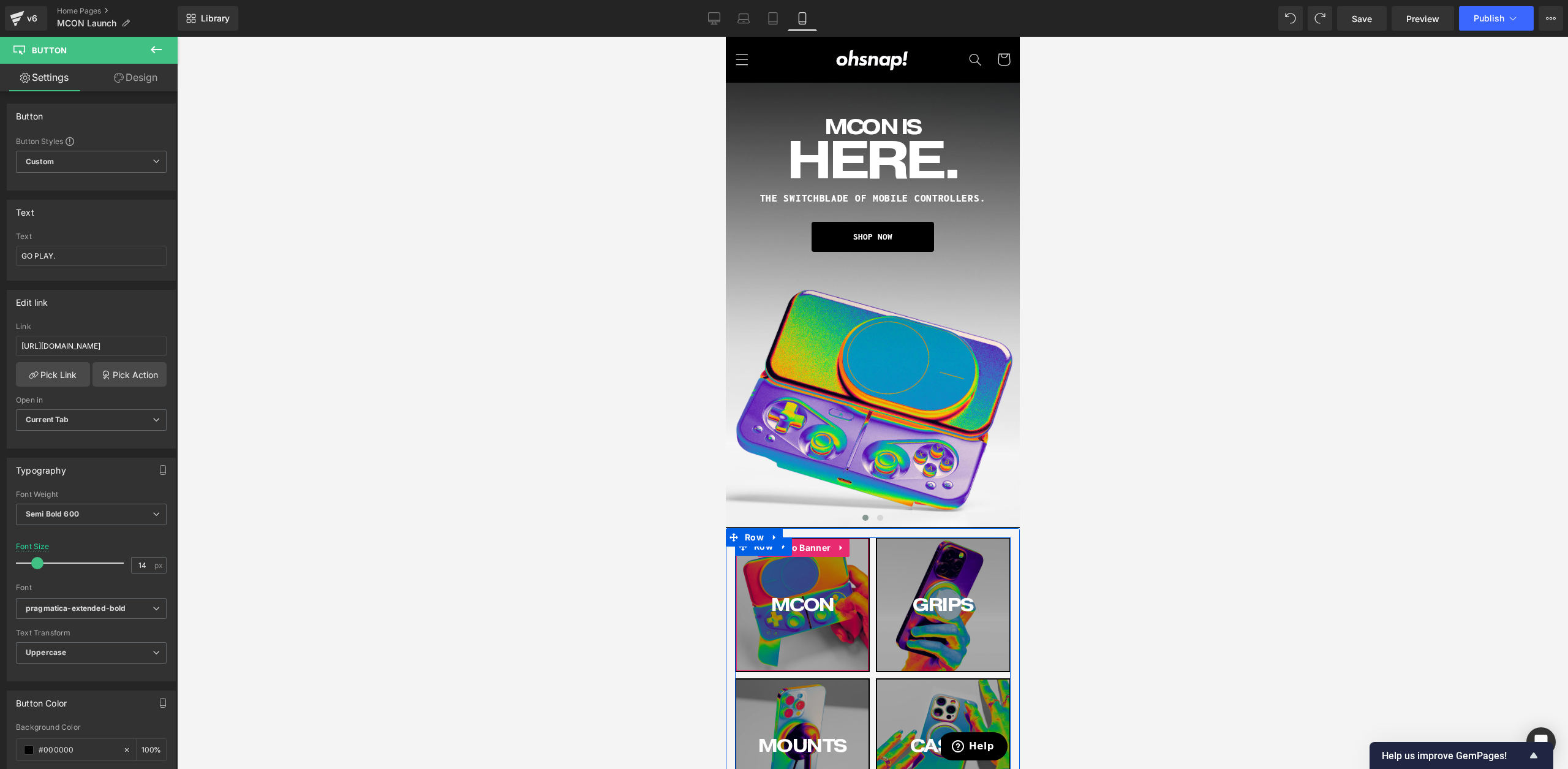
click at [753, 657] on div "MCON Button" at bounding box center [802, 605] width 132 height 132
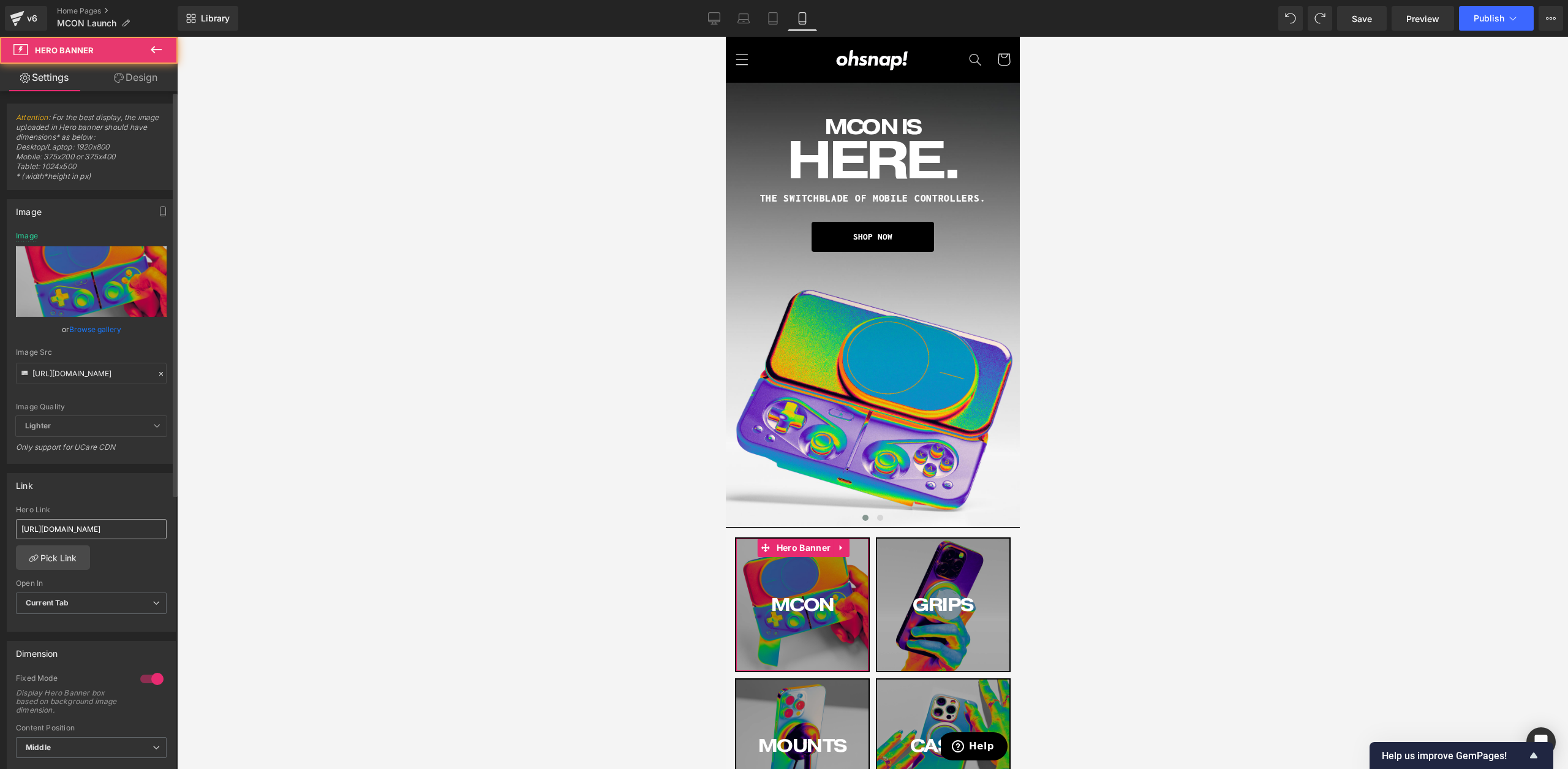
click at [99, 537] on input "[URL][DOMAIN_NAME]" at bounding box center [91, 529] width 150 height 20
click at [99, 536] on input "[URL][DOMAIN_NAME]" at bounding box center [91, 529] width 150 height 20
type input "[URL][DOMAIN_NAME]"
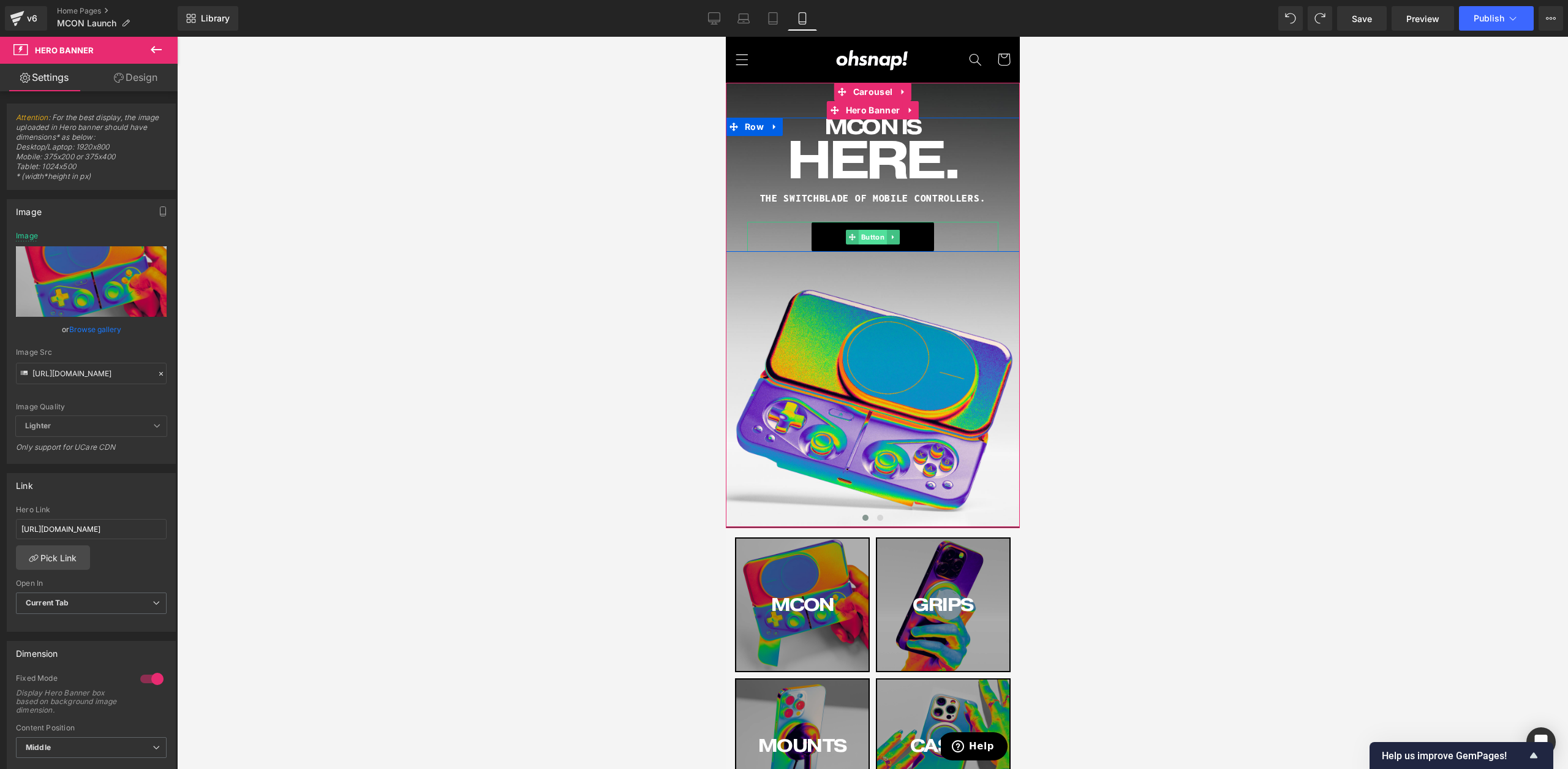
click at [877, 241] on span "Button" at bounding box center [873, 237] width 28 height 15
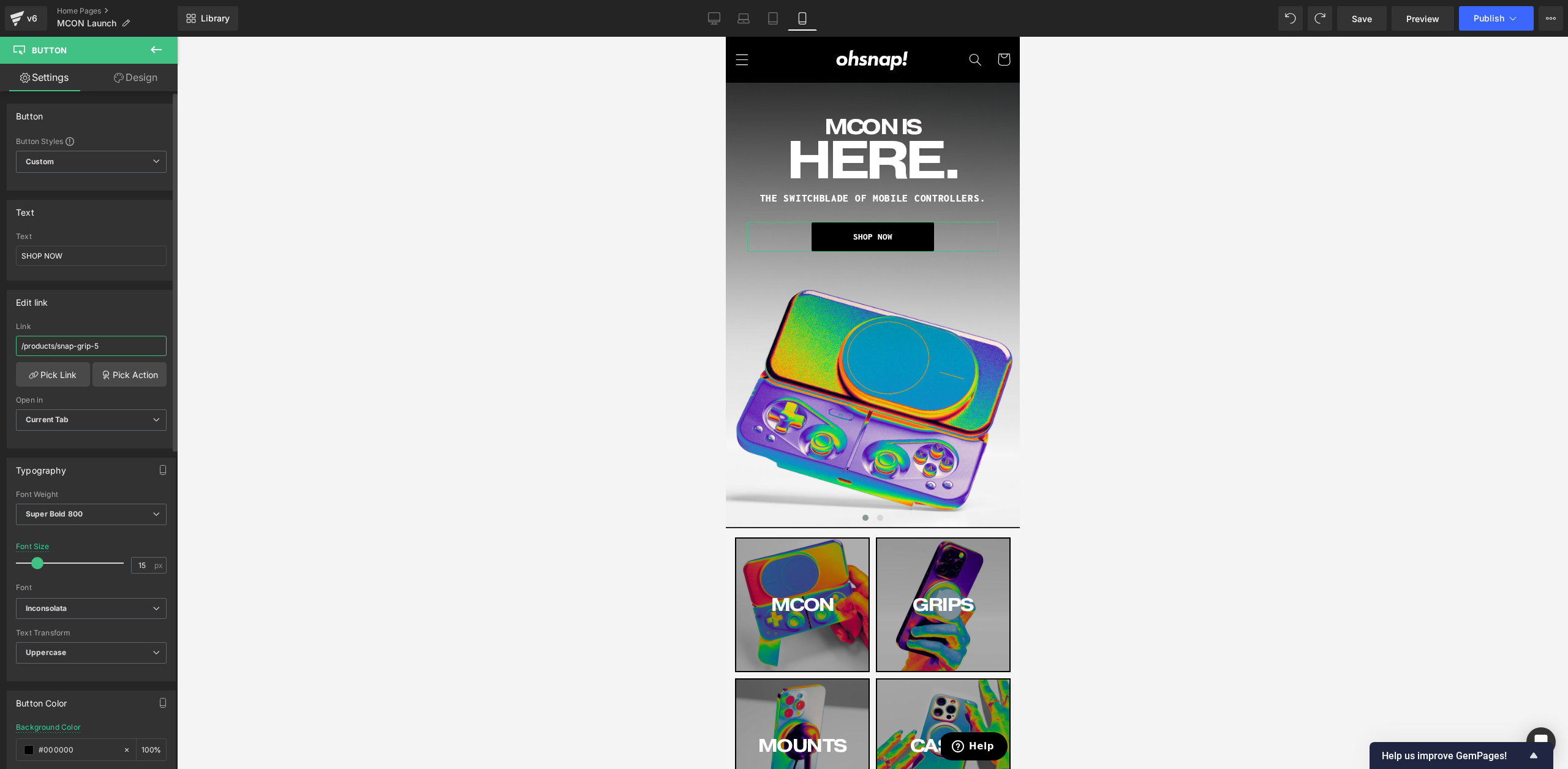
click at [96, 345] on input "/products/snap-grip-5" at bounding box center [91, 346] width 150 height 20
paste input "[URL][DOMAIN_NAME]"
type input "[URL][DOMAIN_NAME]"
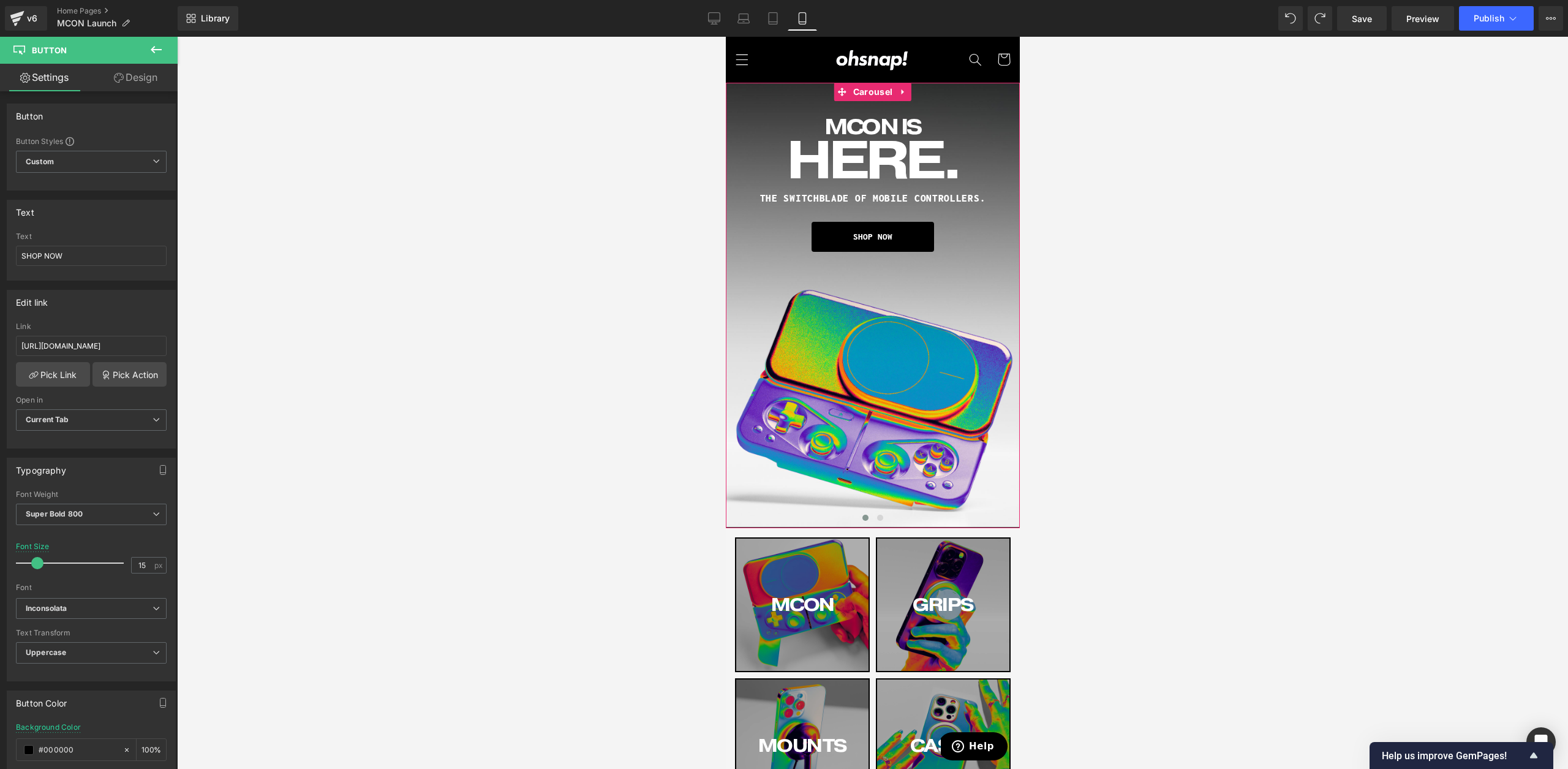
click at [872, 516] on button at bounding box center [865, 518] width 15 height 12
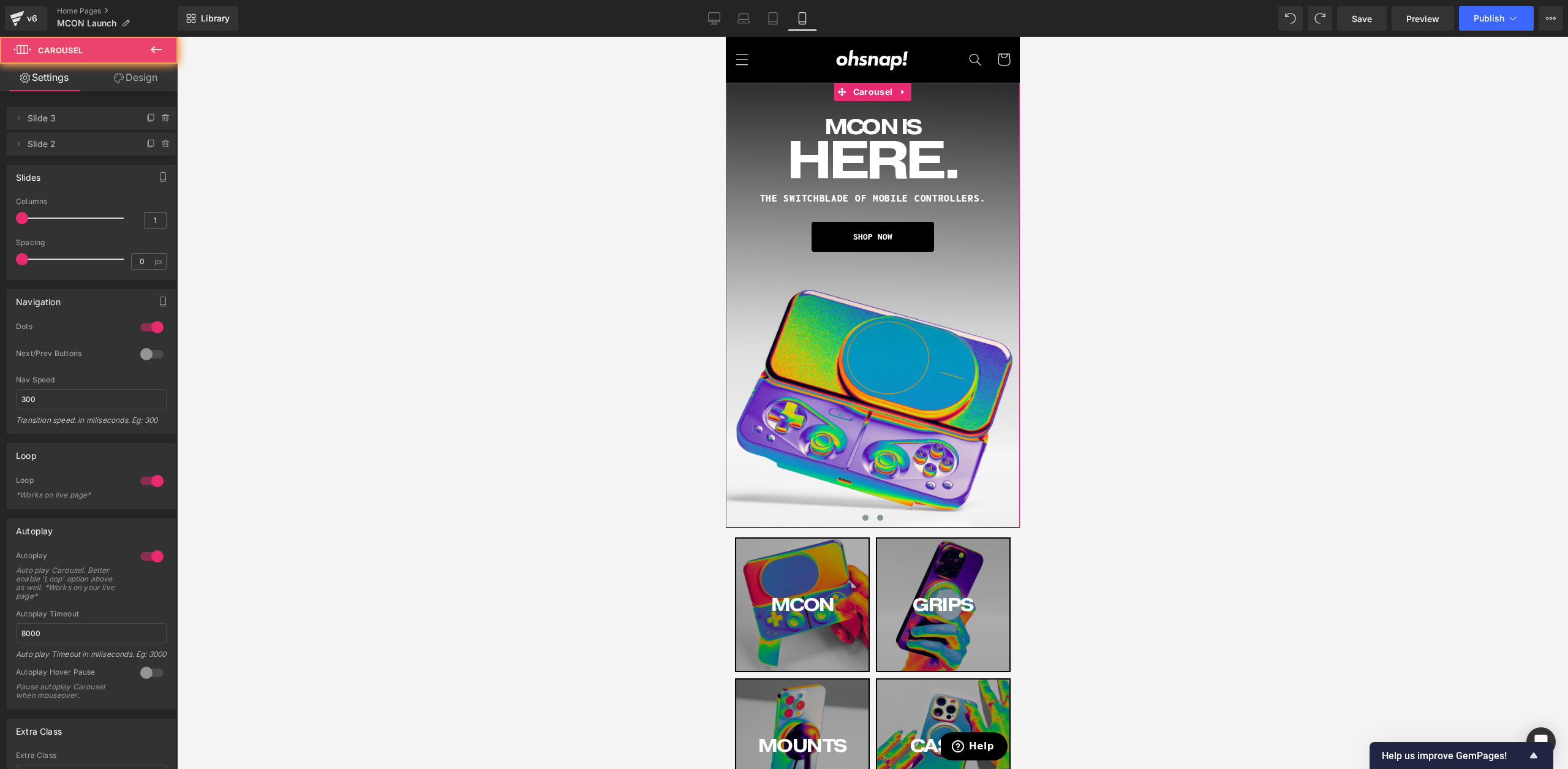
click at [877, 518] on span at bounding box center [880, 518] width 6 height 6
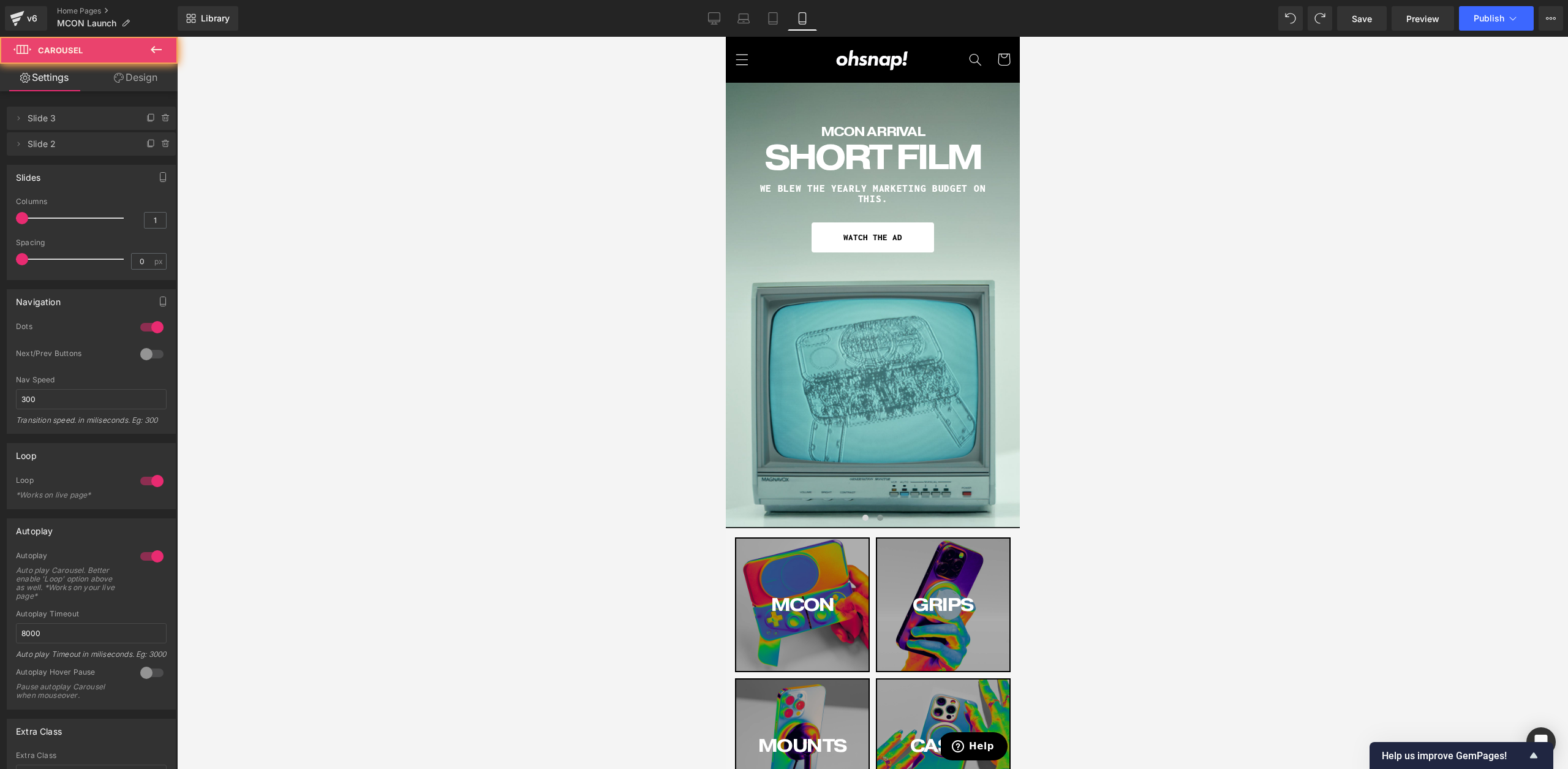
click at [717, 19] on icon at bounding box center [714, 17] width 12 height 12
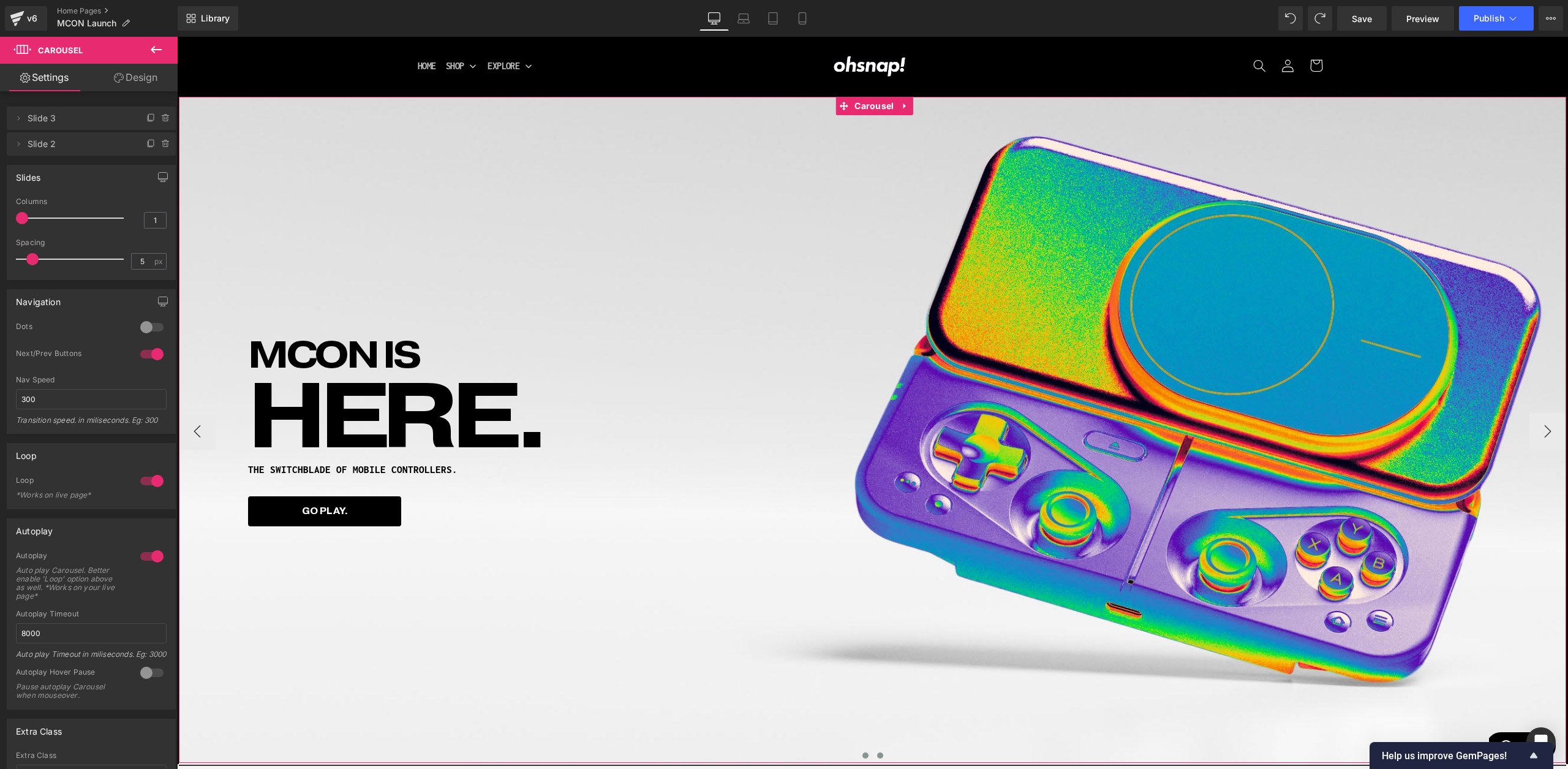
click at [882, 756] on button at bounding box center [881, 755] width 15 height 12
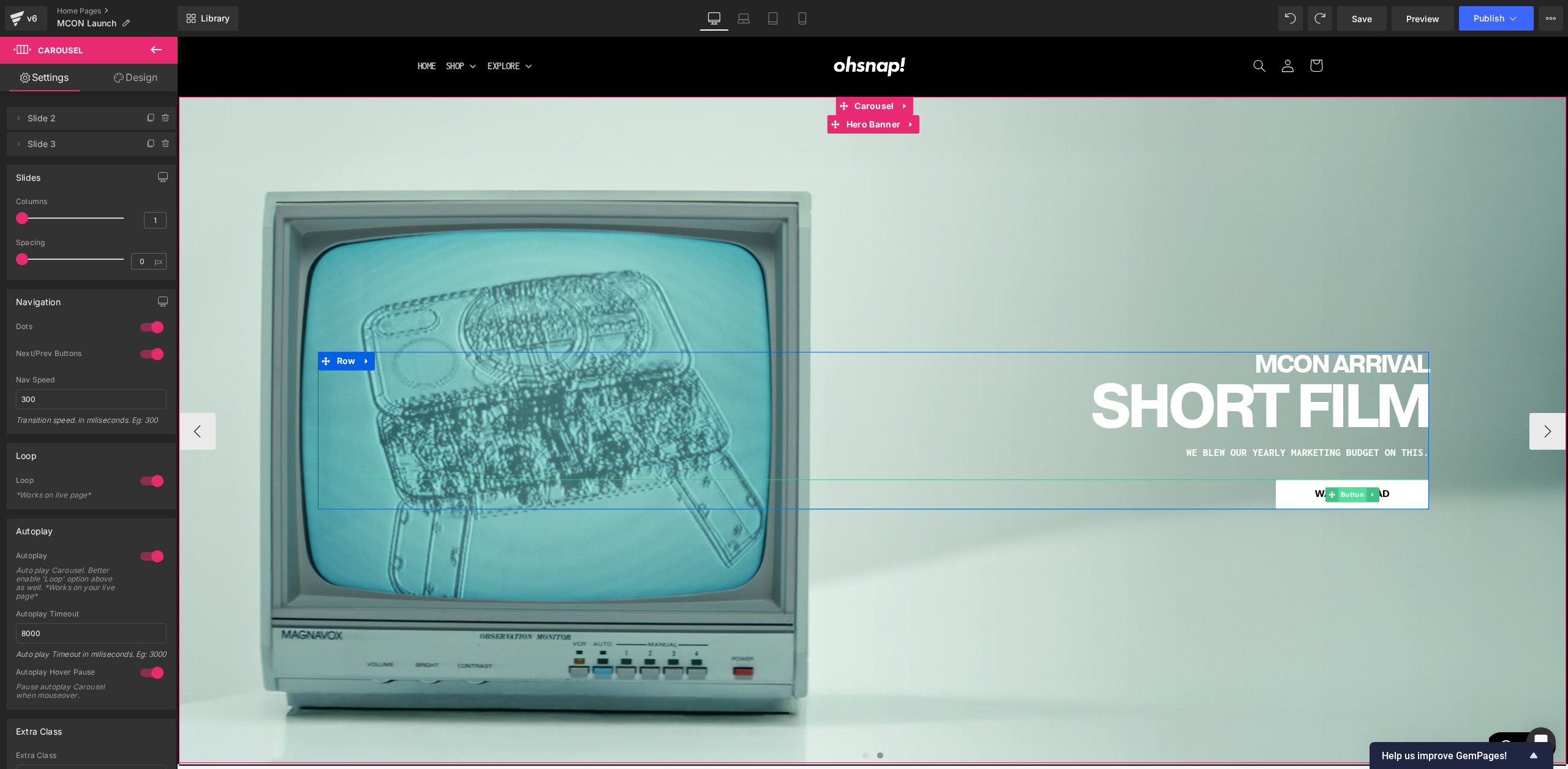
click at [1351, 495] on span "Button" at bounding box center [1352, 495] width 28 height 15
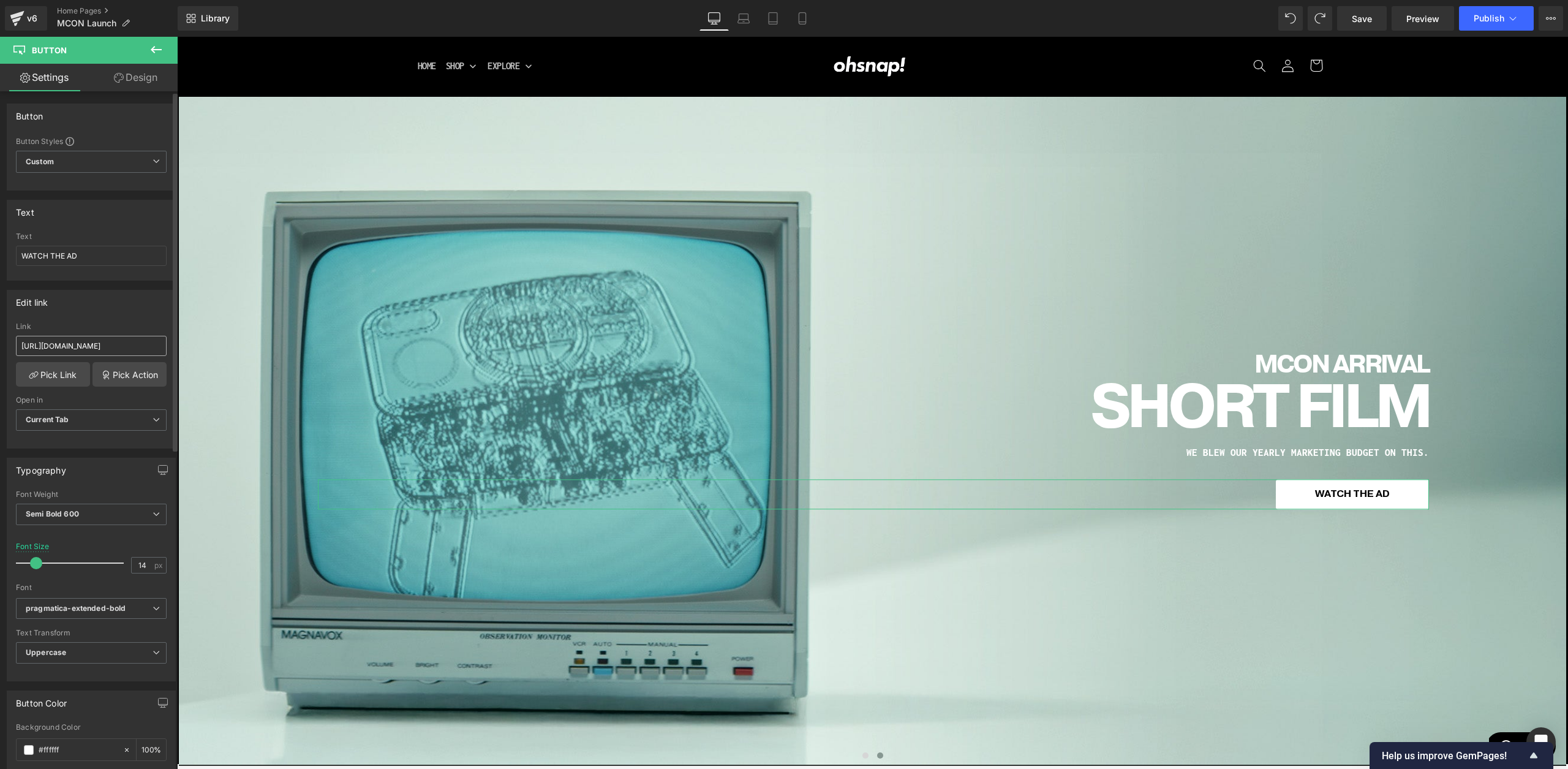
click at [81, 346] on input "[URL][DOMAIN_NAME]" at bounding box center [91, 346] width 150 height 20
click at [795, 11] on link "Mobile" at bounding box center [803, 18] width 29 height 25
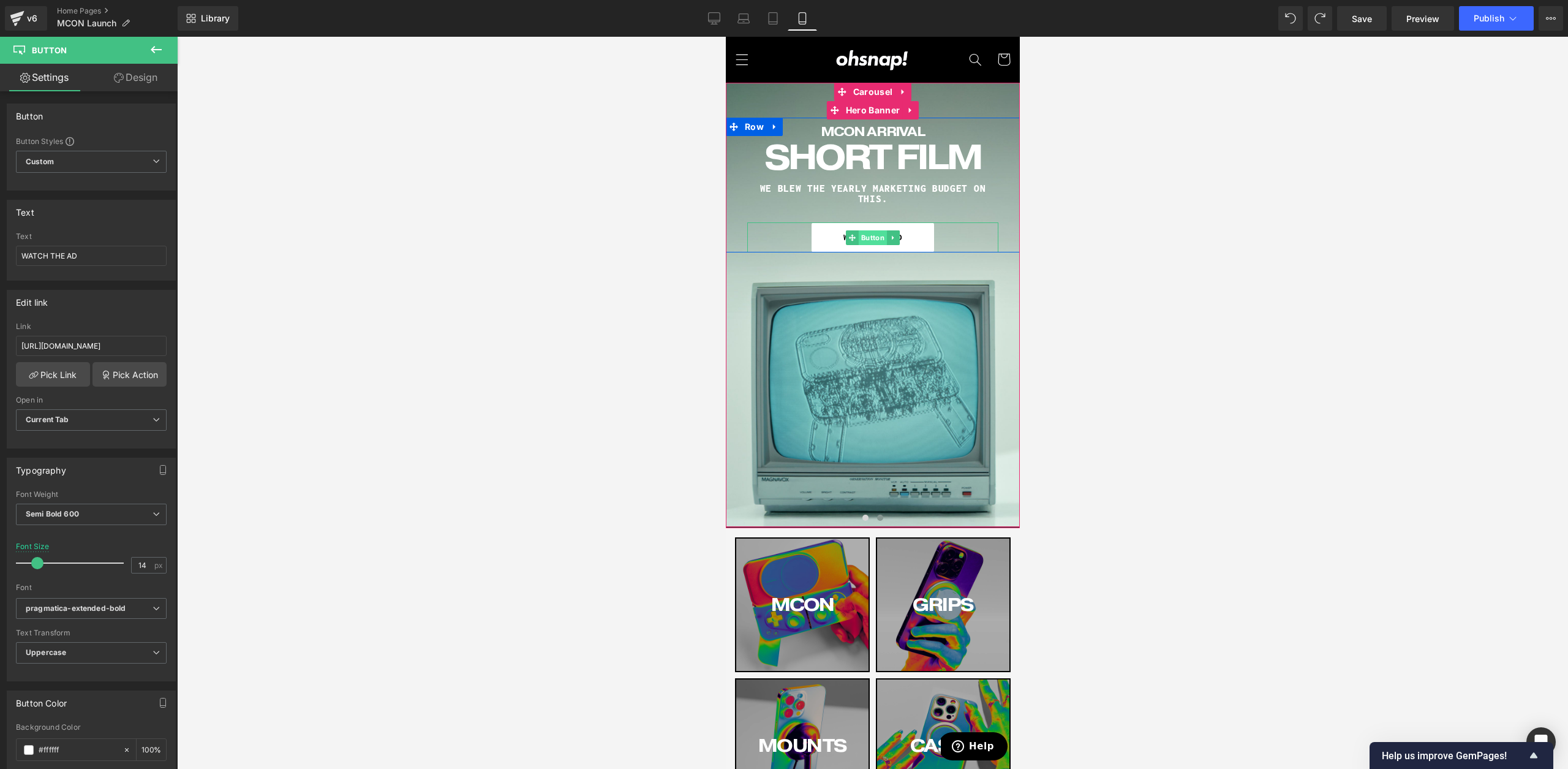
click at [877, 237] on span "Button" at bounding box center [873, 238] width 28 height 15
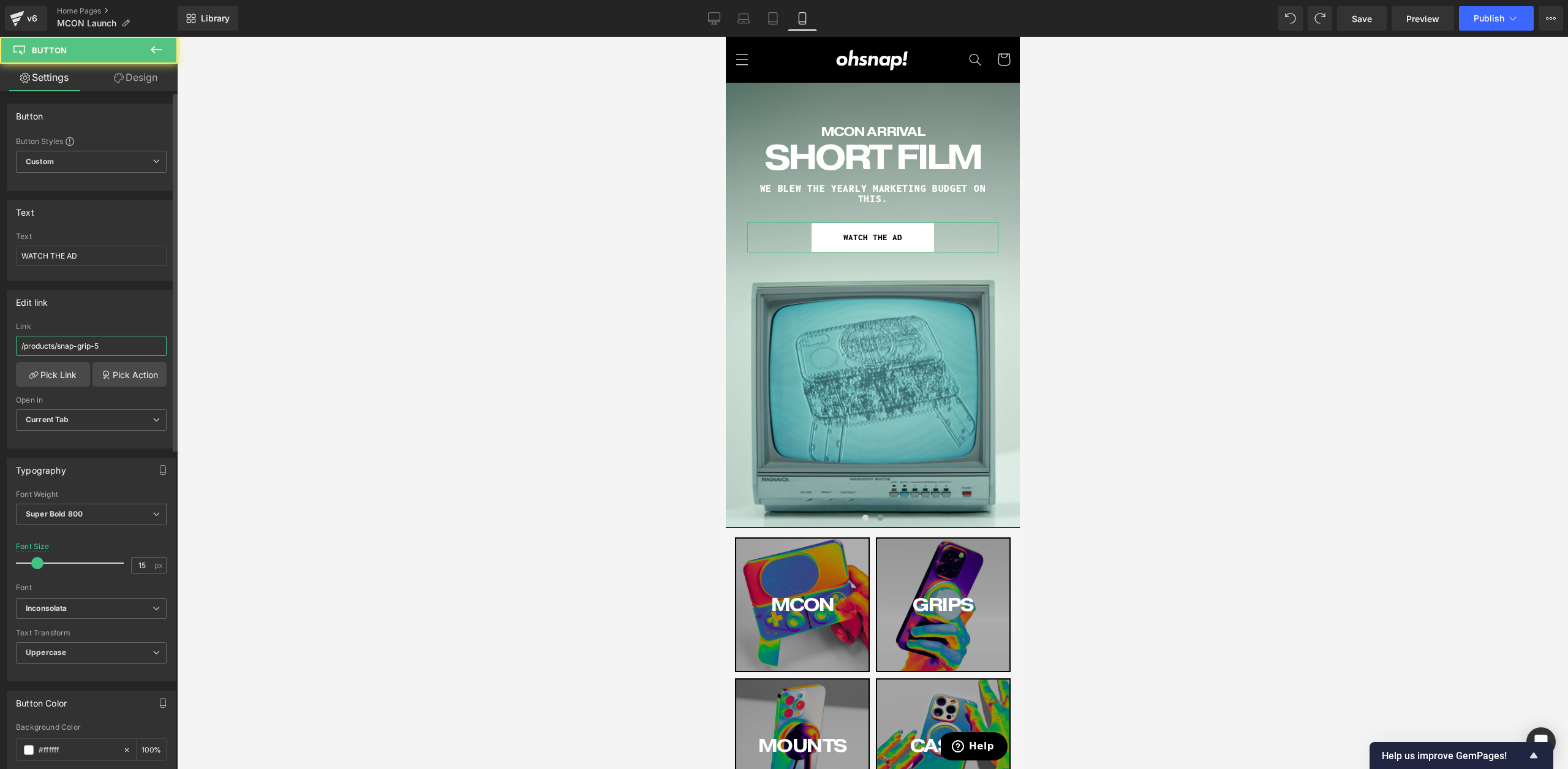
click at [131, 348] on input "/products/snap-grip-5" at bounding box center [91, 346] width 150 height 20
paste input "[URL][DOMAIN_NAME]"
type input "[URL][DOMAIN_NAME]"
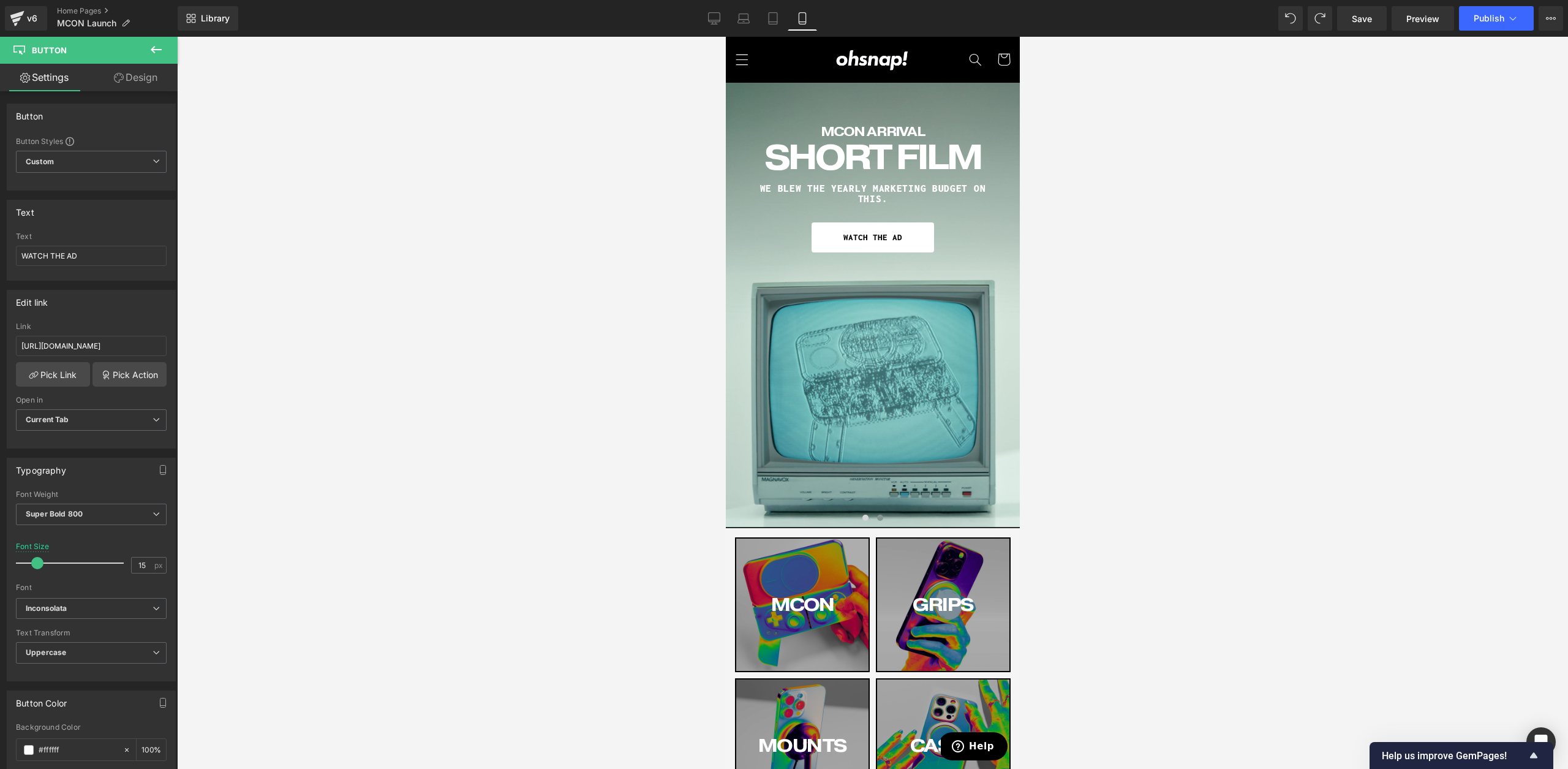
click at [329, 311] on div at bounding box center [873, 403] width 1392 height 732
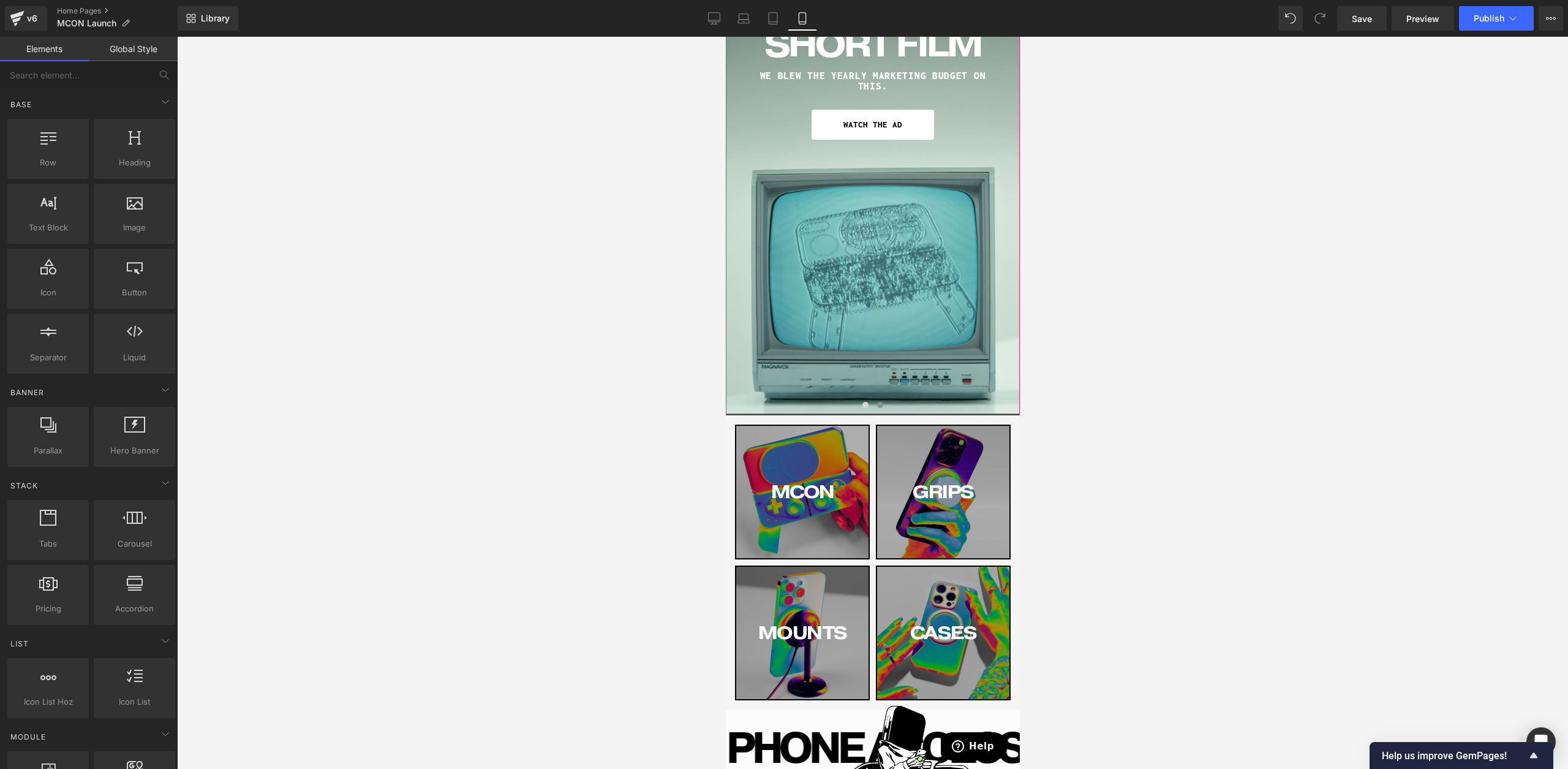
scroll to position [114, 0]
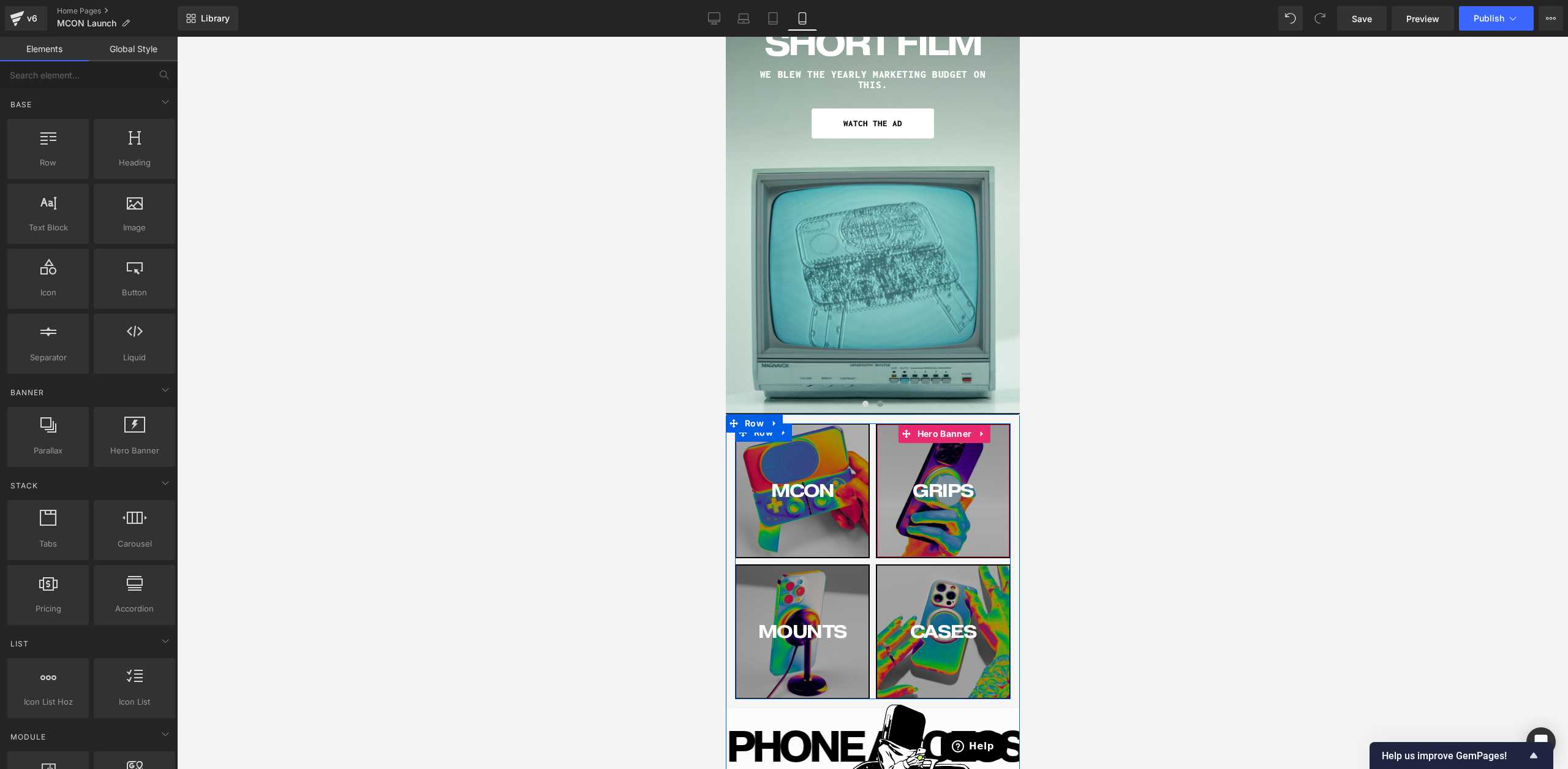
click at [896, 530] on div "GRIPS Button" at bounding box center [943, 491] width 132 height 132
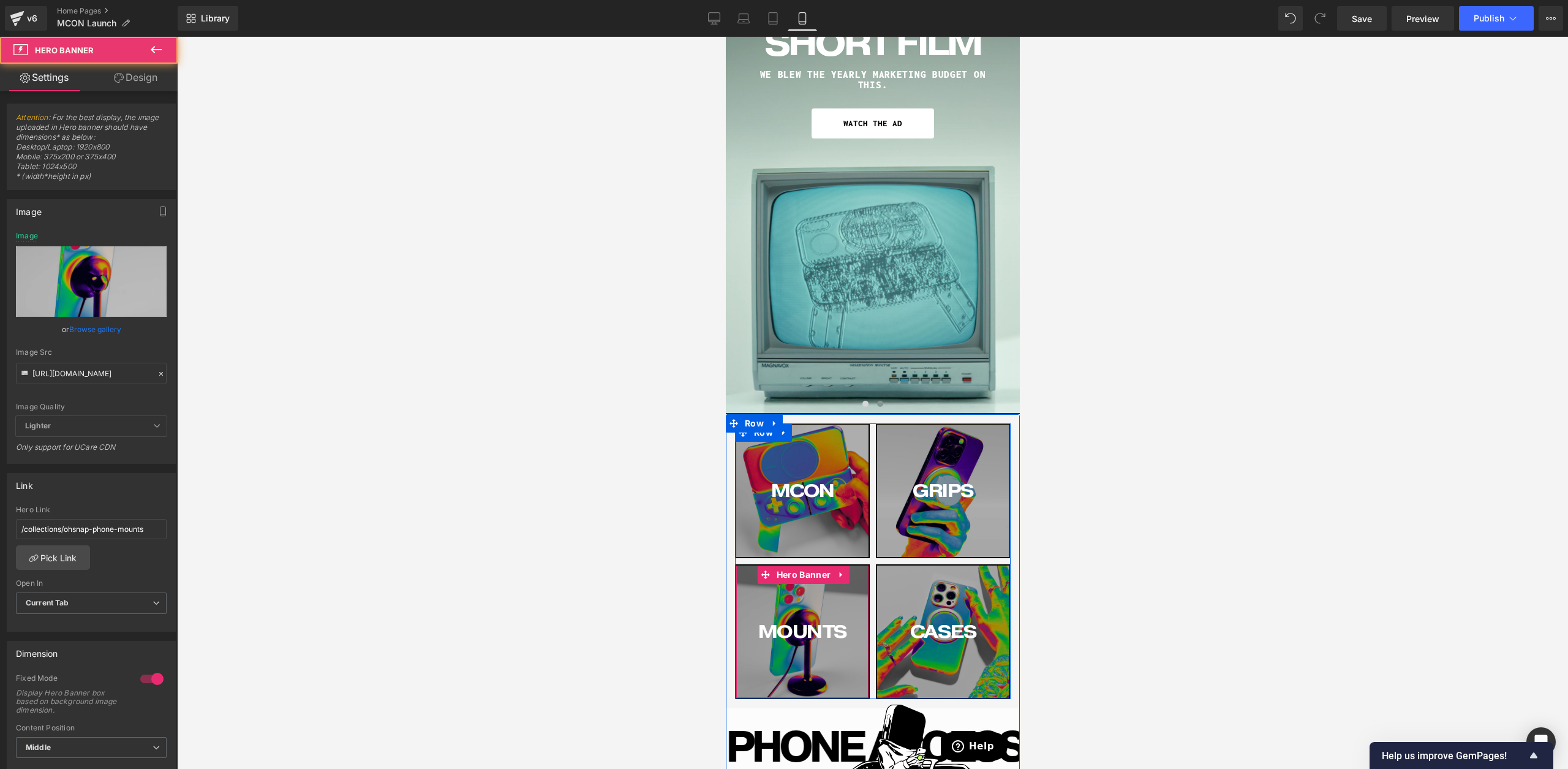
click at [787, 596] on div "MOUNTS Button" at bounding box center [802, 631] width 132 height 132
click at [914, 639] on link "CASES" at bounding box center [943, 631] width 132 height 30
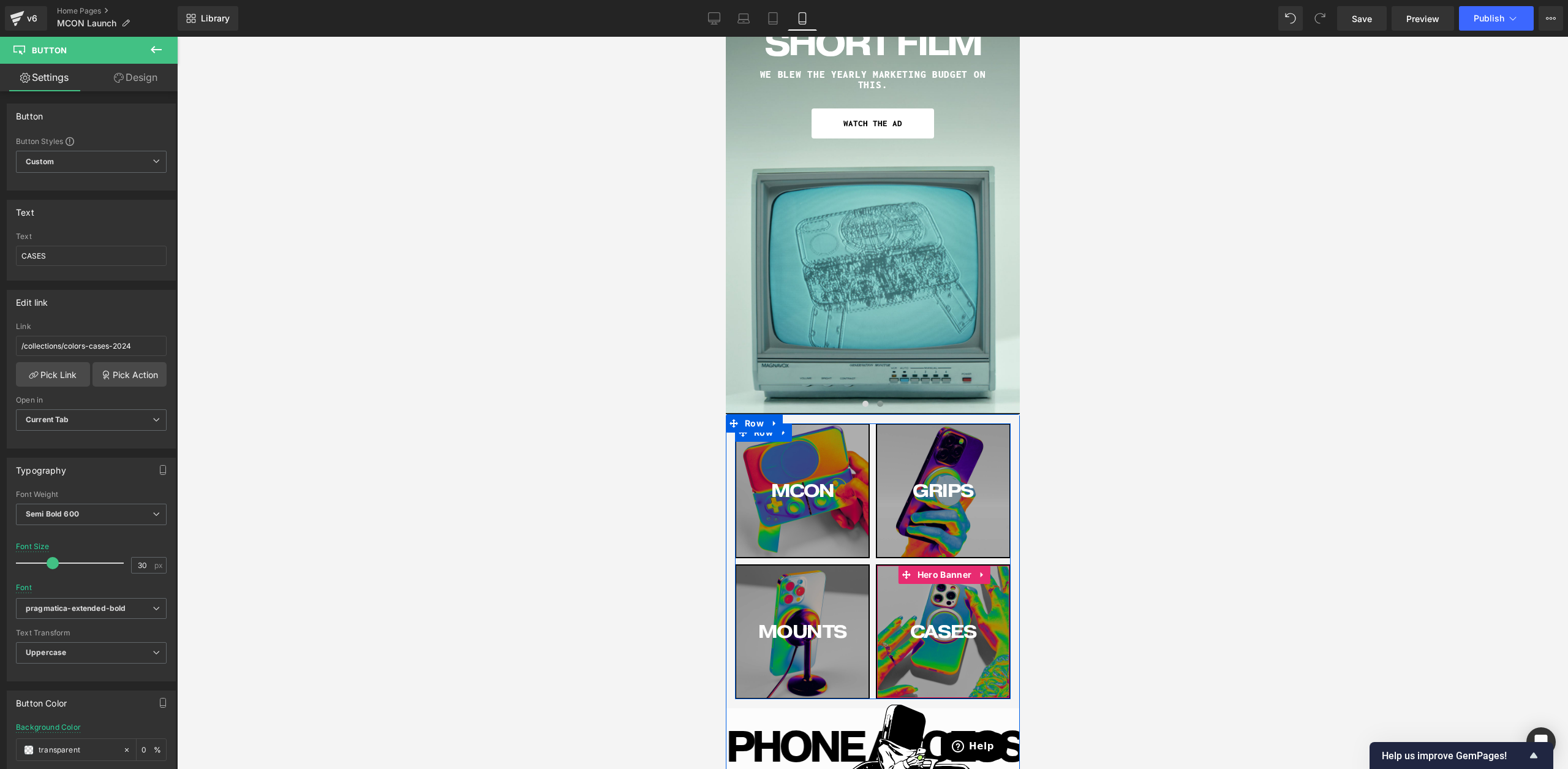
click at [917, 669] on div "CASES Button" at bounding box center [943, 631] width 132 height 132
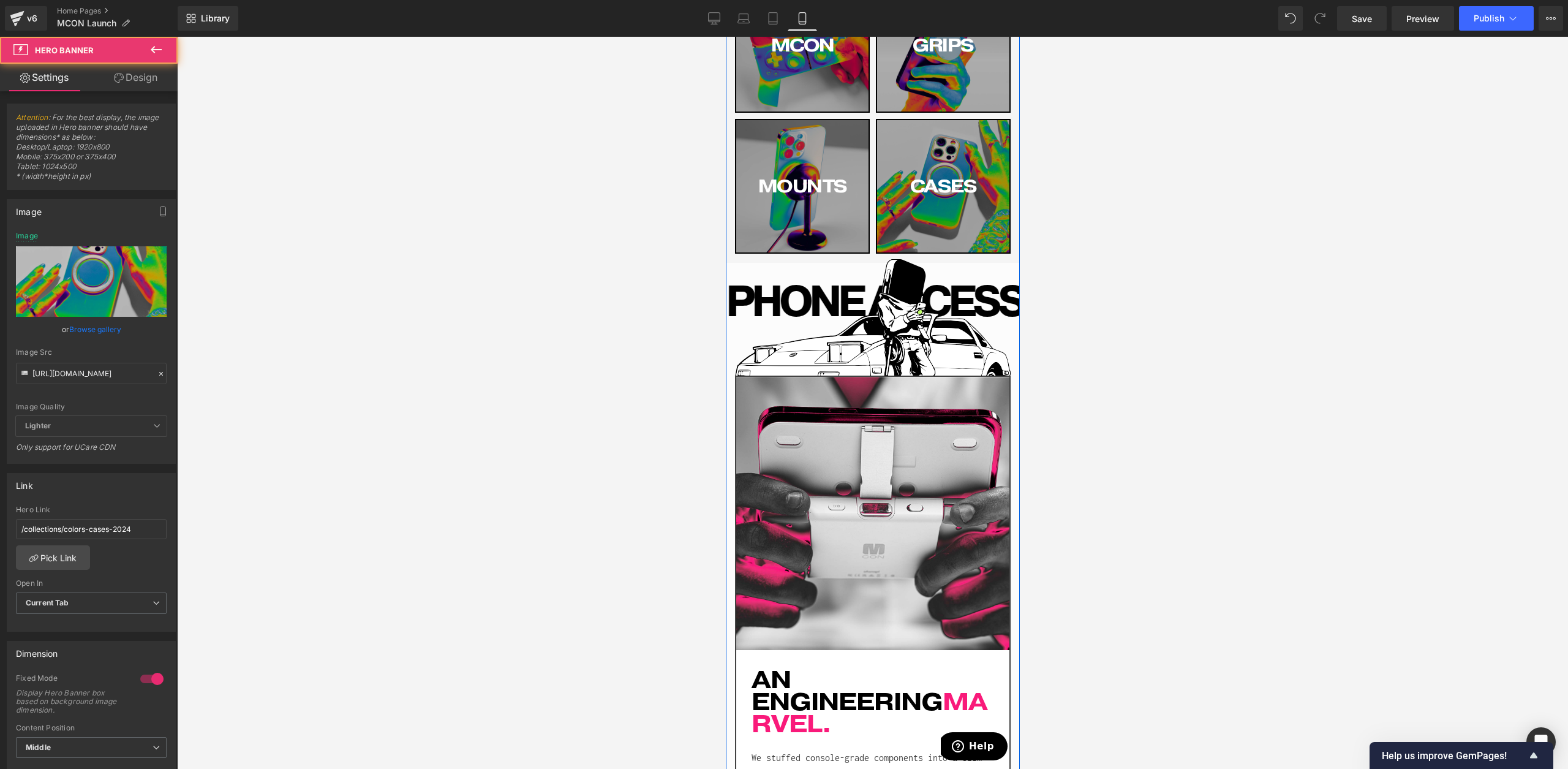
scroll to position [936, 0]
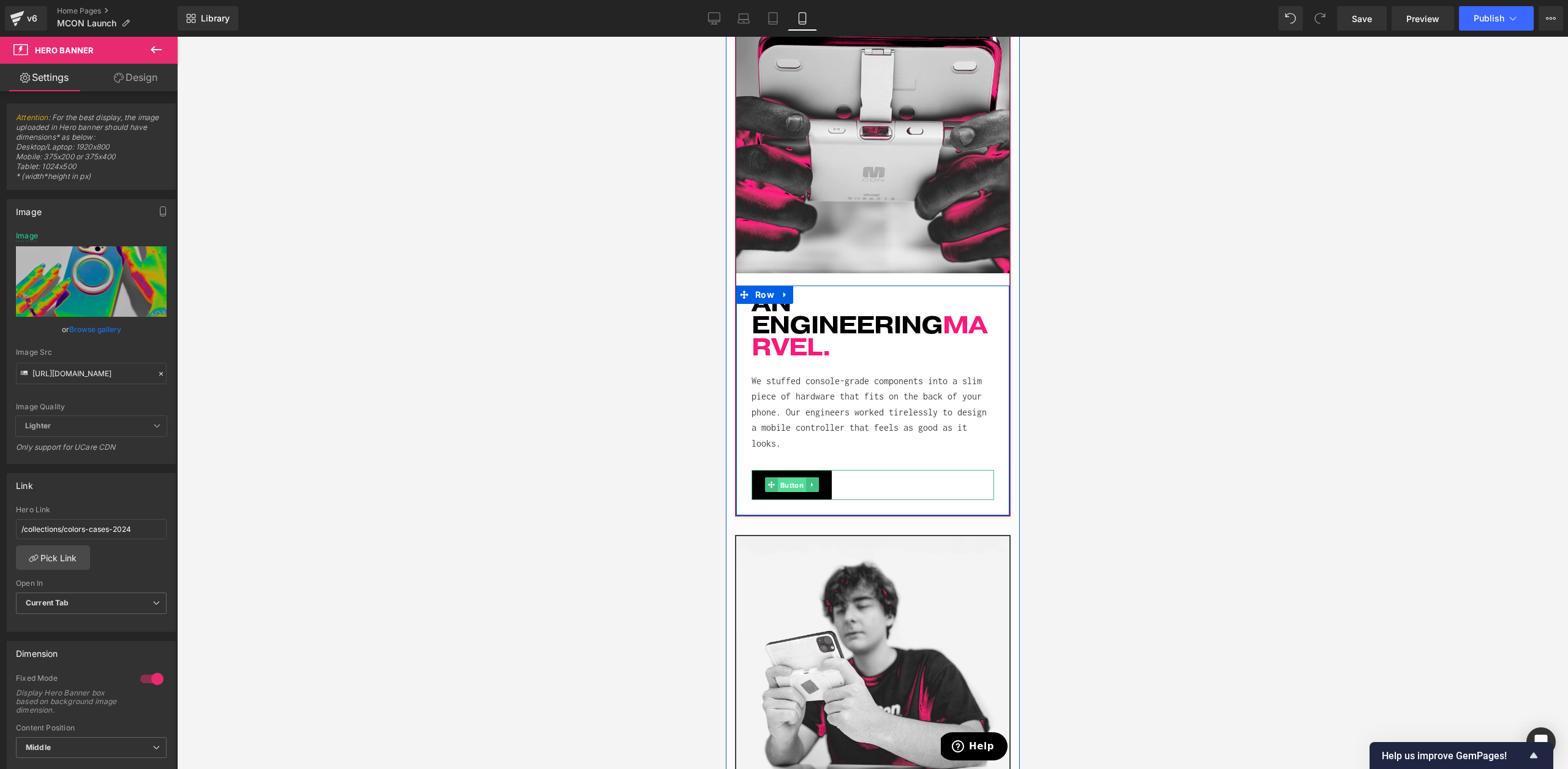
click at [797, 478] on span "Button" at bounding box center [791, 485] width 28 height 15
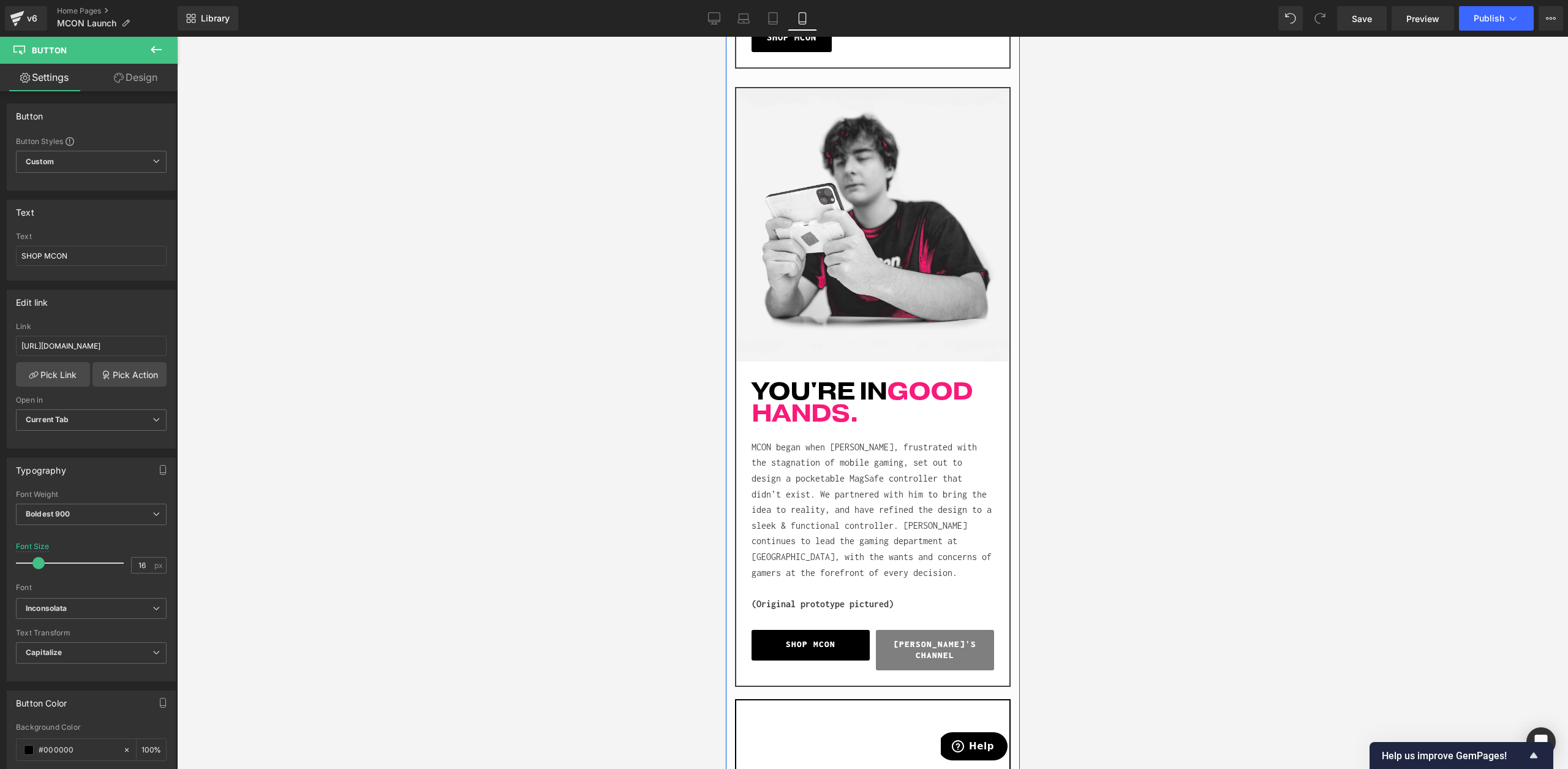
scroll to position [1610, 0]
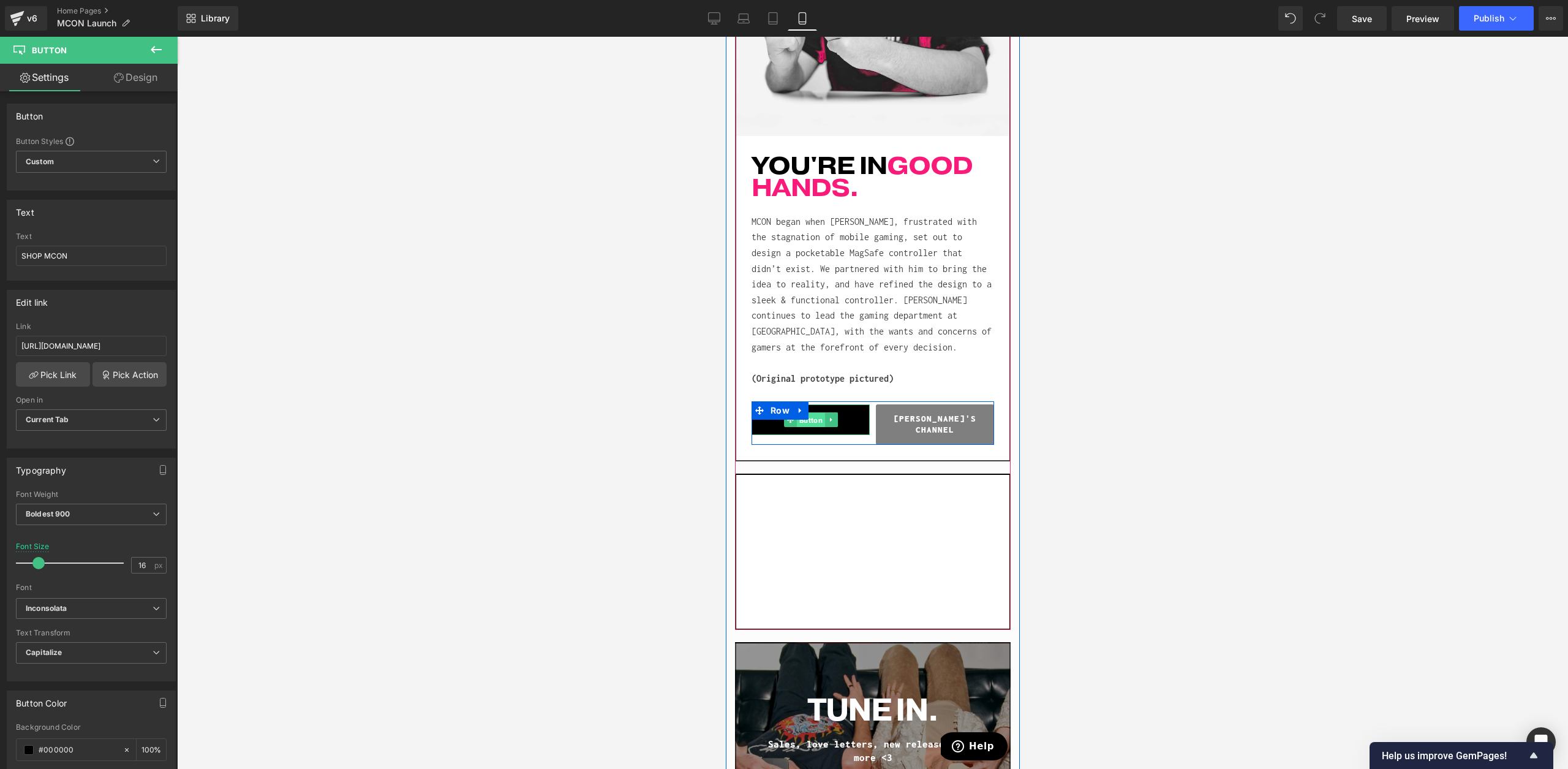
click at [807, 413] on span "Button" at bounding box center [809, 420] width 28 height 15
click at [929, 418] on span "Button" at bounding box center [934, 425] width 28 height 15
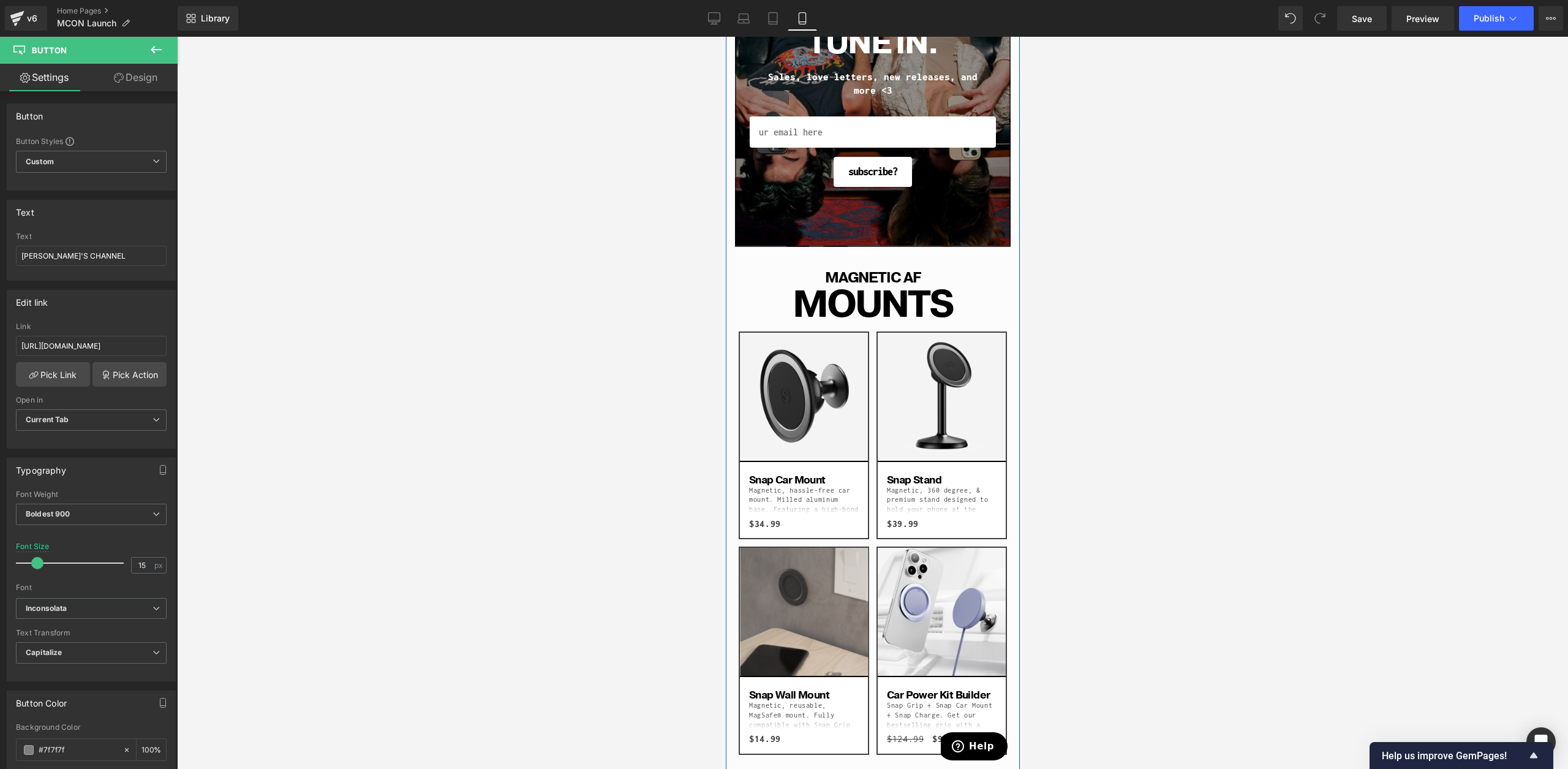
scroll to position [2428, 0]
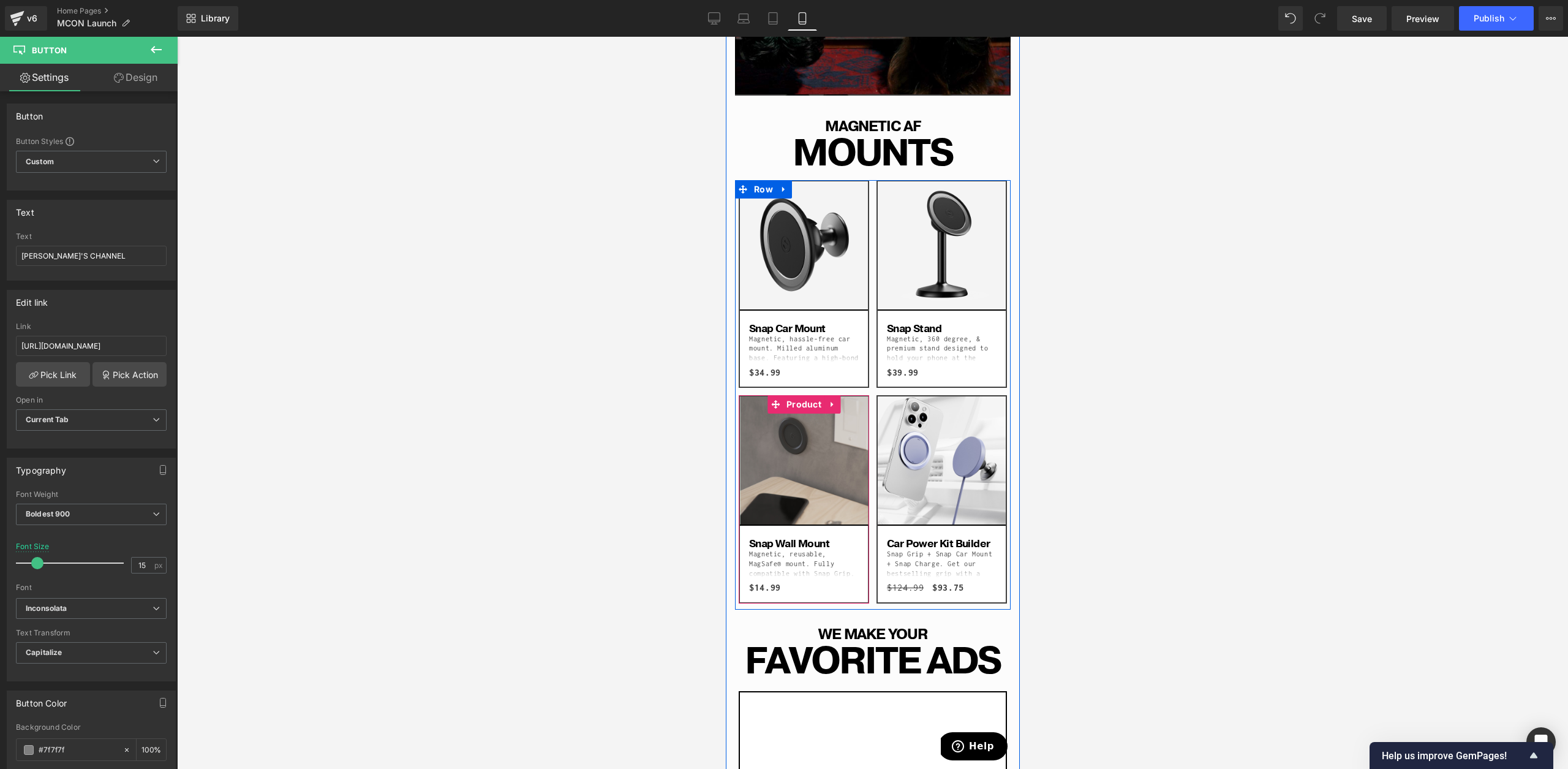
click at [799, 396] on span "Product" at bounding box center [803, 405] width 41 height 18
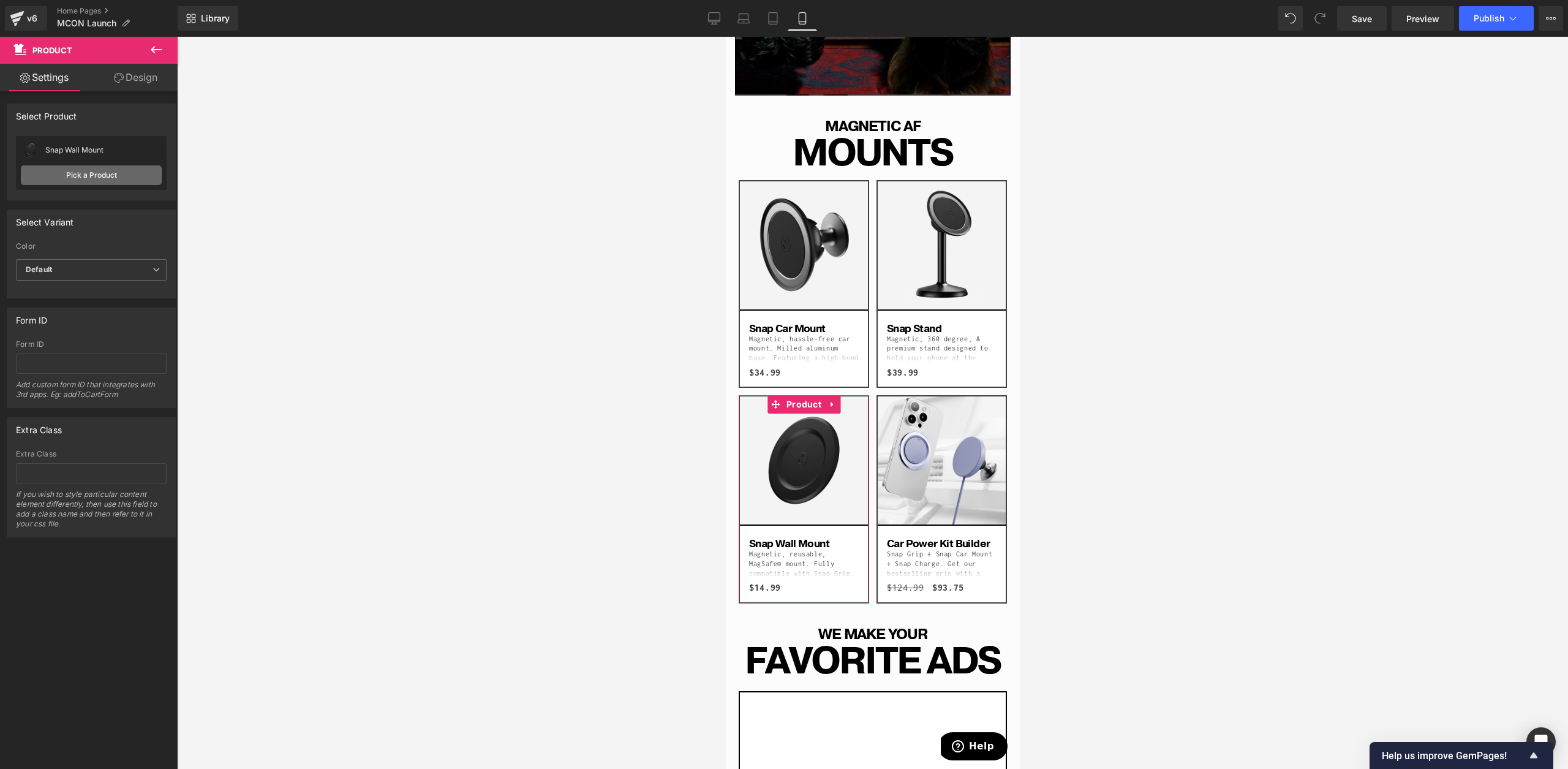
click at [76, 184] on link "Pick a Product" at bounding box center [92, 174] width 141 height 19
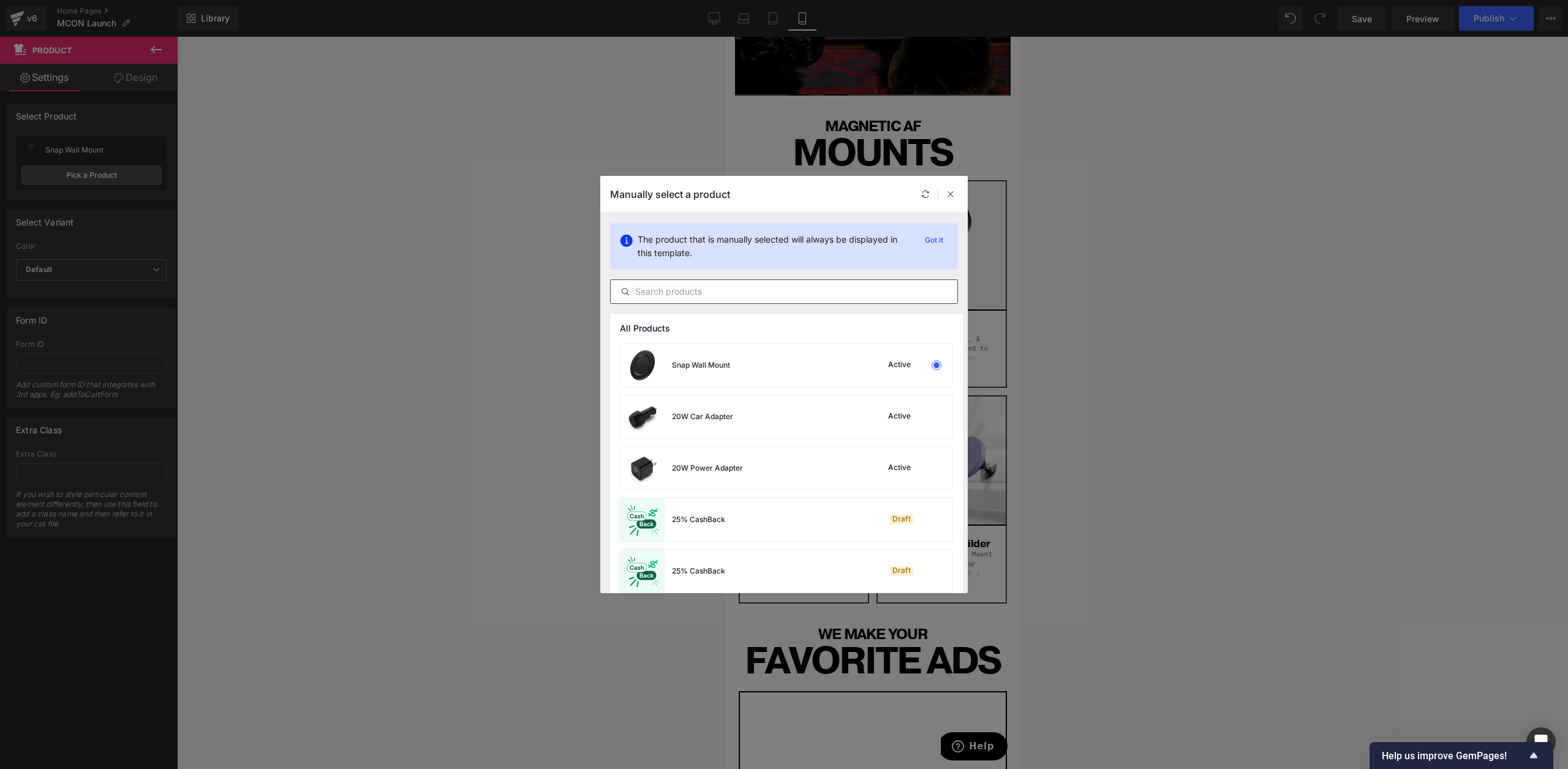
click at [707, 287] on input "text" at bounding box center [784, 292] width 347 height 15
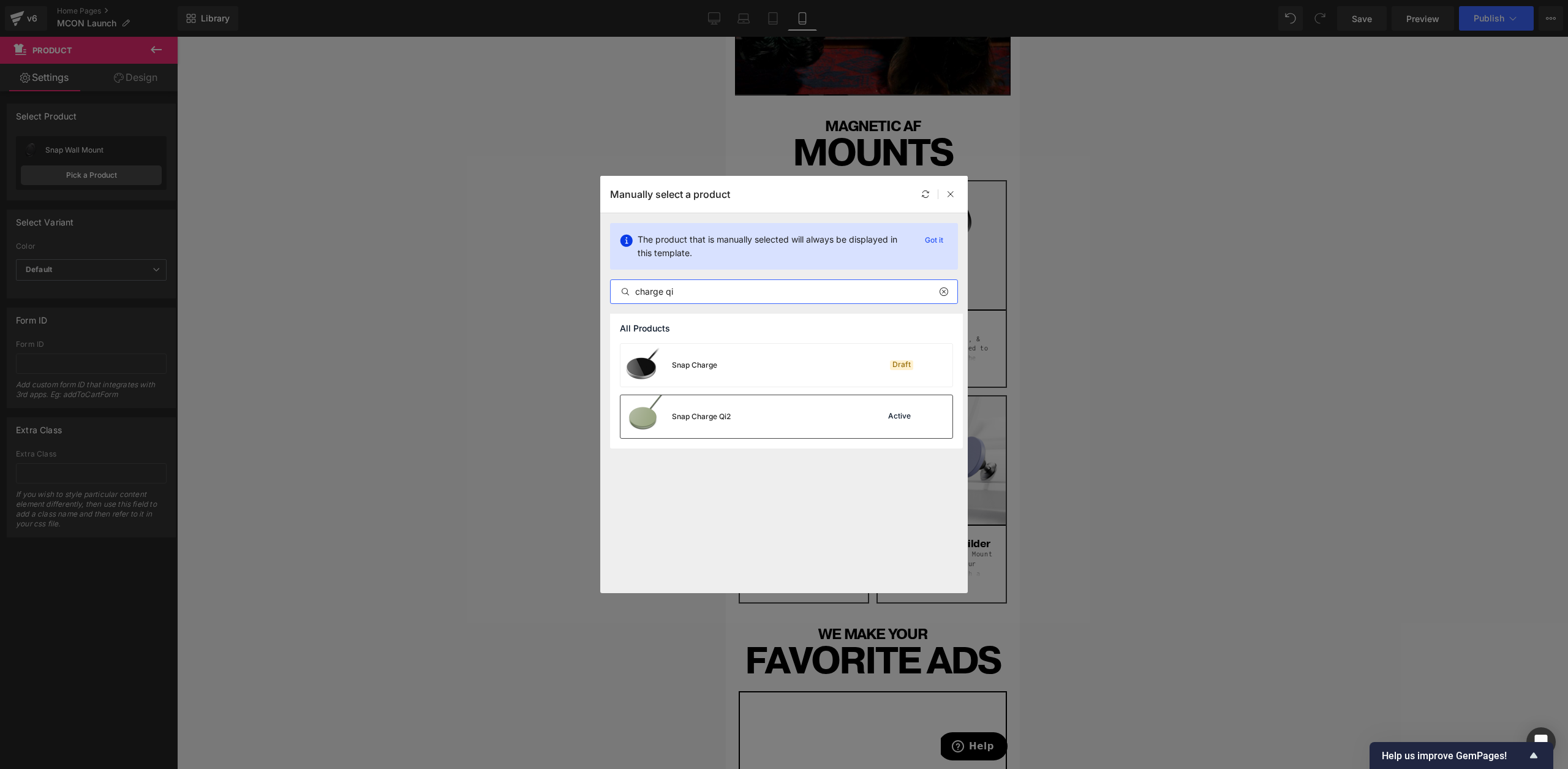
type input "charge qi"
click at [758, 423] on div "Snap Charge Qi2 Active" at bounding box center [786, 417] width 332 height 43
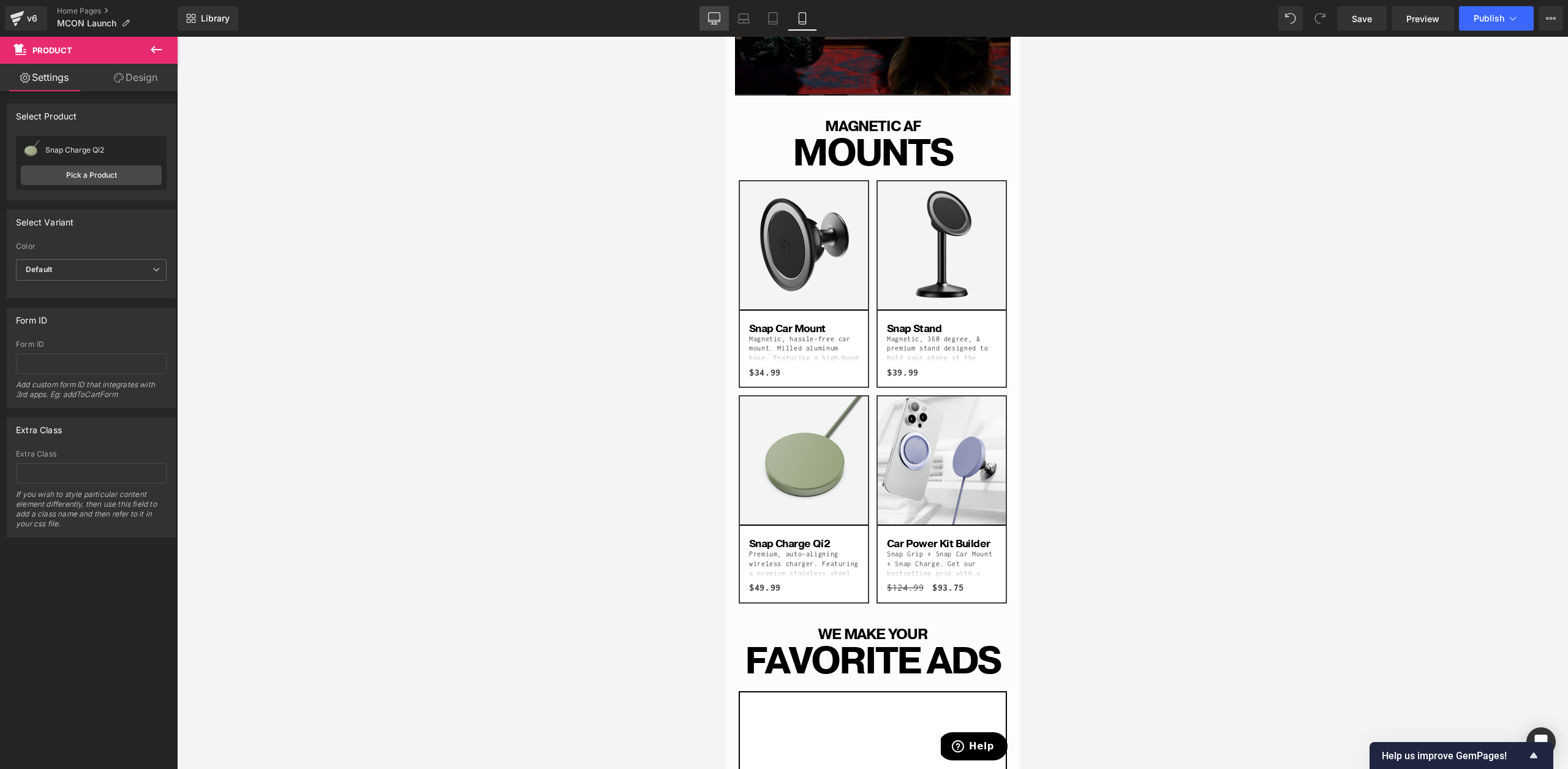
click at [726, 15] on link "Desktop" at bounding box center [715, 18] width 29 height 25
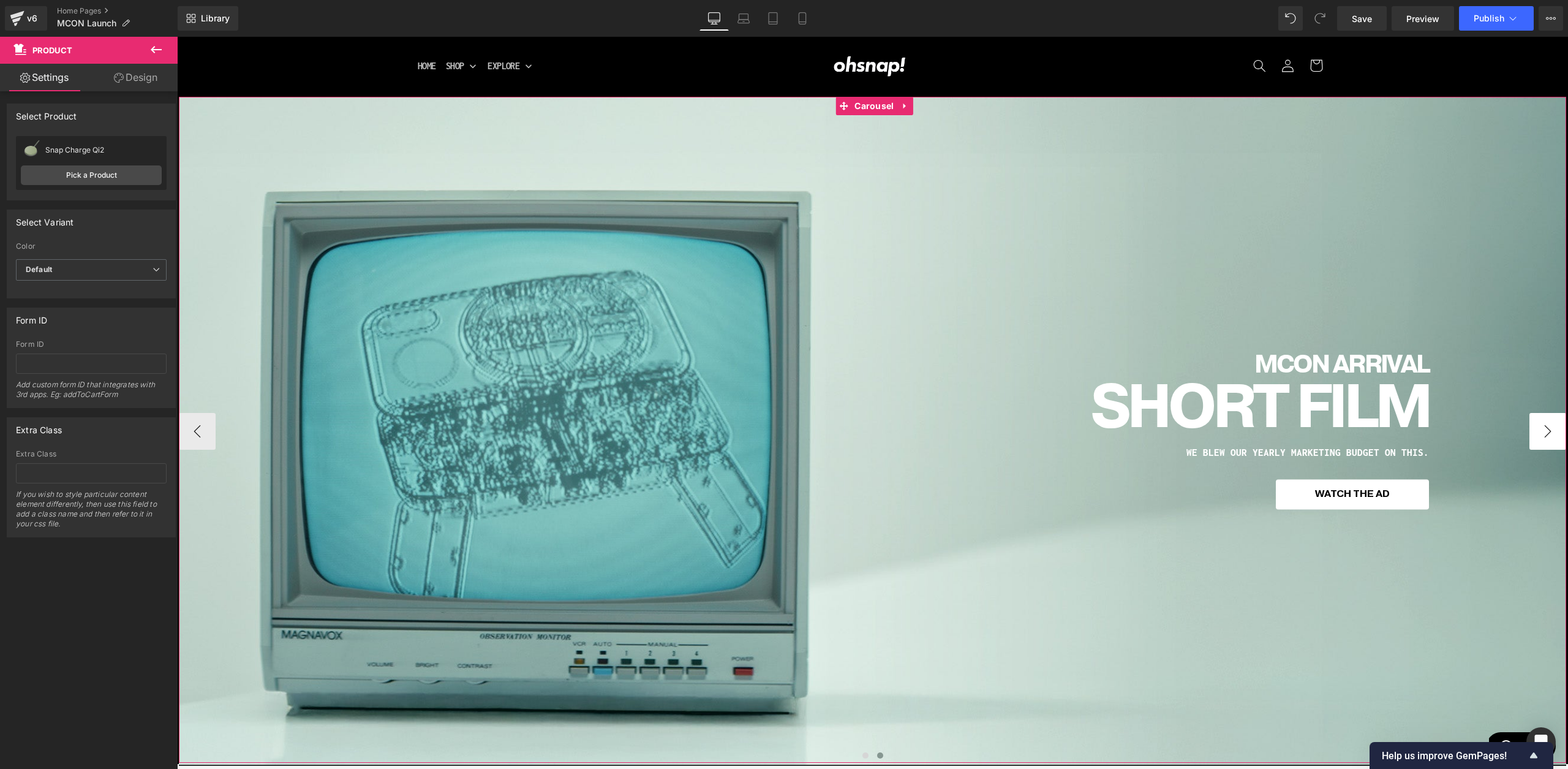
click at [1539, 429] on button "›" at bounding box center [1548, 431] width 37 height 37
click at [1527, 429] on span "MCON ARRIVAL Heading SHORT FILM Heading WE BLEW OUR YEARLY MARKETING BUDGET ON …" at bounding box center [873, 431] width 1390 height 158
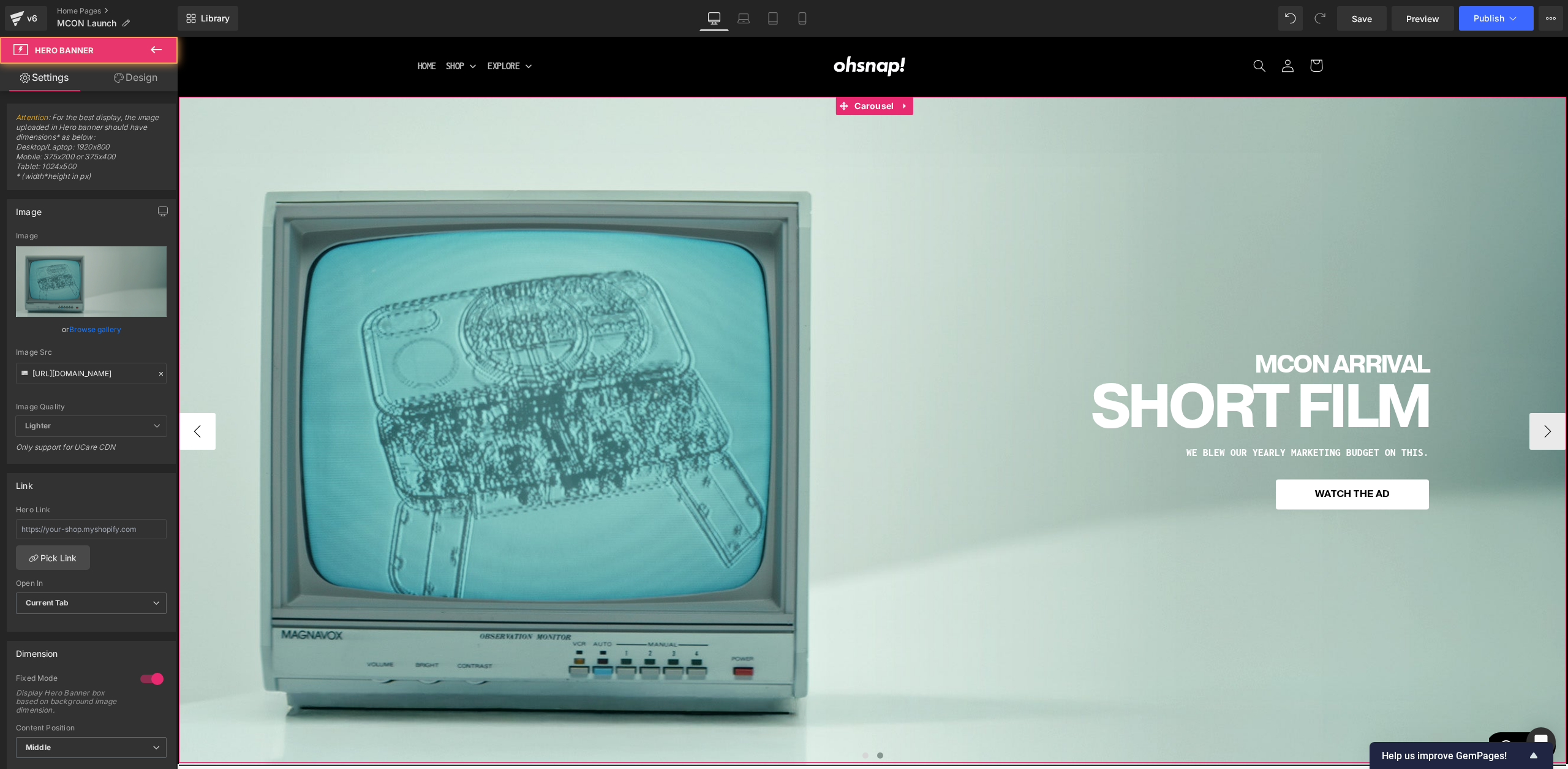
click at [197, 415] on button "‹" at bounding box center [197, 431] width 37 height 37
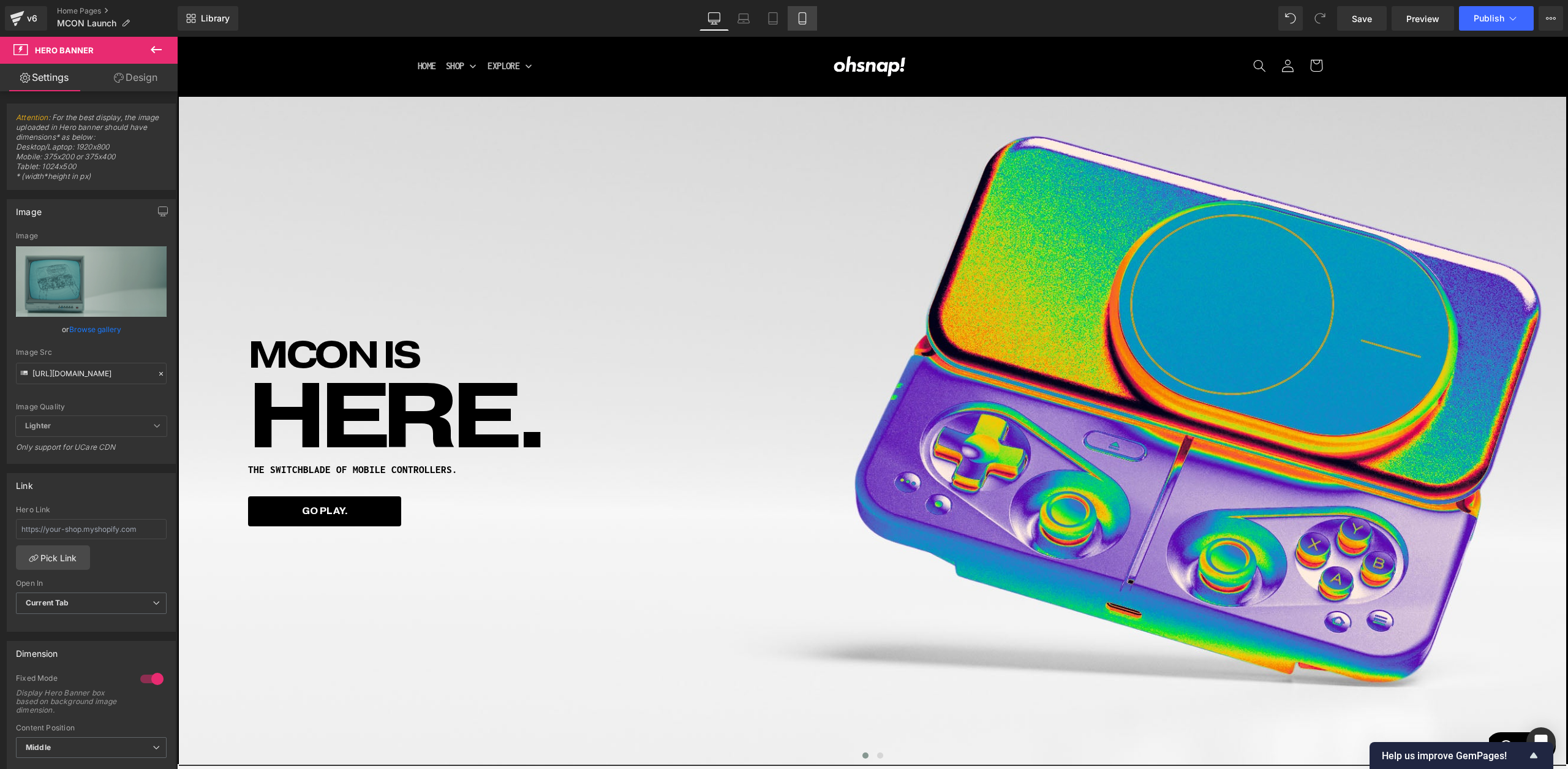
click at [810, 15] on link "Mobile" at bounding box center [803, 18] width 29 height 25
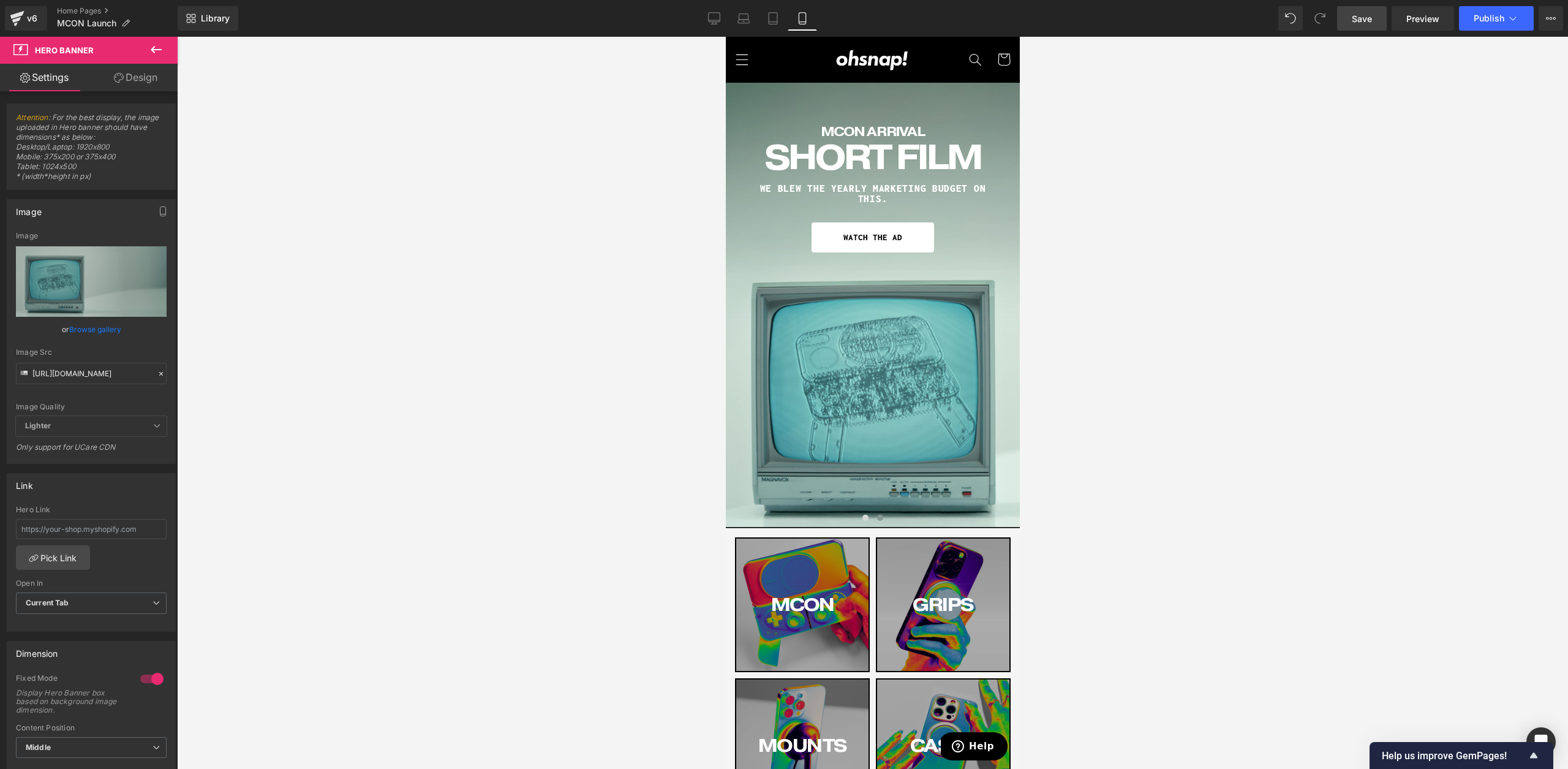
drag, startPoint x: 1376, startPoint y: 17, endPoint x: 73, endPoint y: 246, distance: 1323.0
click at [1376, 17] on link "Save" at bounding box center [1362, 18] width 50 height 25
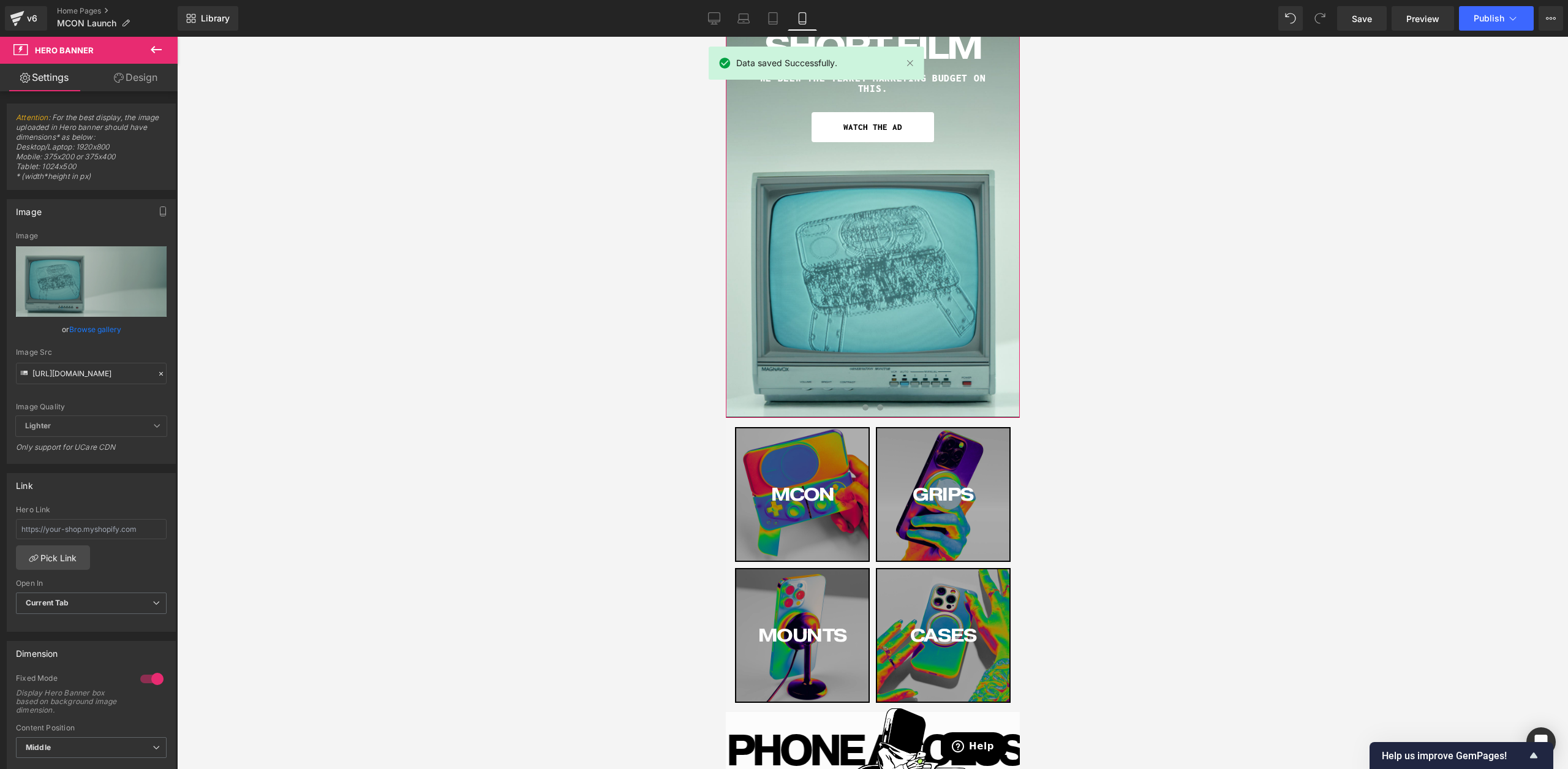
click at [867, 407] on span at bounding box center [865, 407] width 6 height 6
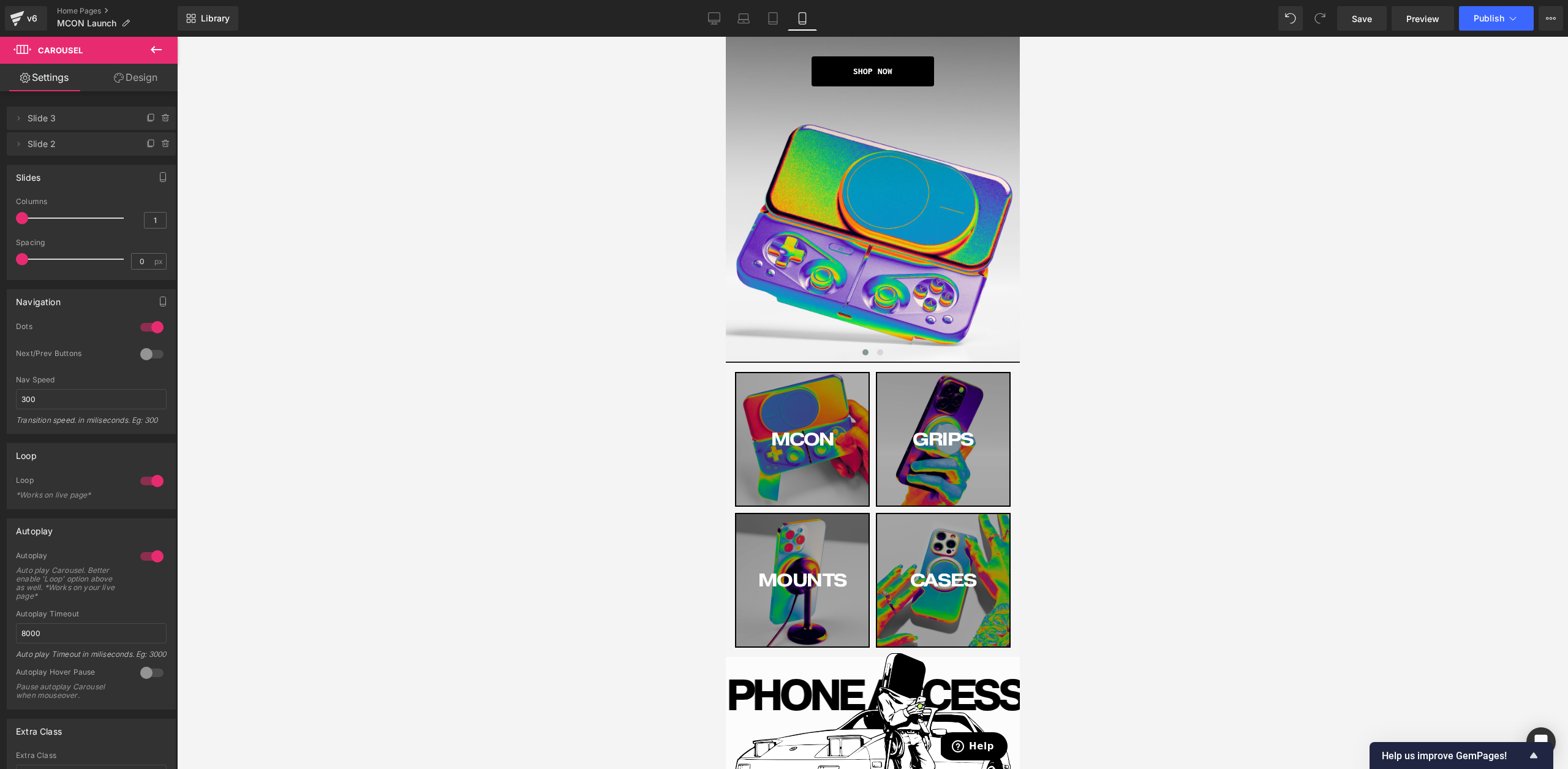
scroll to position [0, 0]
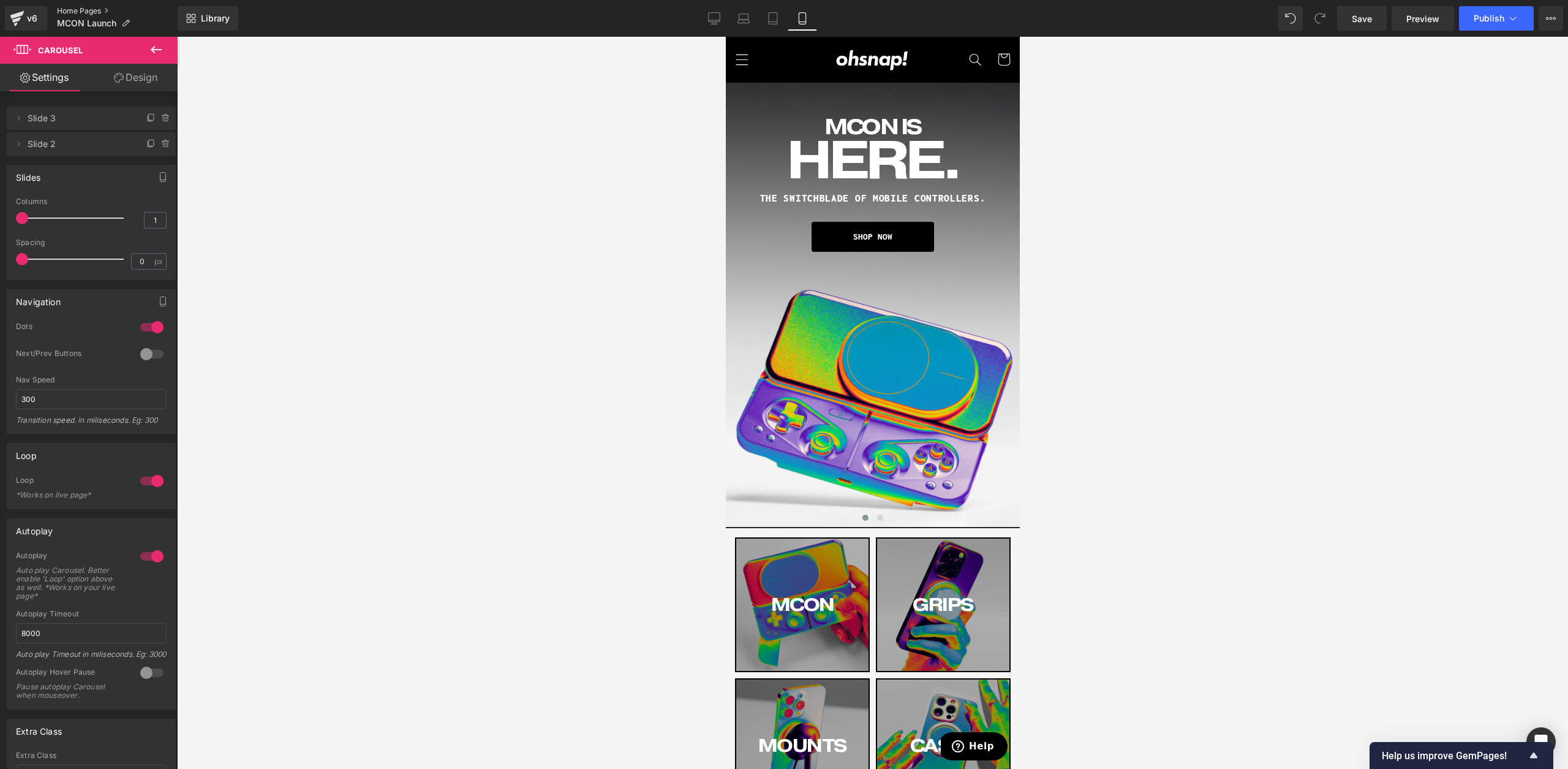
click at [68, 7] on link "Home Pages" at bounding box center [117, 11] width 121 height 10
